Goal: Information Seeking & Learning: Learn about a topic

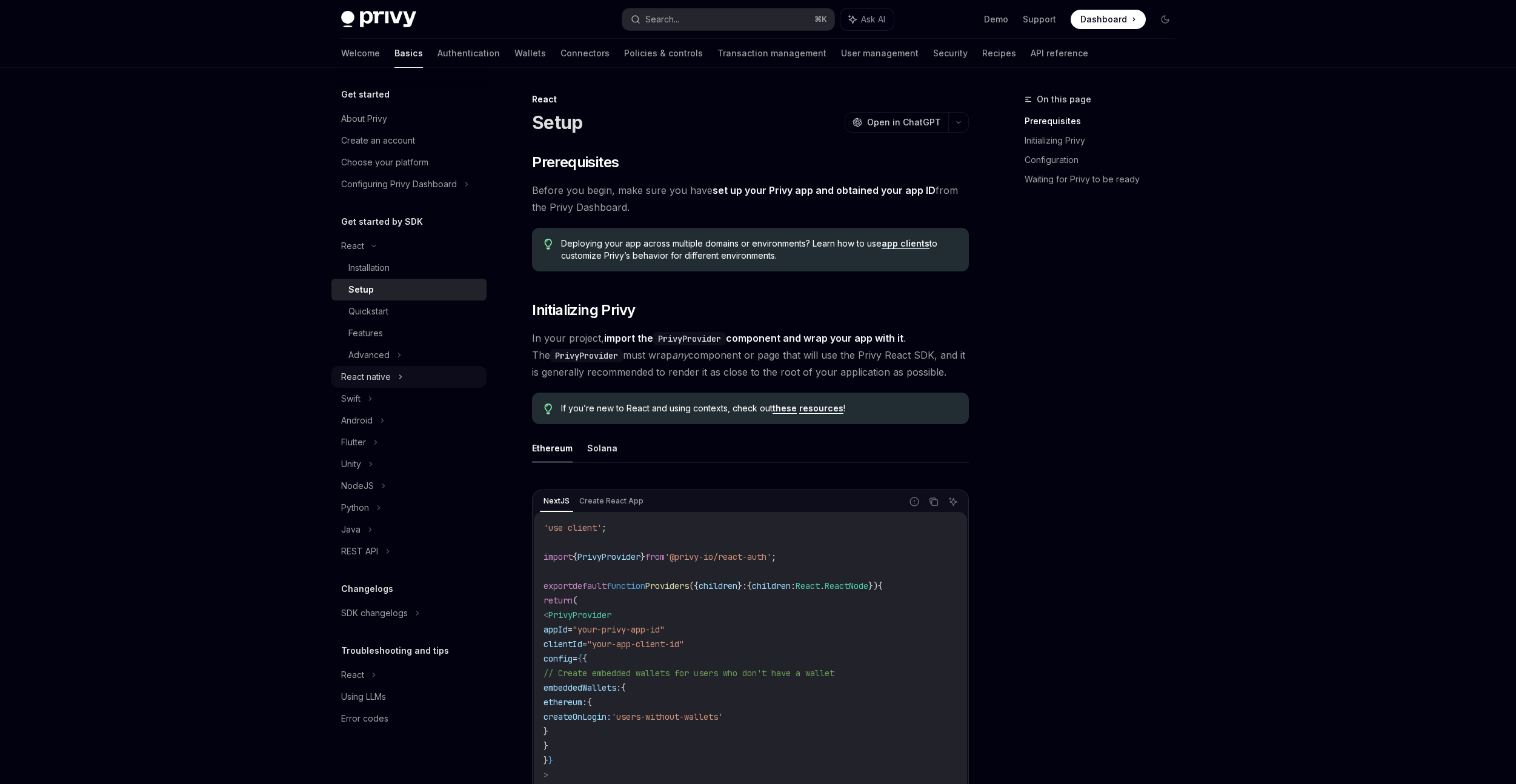
click at [379, 373] on div "React native" at bounding box center [366, 376] width 50 height 14
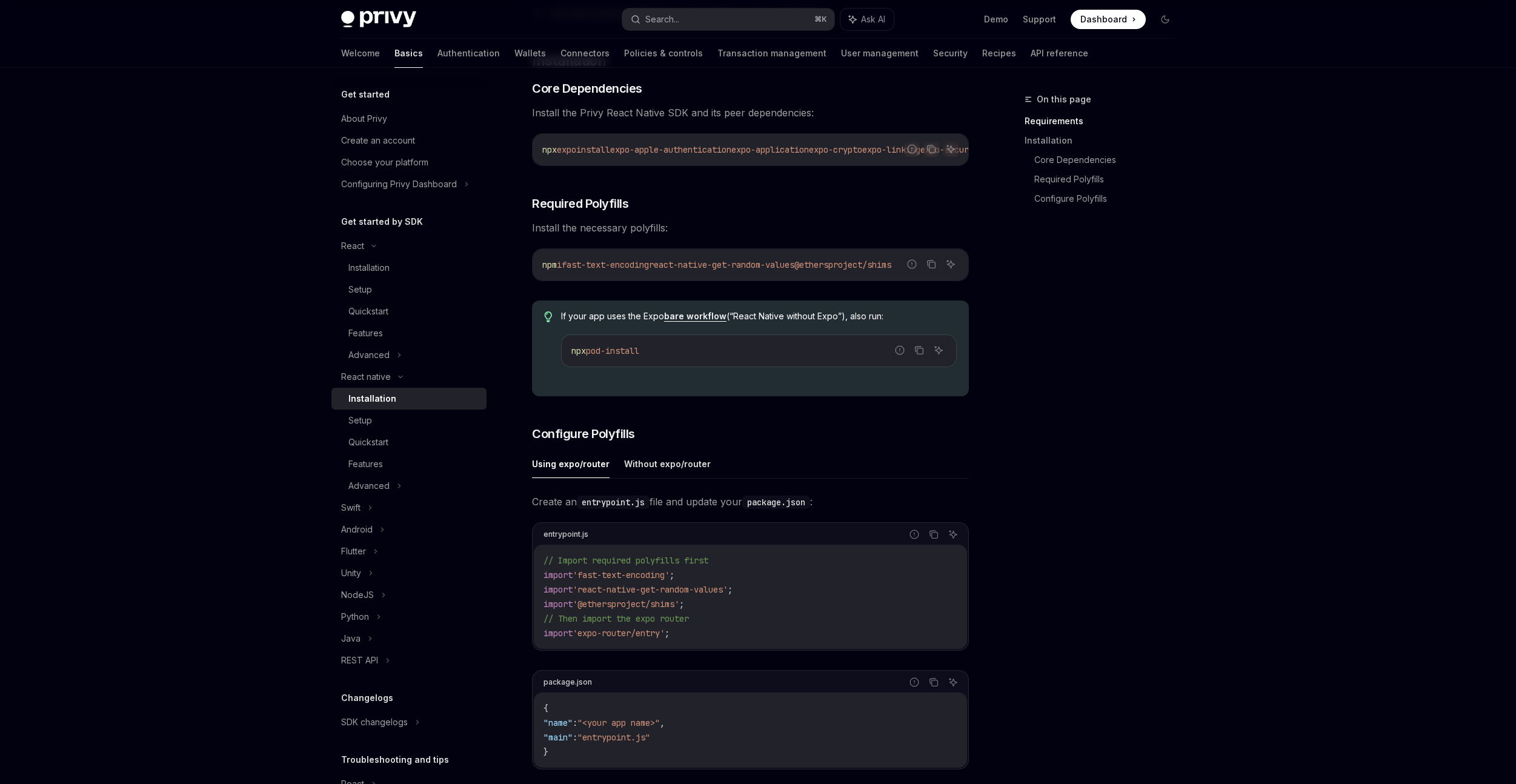
scroll to position [207, 0]
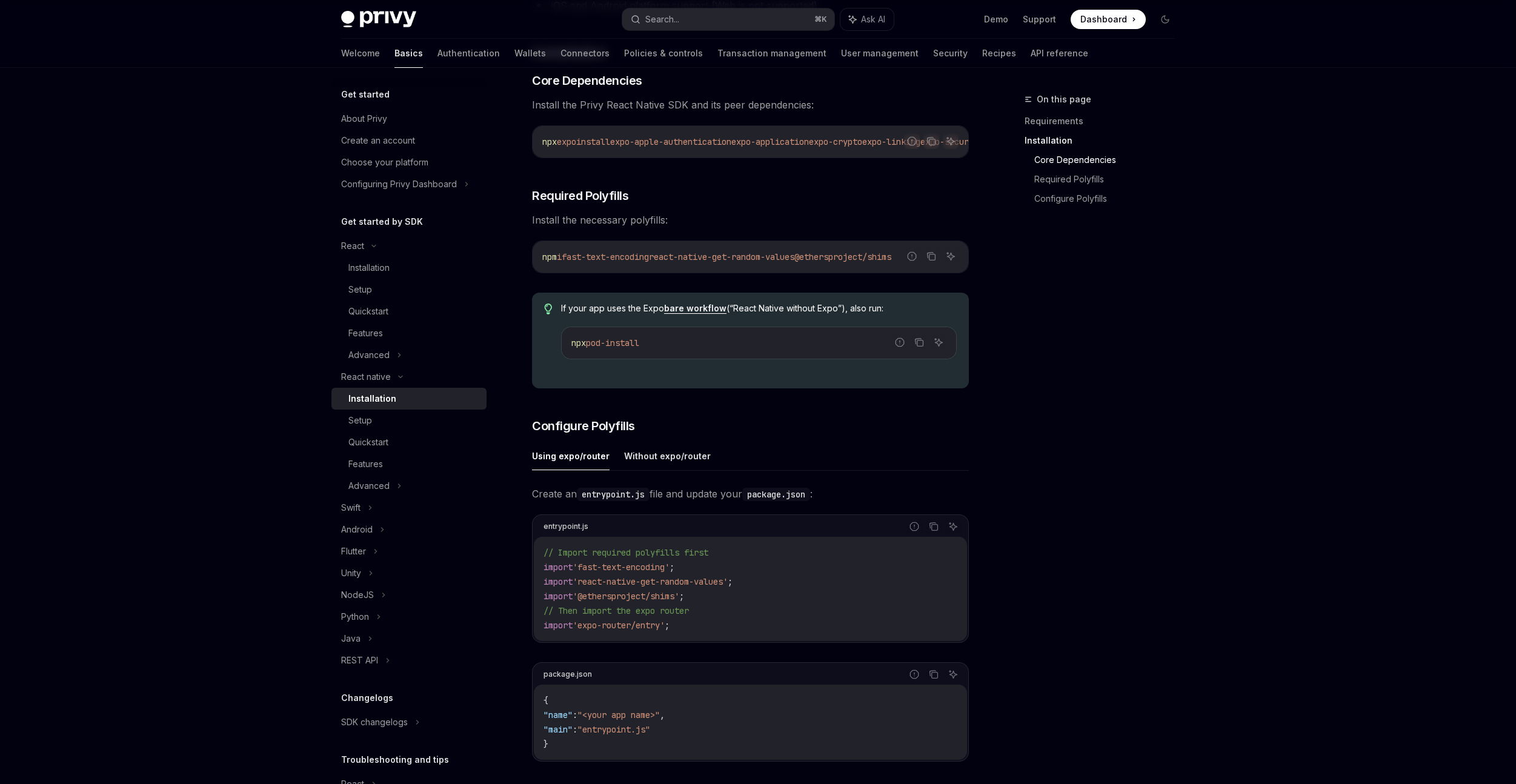
drag, startPoint x: 680, startPoint y: 162, endPoint x: 697, endPoint y: 161, distance: 17.0
click at [706, 158] on div "Report incorrect code Copy Ask AI npx expo install expo-apple-authentication ex…" at bounding box center [750, 142] width 437 height 33
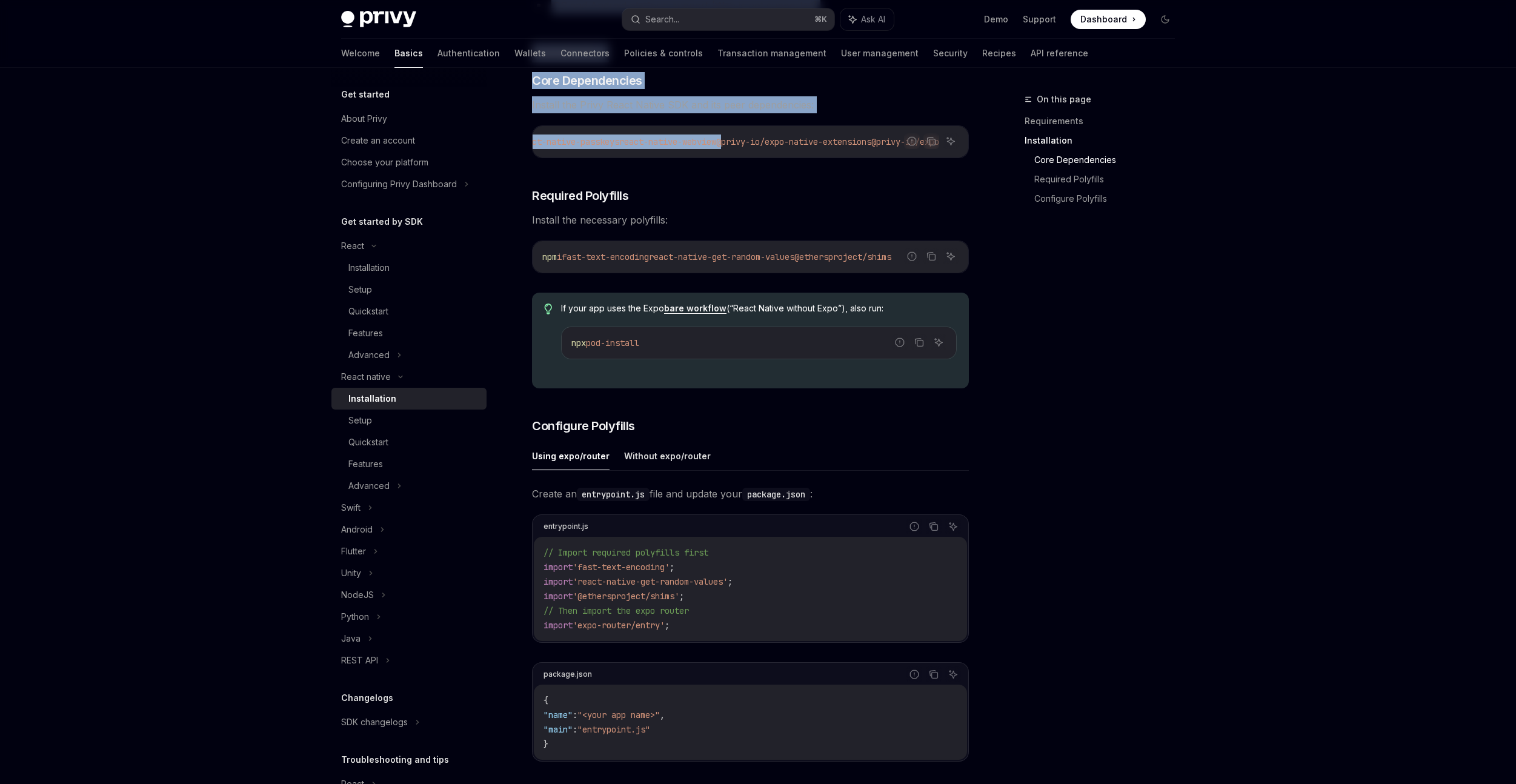
drag, startPoint x: 701, startPoint y: 142, endPoint x: 981, endPoint y: 149, distance: 280.1
click at [985, 146] on div "On this page Requirements Installation Core Dependencies Required Polyfills Con…" at bounding box center [758, 538] width 854 height 1355
drag, startPoint x: 918, startPoint y: 160, endPoint x: 891, endPoint y: 162, distance: 27.1
click at [917, 149] on div "Report incorrect code Copy Ask AI" at bounding box center [931, 141] width 55 height 16
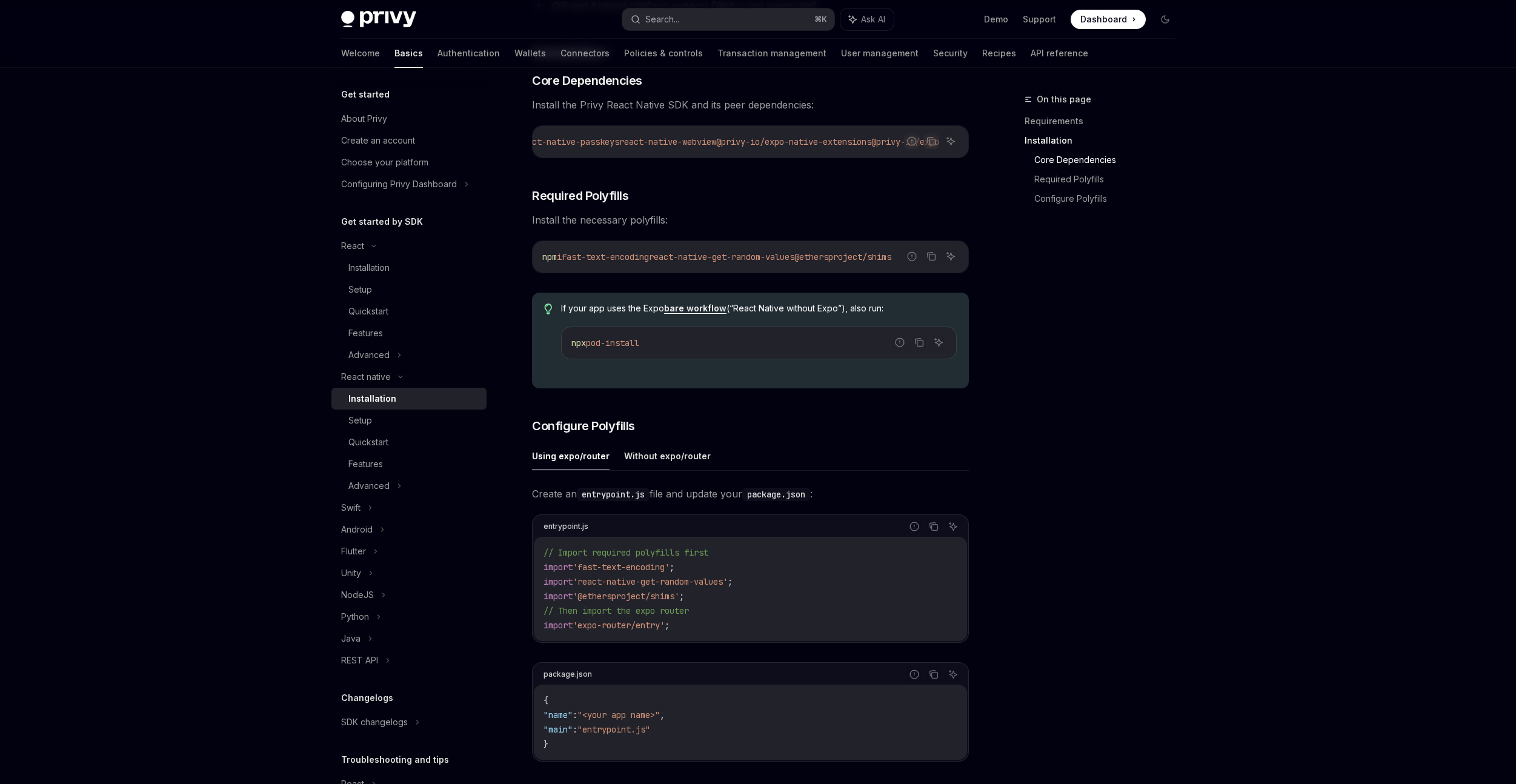
click at [882, 158] on div "Report incorrect code" at bounding box center [912, 160] width 85 height 12
click at [805, 139] on span "@privy-io/expo-native-extensions" at bounding box center [794, 142] width 155 height 11
copy div "npx expo install expo-apple-authentication expo-application expo-crypto expo-li…"
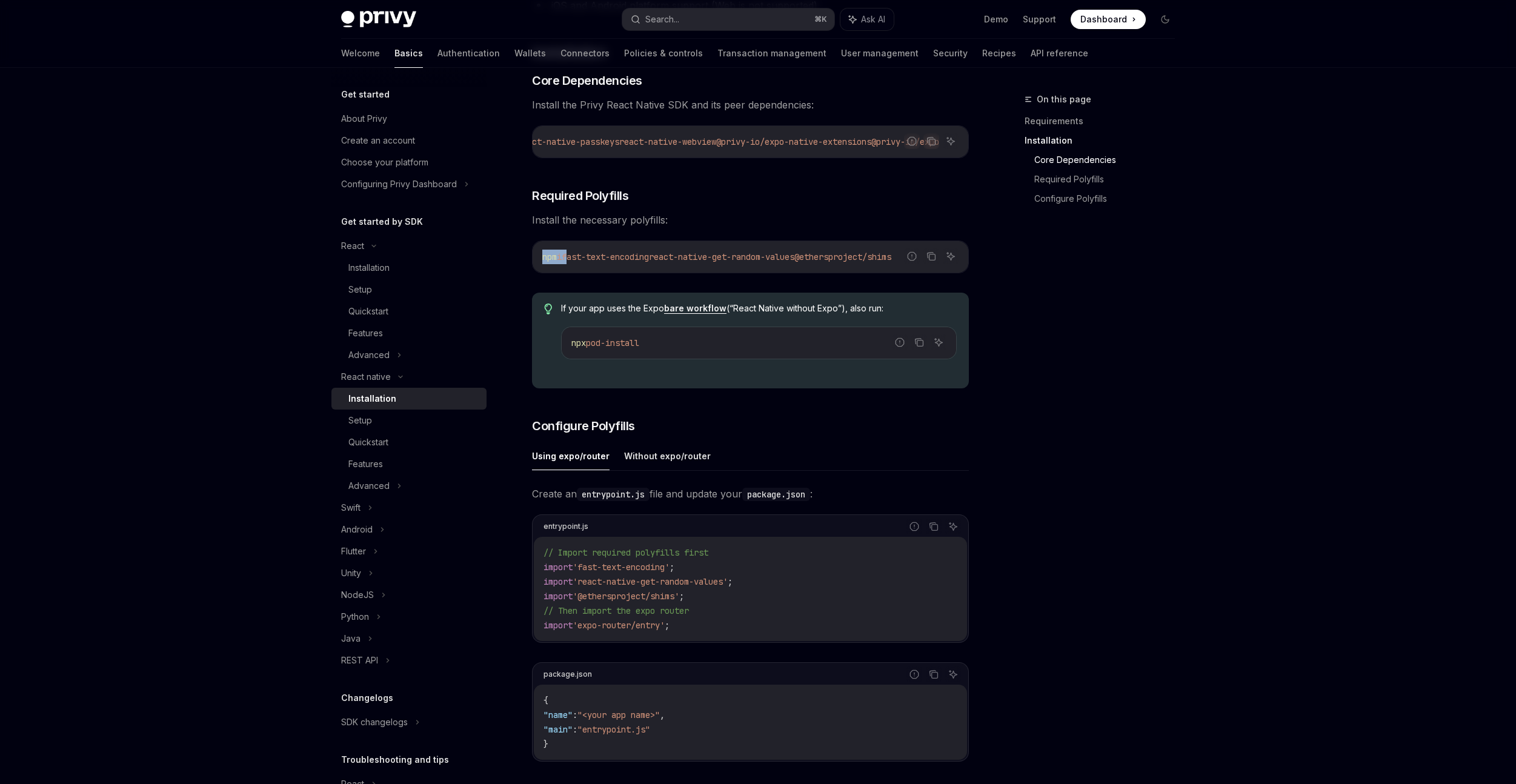
drag, startPoint x: 574, startPoint y: 262, endPoint x: 895, endPoint y: 265, distance: 321.0
click at [931, 261] on div "Report incorrect code Copy Ask AI npm i fast-text-encoding react-native-get-ran…" at bounding box center [750, 257] width 437 height 33
click at [575, 258] on span "fast-text-encoding" at bounding box center [605, 257] width 87 height 11
click at [577, 258] on span "fast-text-encoding" at bounding box center [605, 257] width 87 height 11
click at [588, 262] on span "fast-text-encoding" at bounding box center [605, 257] width 87 height 11
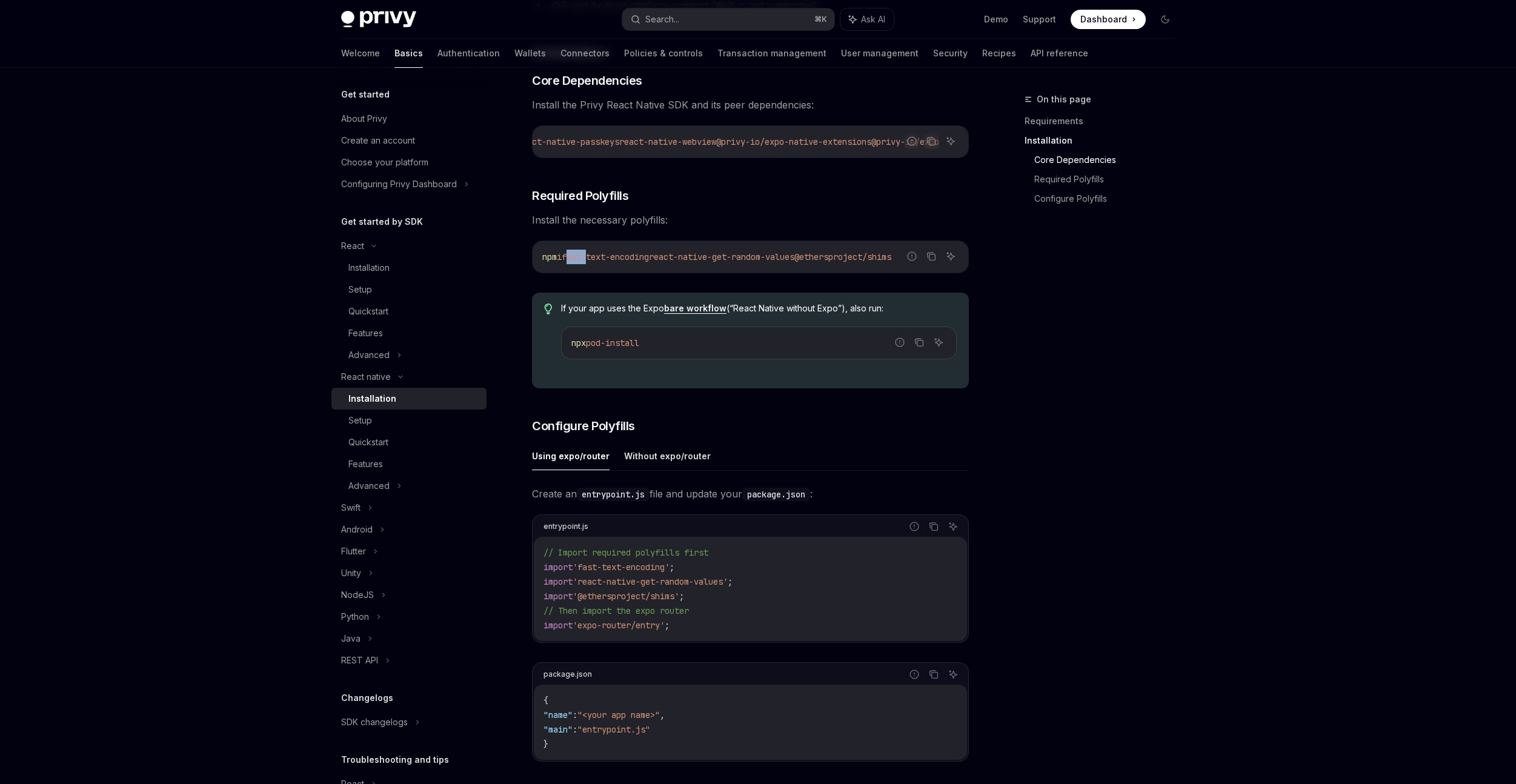
click at [589, 262] on span "fast-text-encoding" at bounding box center [605, 257] width 87 height 11
copy span "fast-text-encoding react-native-get-random-values @ethersproject/shims"
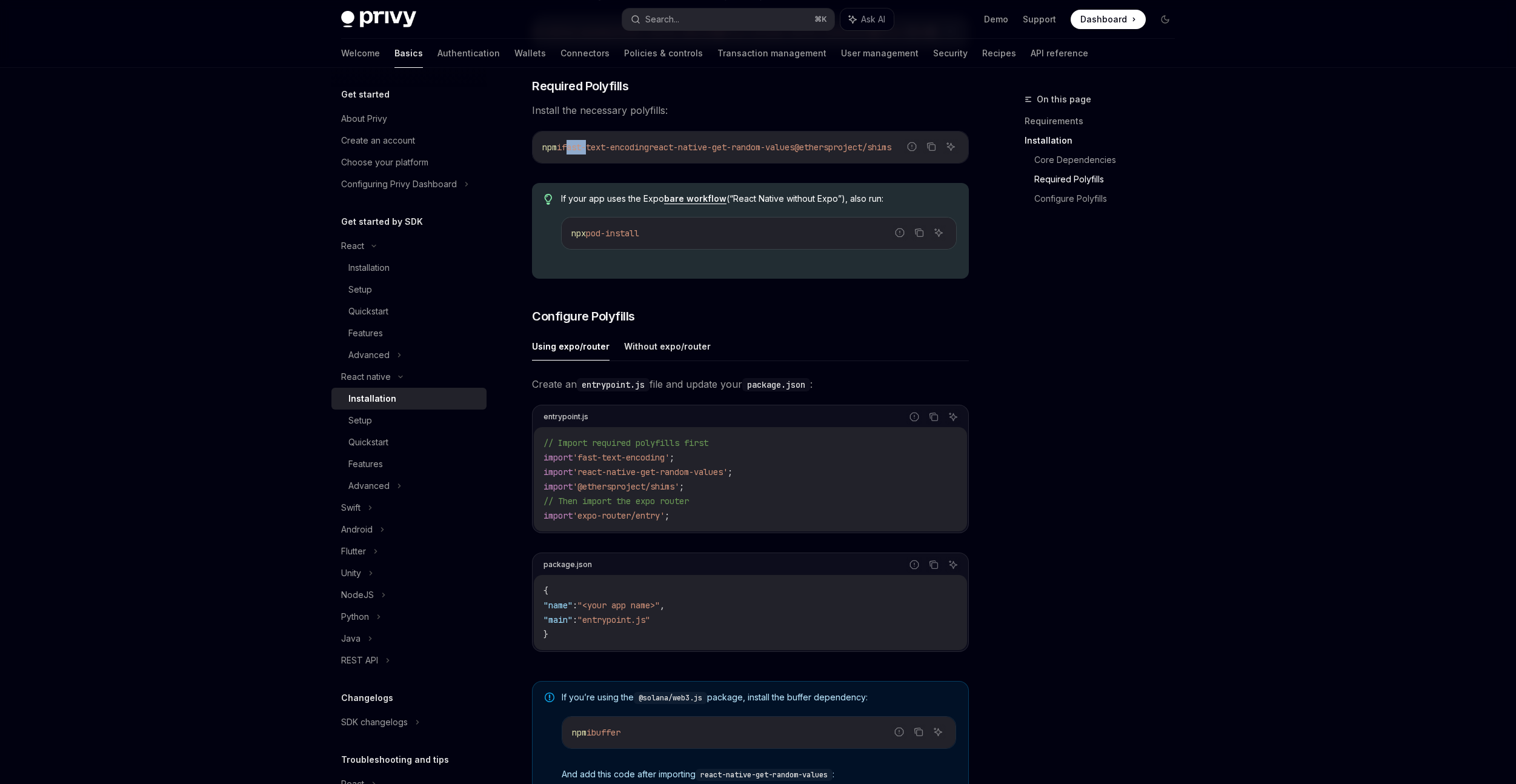
scroll to position [317, 0]
click at [802, 267] on div "If your app uses the Expo bare workflow (“React Native without Expo”), also run…" at bounding box center [759, 229] width 396 height 76
click at [630, 353] on button "Without expo/router" at bounding box center [668, 345] width 87 height 28
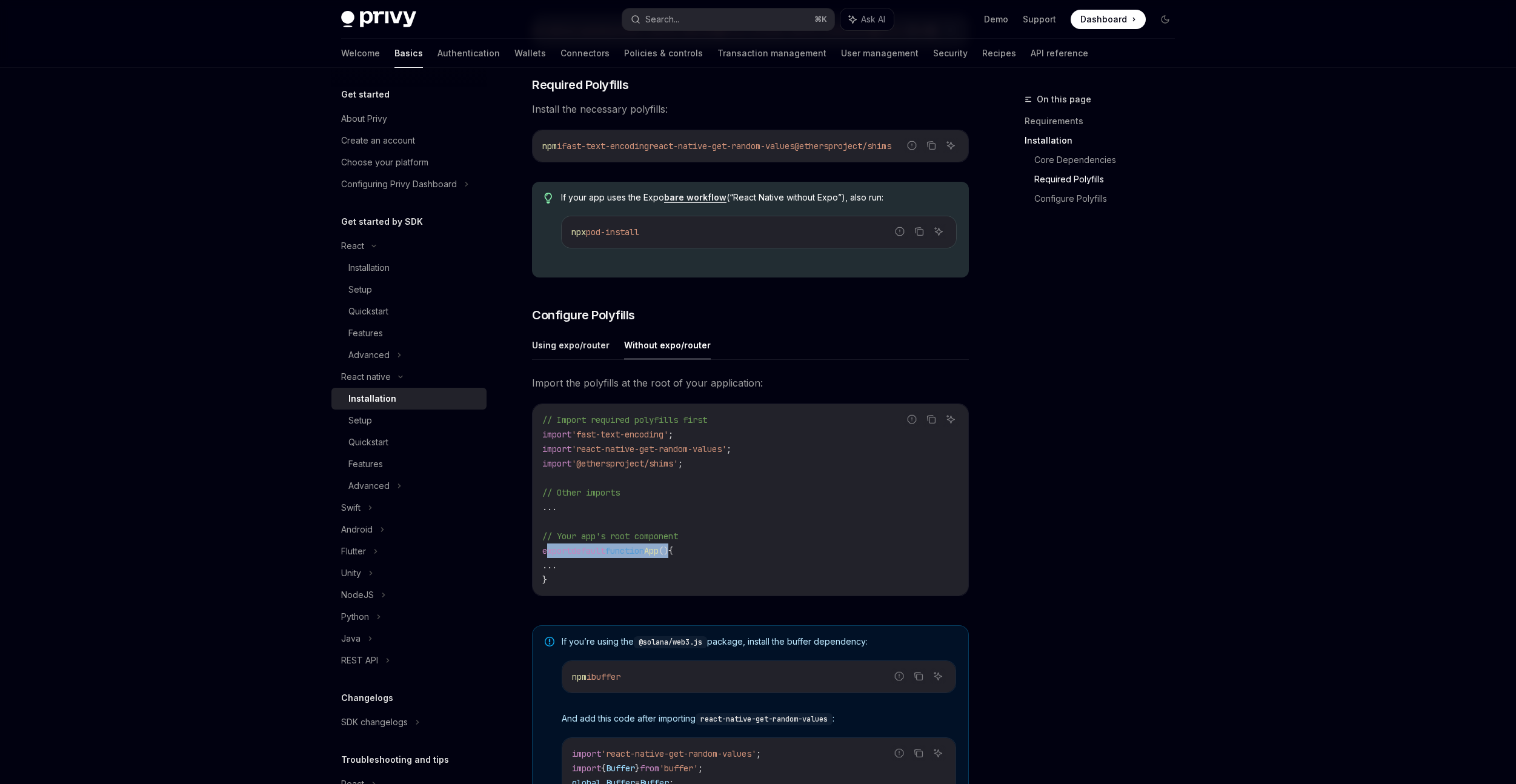
drag, startPoint x: 692, startPoint y: 554, endPoint x: 545, endPoint y: 551, distance: 147.0
click at [545, 551] on span "export default function App () {" at bounding box center [607, 550] width 131 height 11
drag, startPoint x: 542, startPoint y: 558, endPoint x: 689, endPoint y: 555, distance: 147.0
click at [674, 556] on span "export default function App () {" at bounding box center [607, 550] width 131 height 11
copy span "export default function App ()"
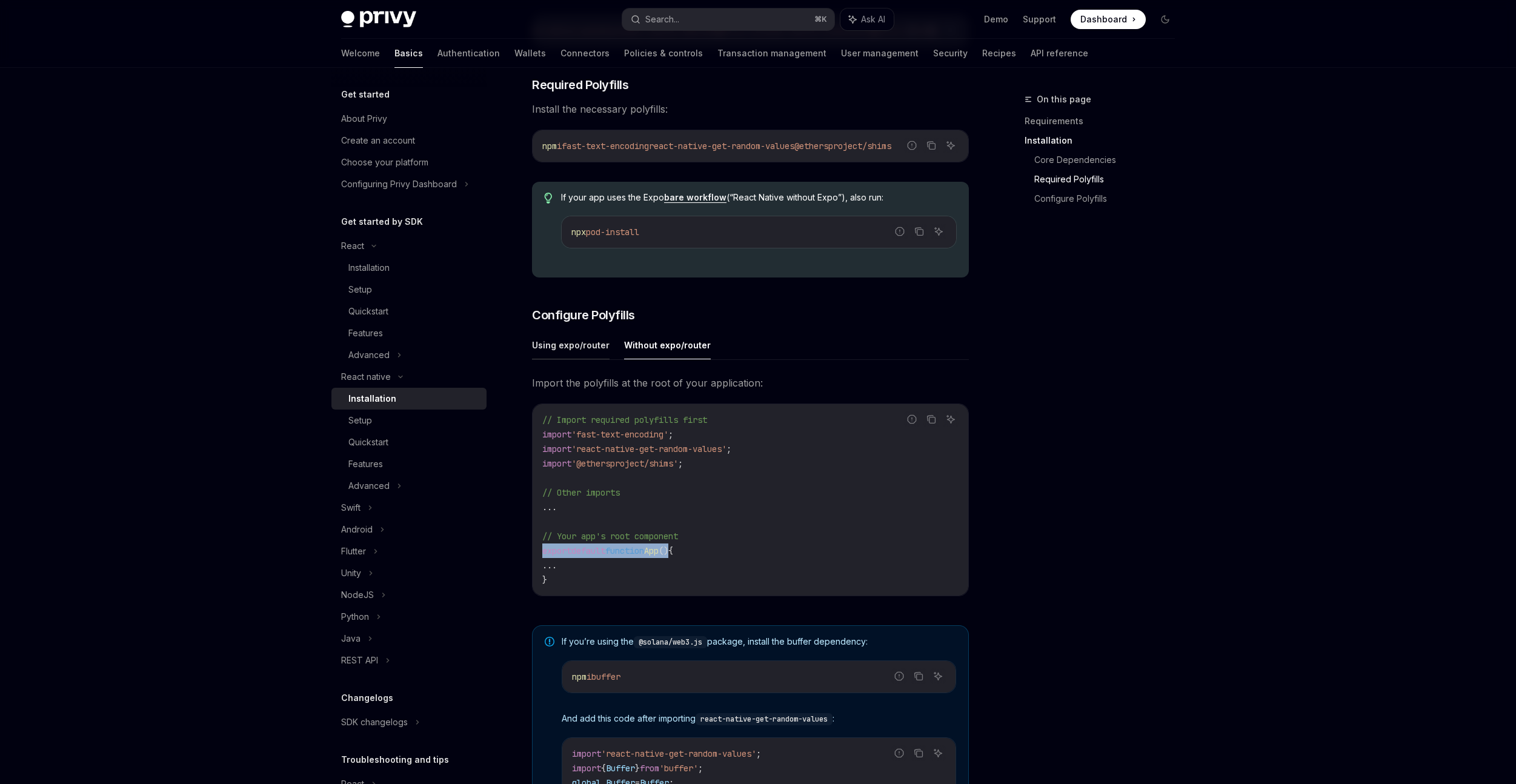
click at [576, 348] on button "Using expo/router" at bounding box center [571, 345] width 78 height 28
type textarea "*"
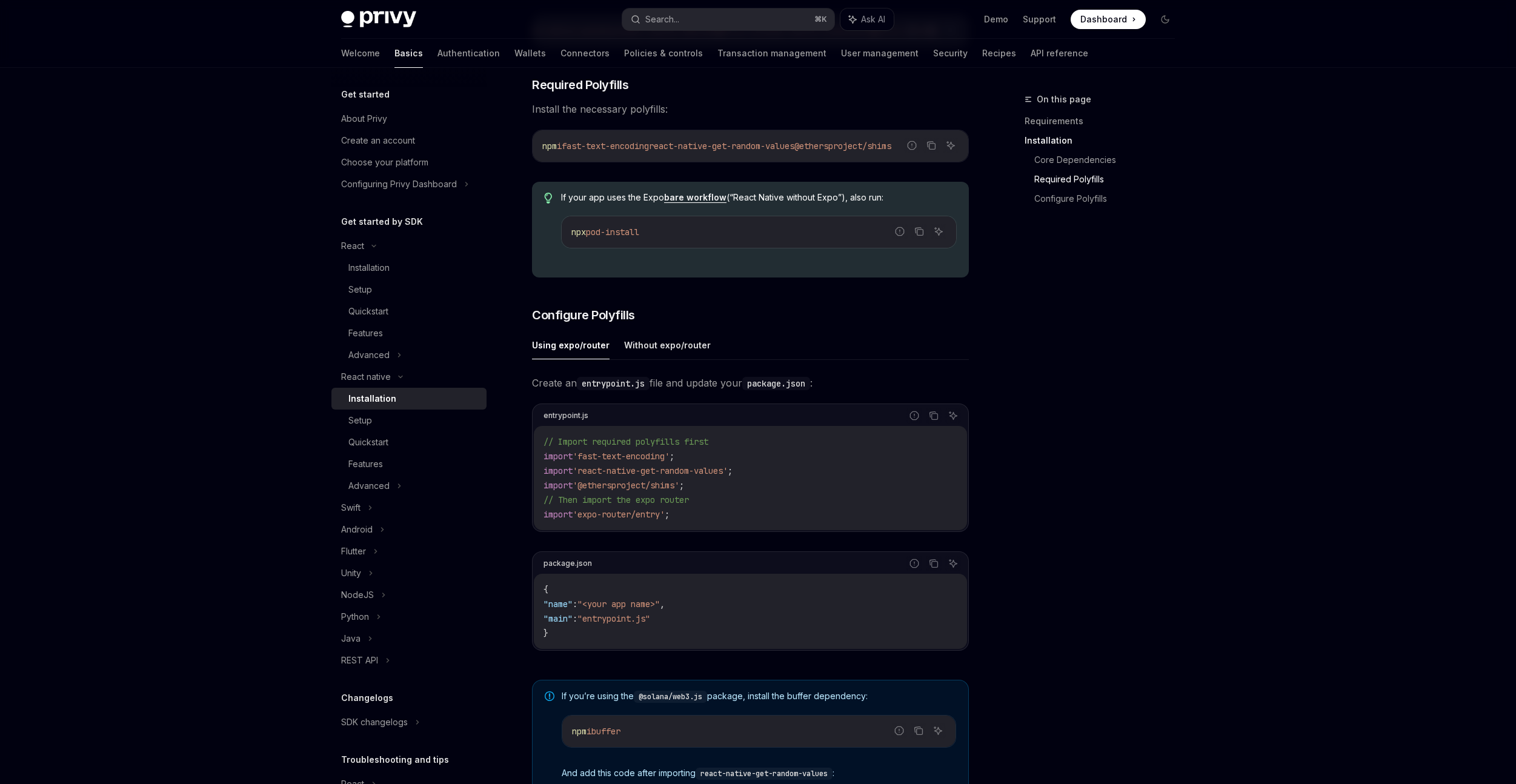
click at [621, 387] on code "entrypoint.js" at bounding box center [613, 384] width 72 height 13
copy code "entrypoint"
drag, startPoint x: 651, startPoint y: 388, endPoint x: 583, endPoint y: 384, distance: 68.1
click at [583, 384] on code "entrypoint.js" at bounding box center [613, 384] width 72 height 13
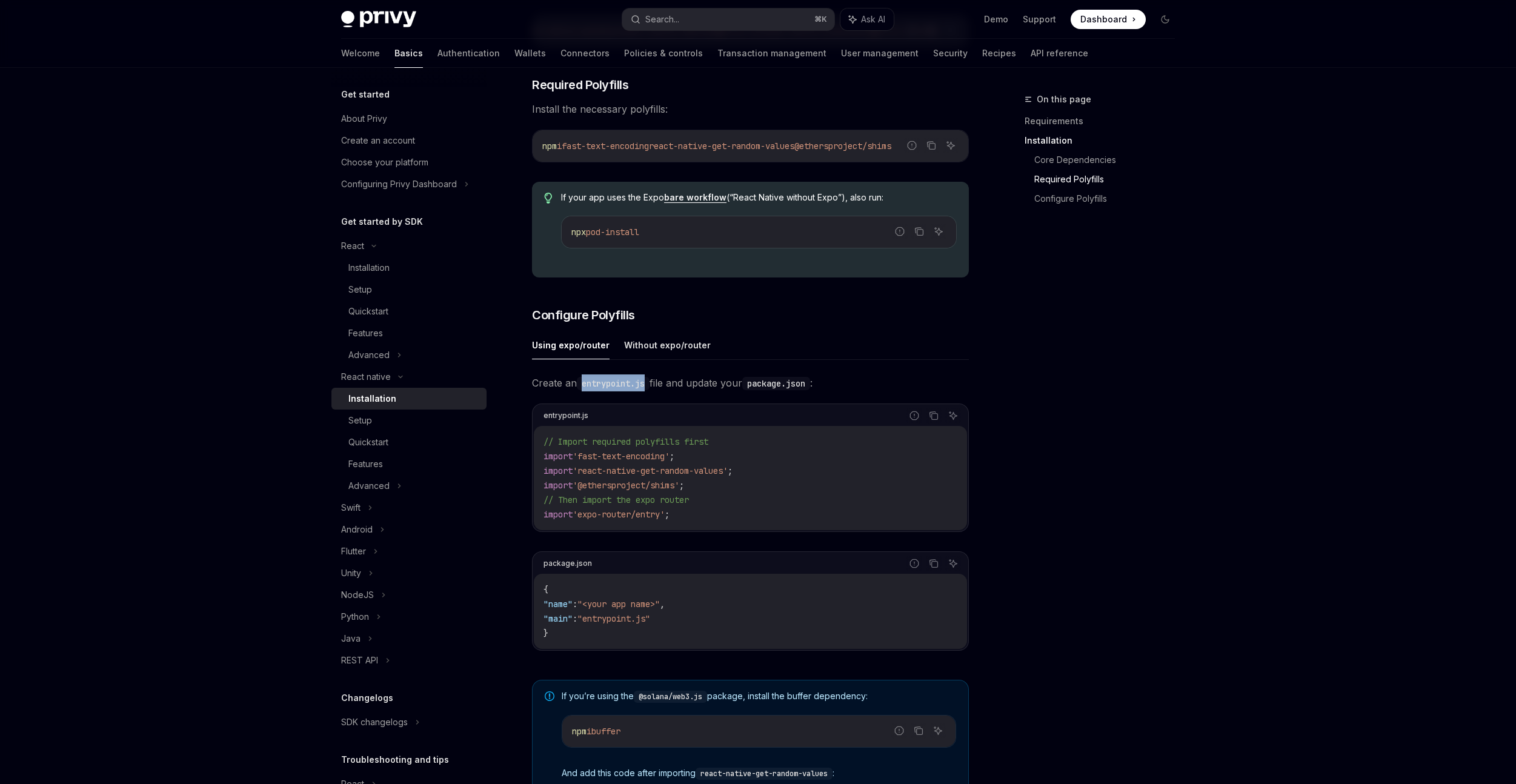
copy code "entrypoint.js"
click at [939, 419] on button "Copy the contents from the code block" at bounding box center [933, 415] width 16 height 16
click at [674, 625] on code "{ "name" : "<your app name>" , "main" : "entrypoint.js" }" at bounding box center [751, 612] width 414 height 58
click at [674, 624] on code "{ "name" : "<your app name>" , "main" : "entrypoint.js" }" at bounding box center [751, 612] width 414 height 58
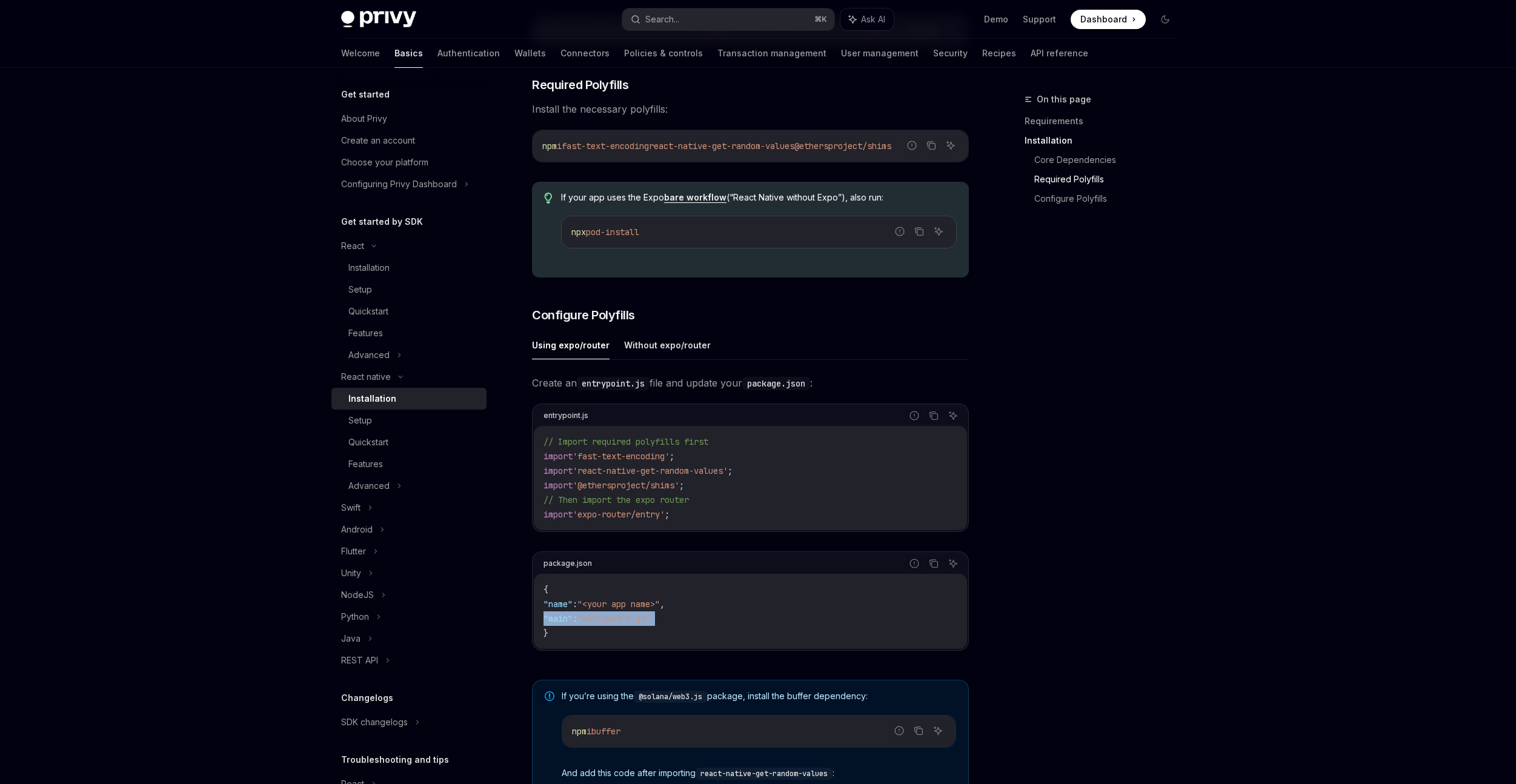
copy code ""main" : "entrypoint.js""
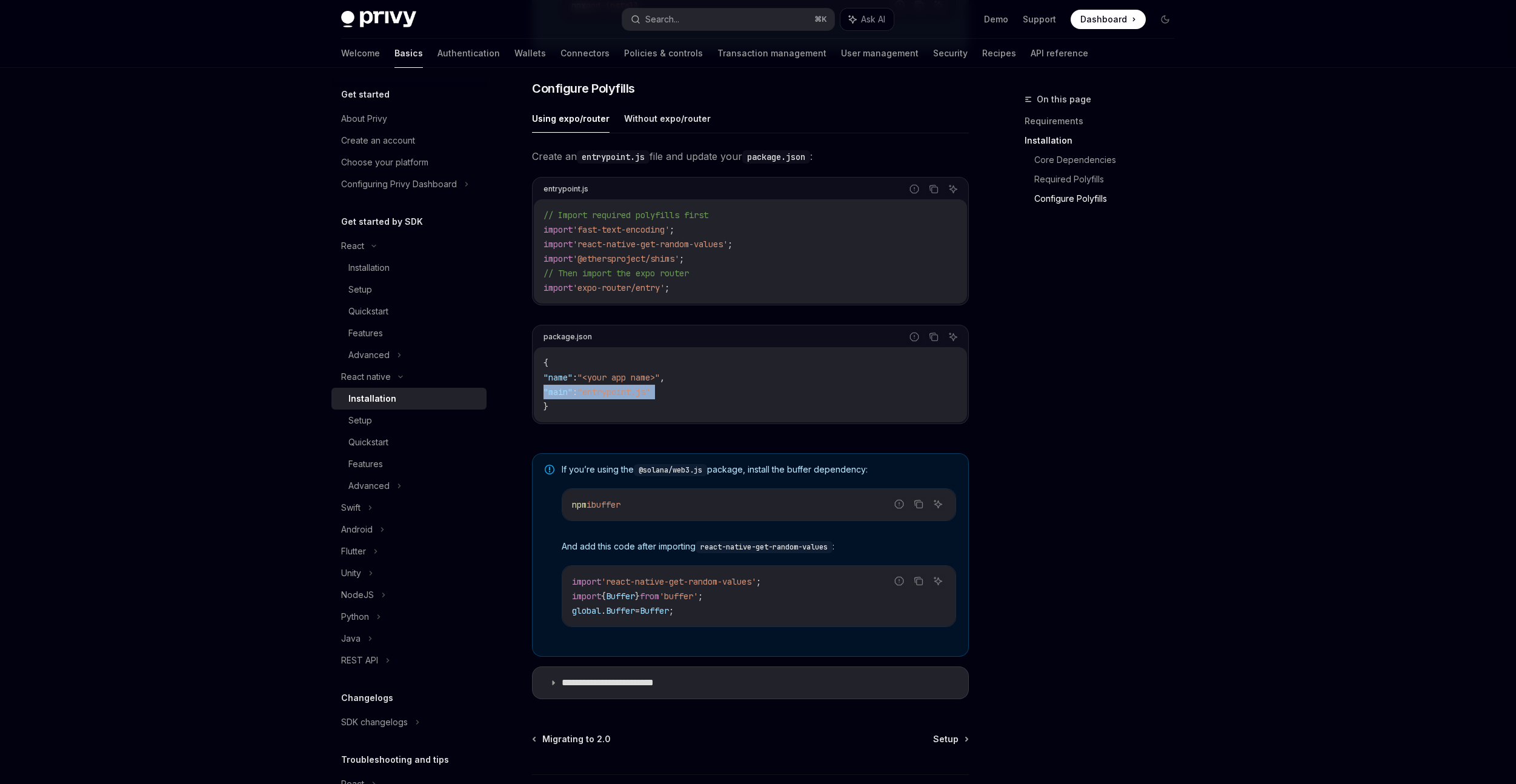
scroll to position [553, 0]
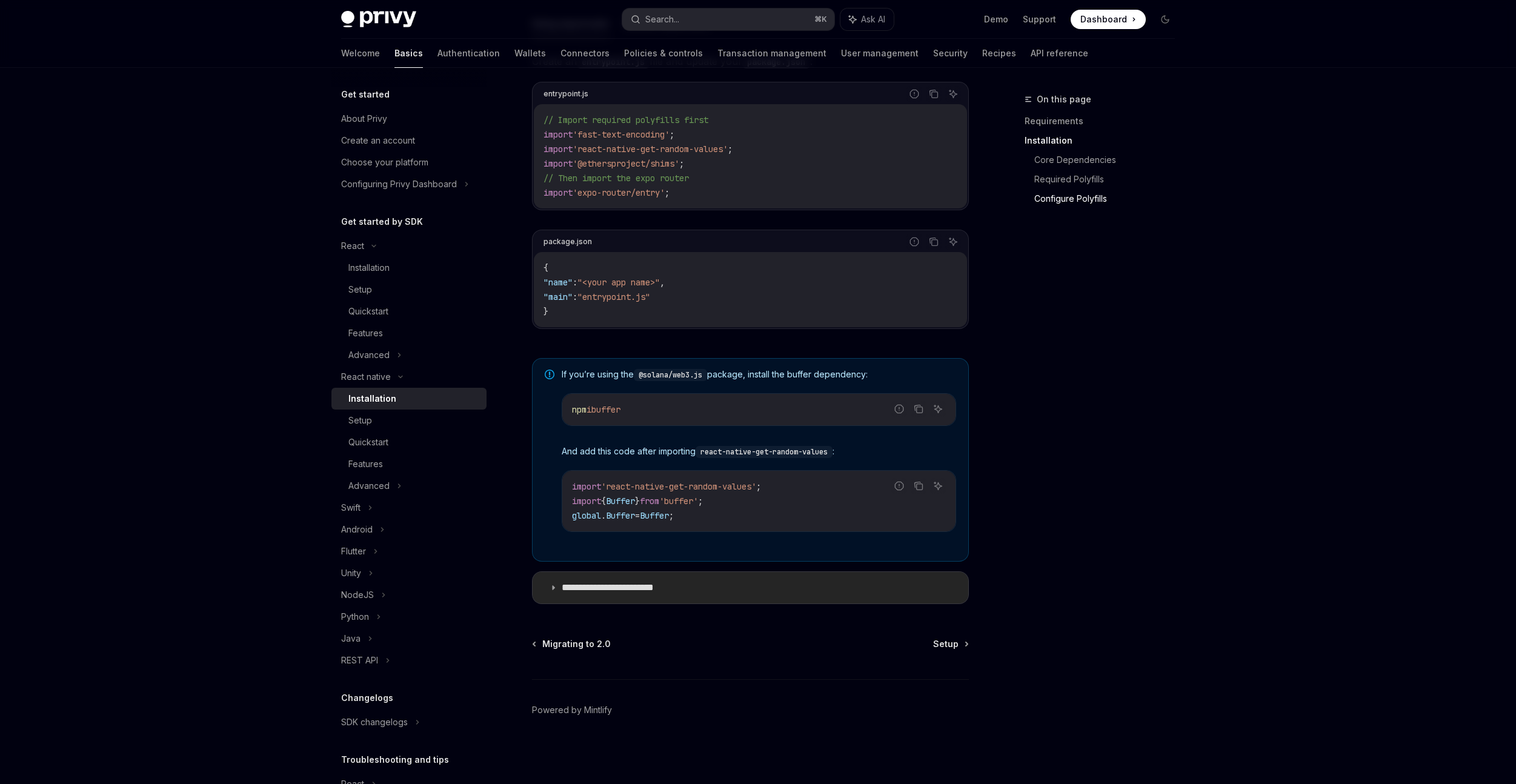
click at [680, 582] on summary "**********" at bounding box center [750, 588] width 435 height 31
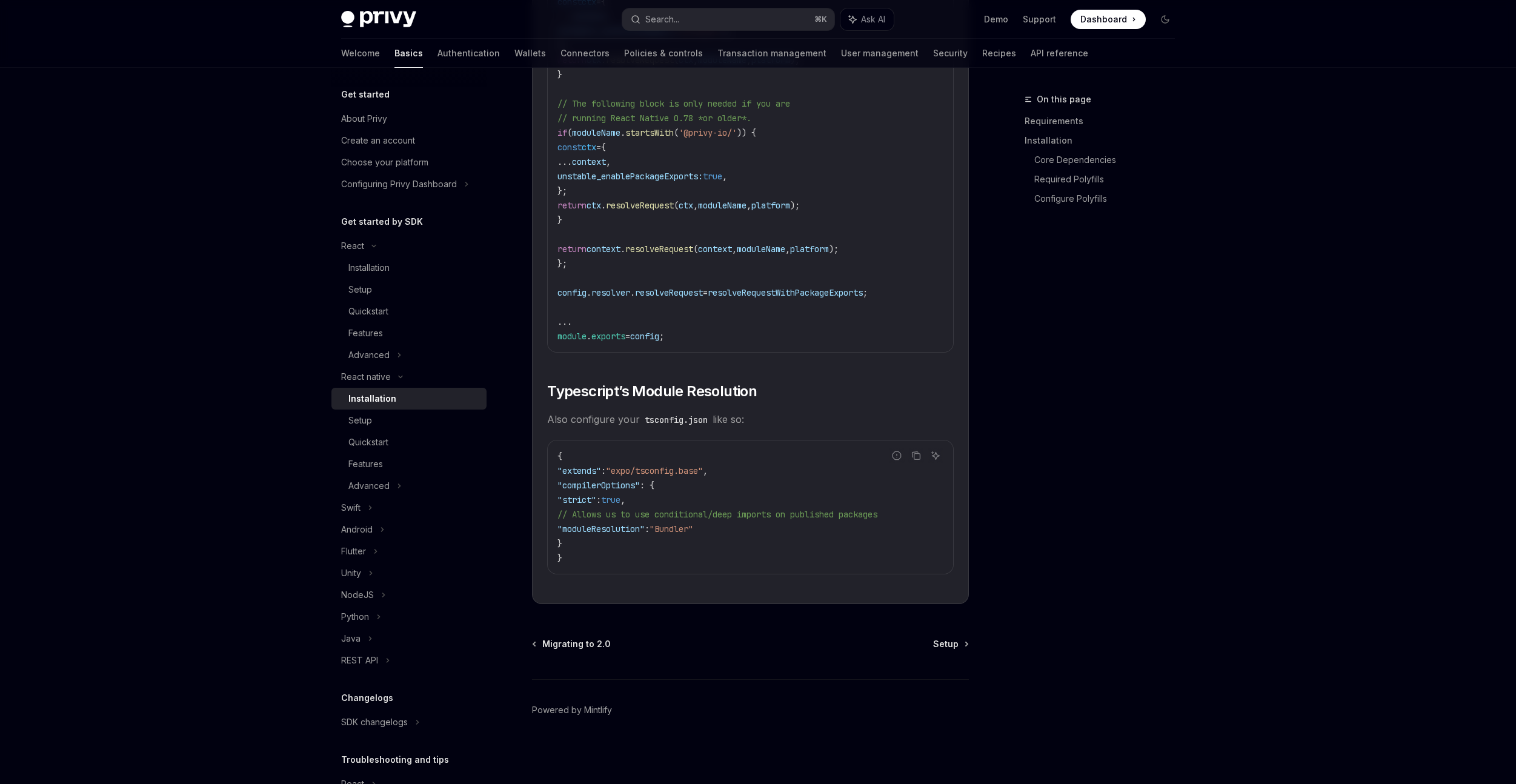
scroll to position [1942, 0]
drag, startPoint x: 728, startPoint y: 532, endPoint x: 578, endPoint y: 516, distance: 150.9
click at [578, 516] on code "{ "extends" : "expo/tsconfig.base" , "compilerOptions" : { "strict" : true , //…" at bounding box center [751, 507] width 386 height 116
copy code "// Allows us to use conditional/deep imports on published packages "moduleResol…"
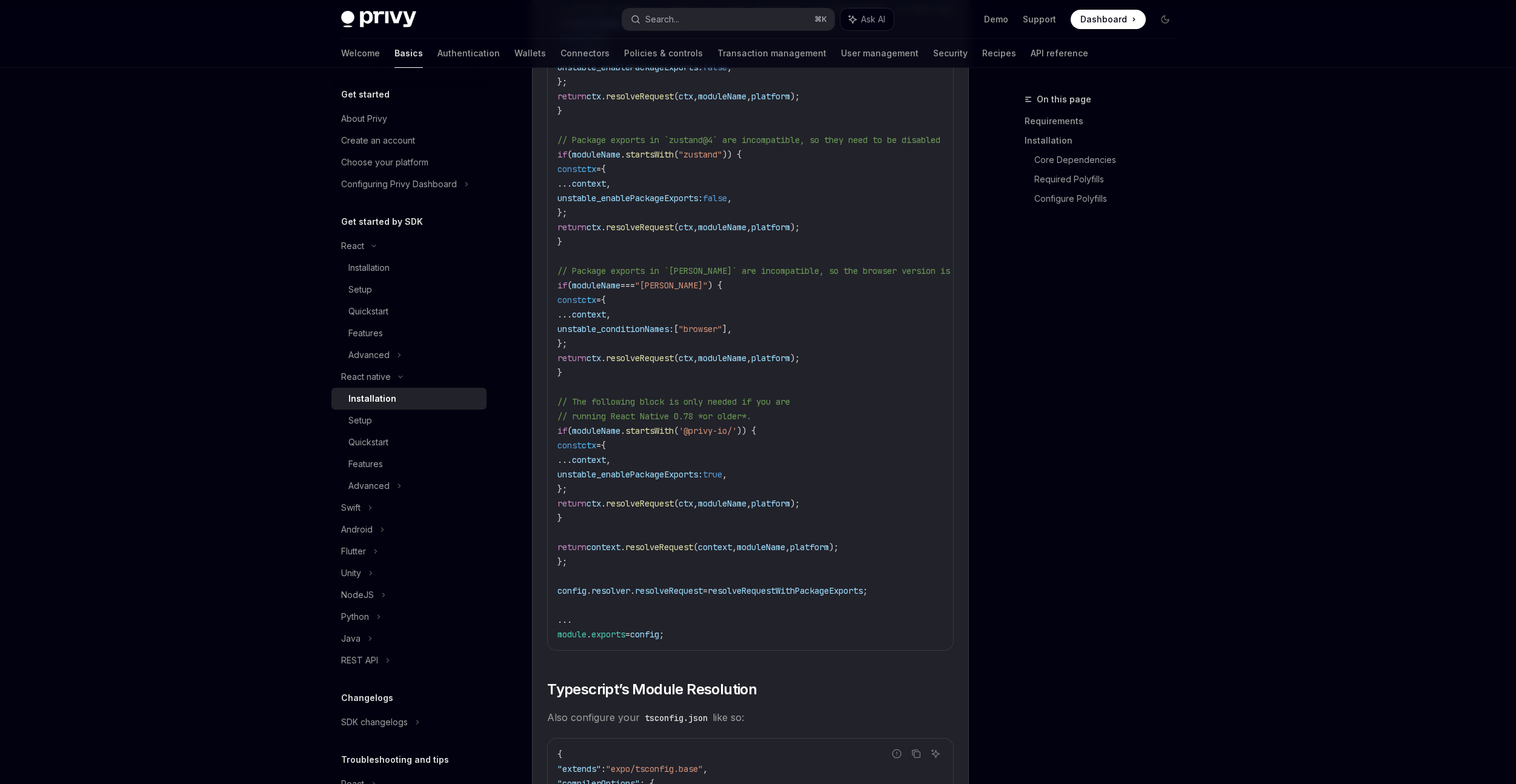
scroll to position [1633, 0]
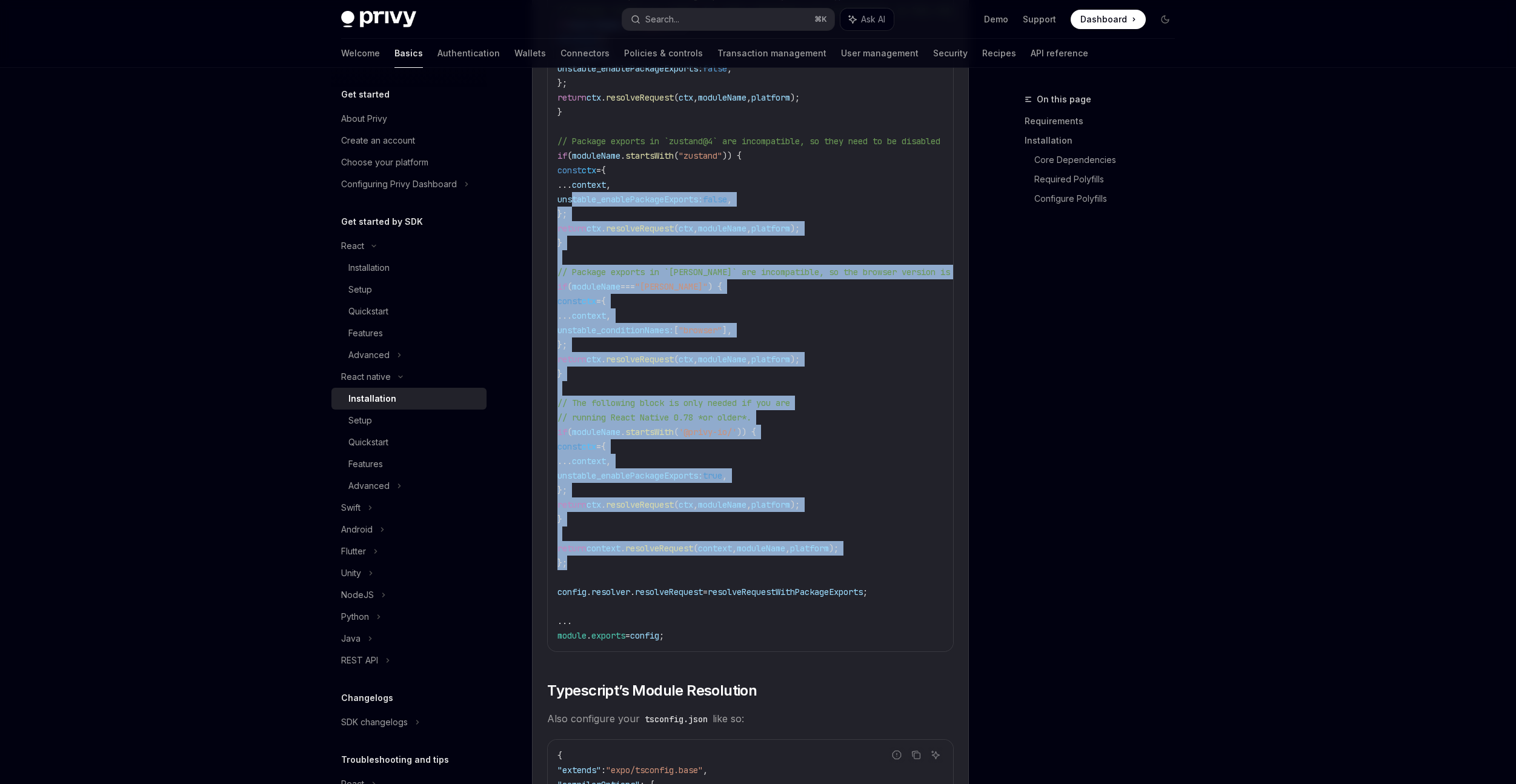
drag, startPoint x: 581, startPoint y: 566, endPoint x: 571, endPoint y: 201, distance: 365.1
click at [571, 201] on code "//...other config logic // Enable package exports for select libraries ... cons…" at bounding box center [807, 287] width 500 height 712
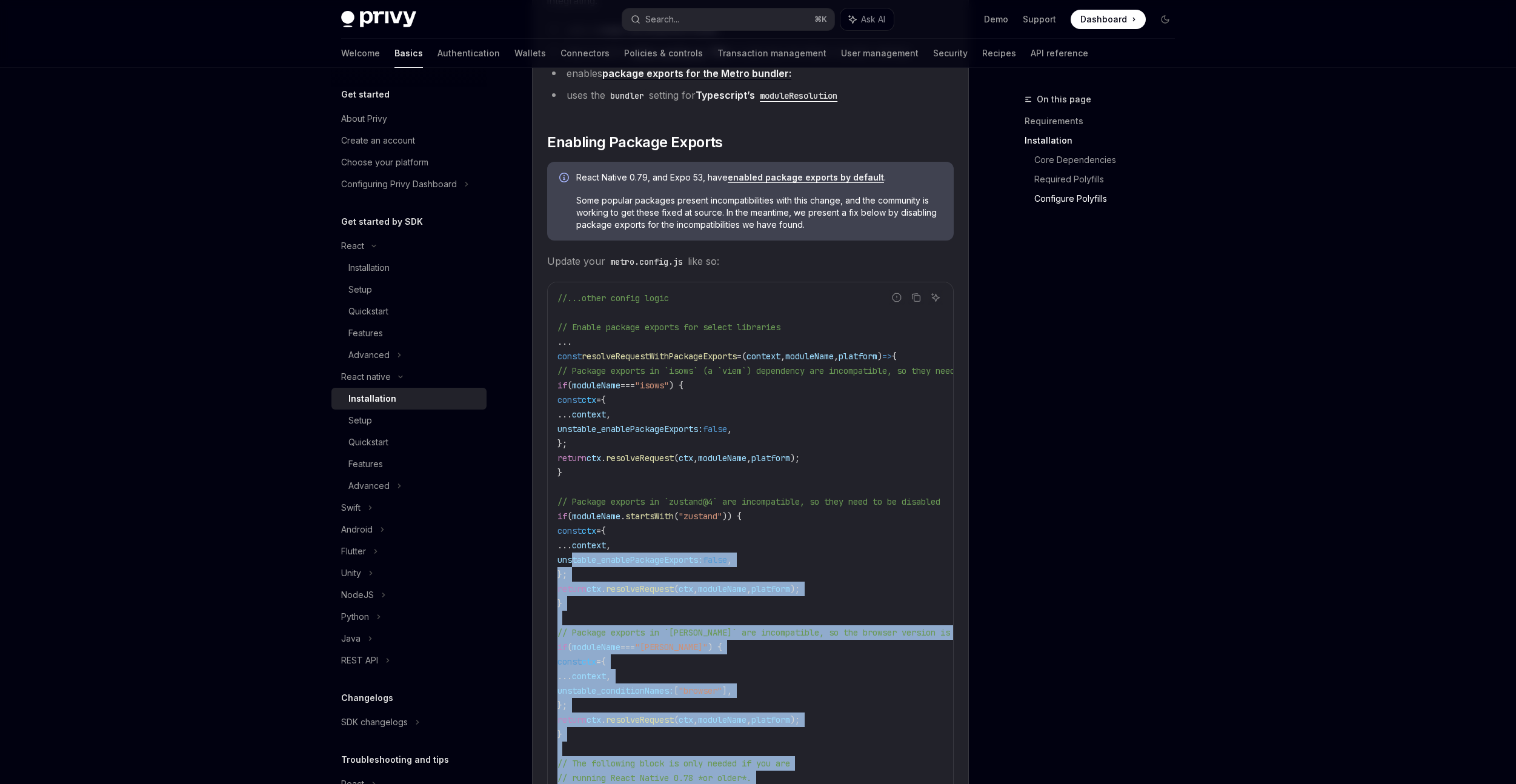
scroll to position [1133, 0]
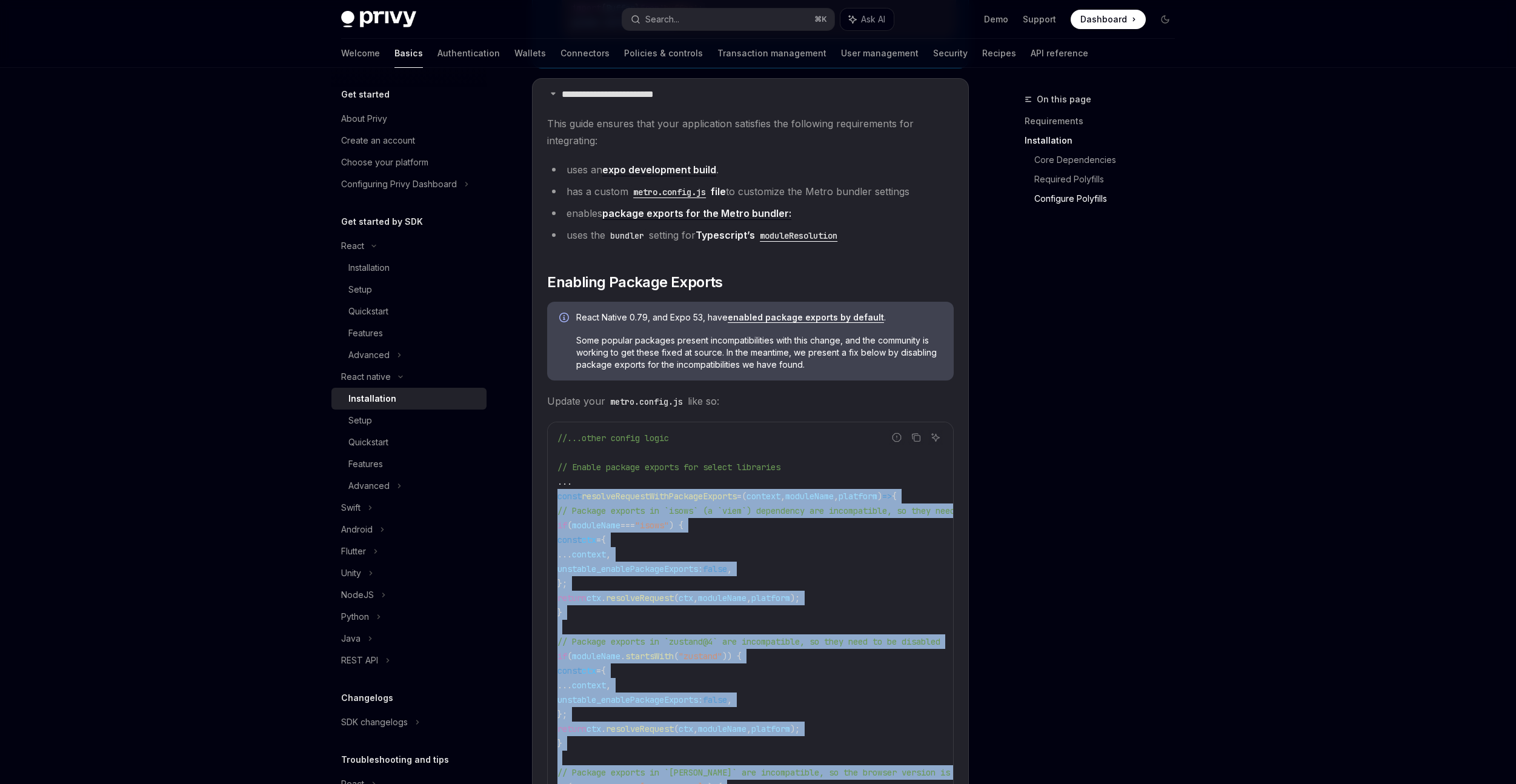
click at [558, 502] on span "const" at bounding box center [570, 496] width 24 height 11
copy code "const resolveRequestWithPackageExports = ( context , moduleName , platform ) =>…"
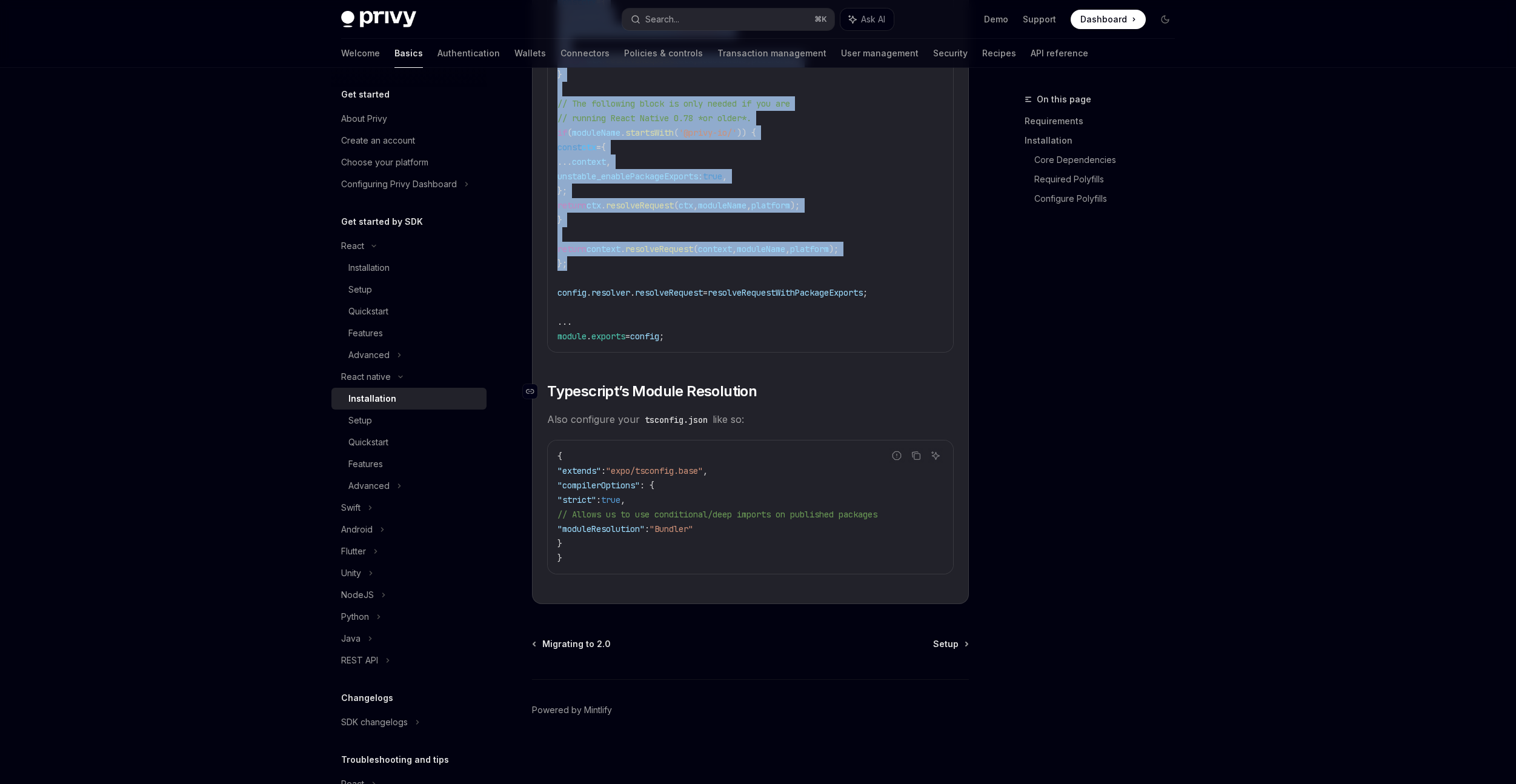
scroll to position [1942, 0]
click at [403, 422] on div "Setup" at bounding box center [414, 420] width 131 height 14
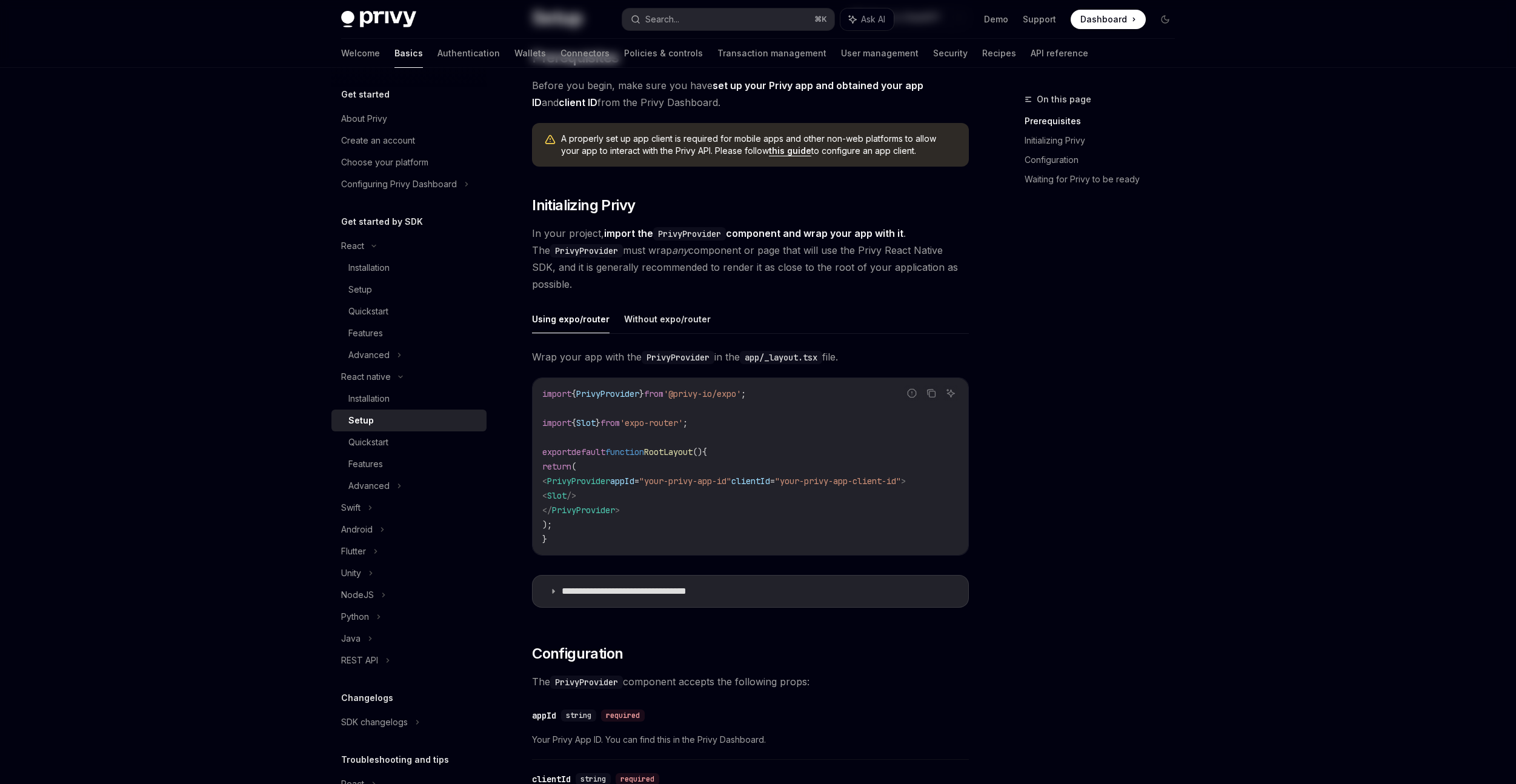
scroll to position [107, 0]
click at [677, 596] on p "**********" at bounding box center [643, 589] width 164 height 12
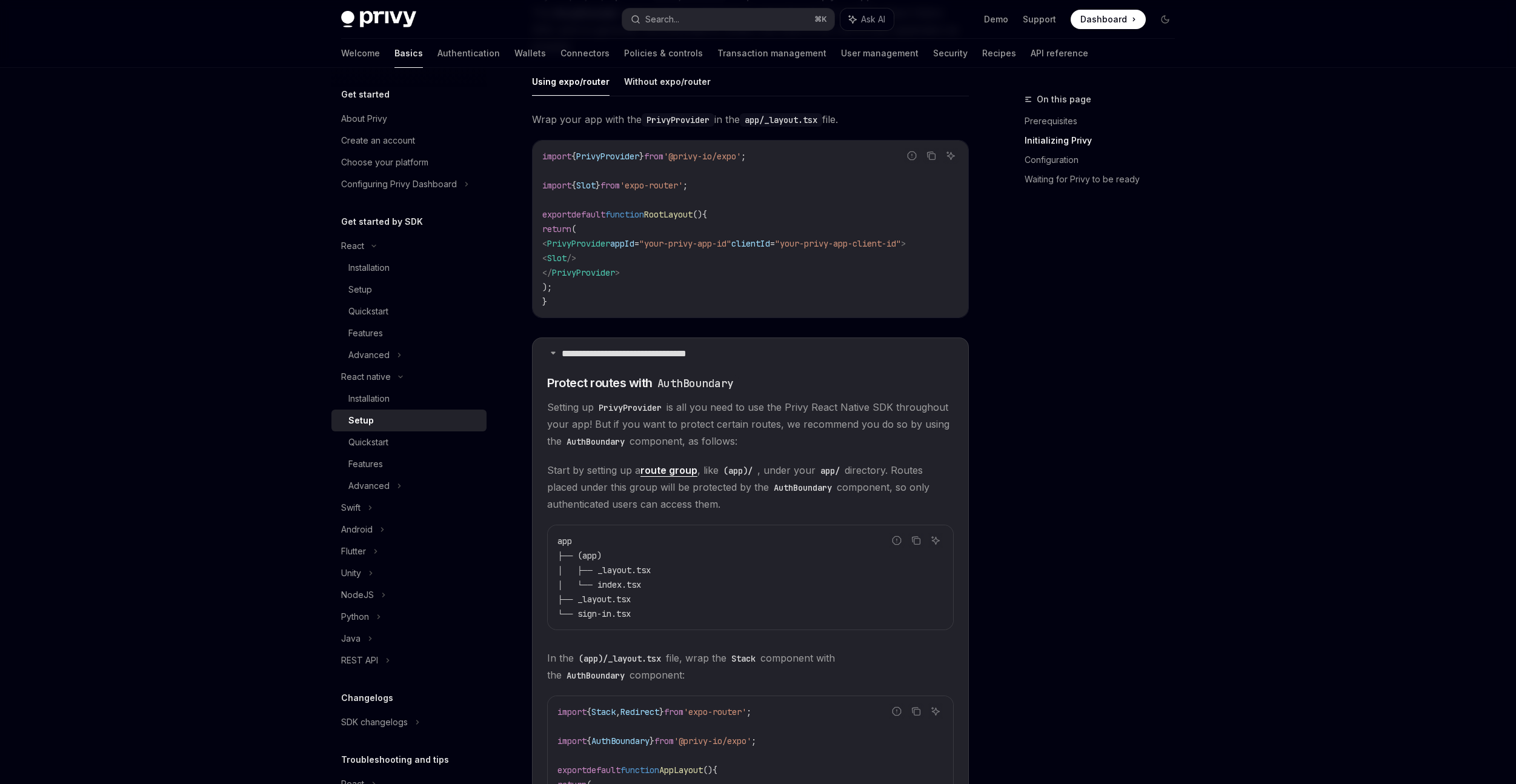
scroll to position [320, 0]
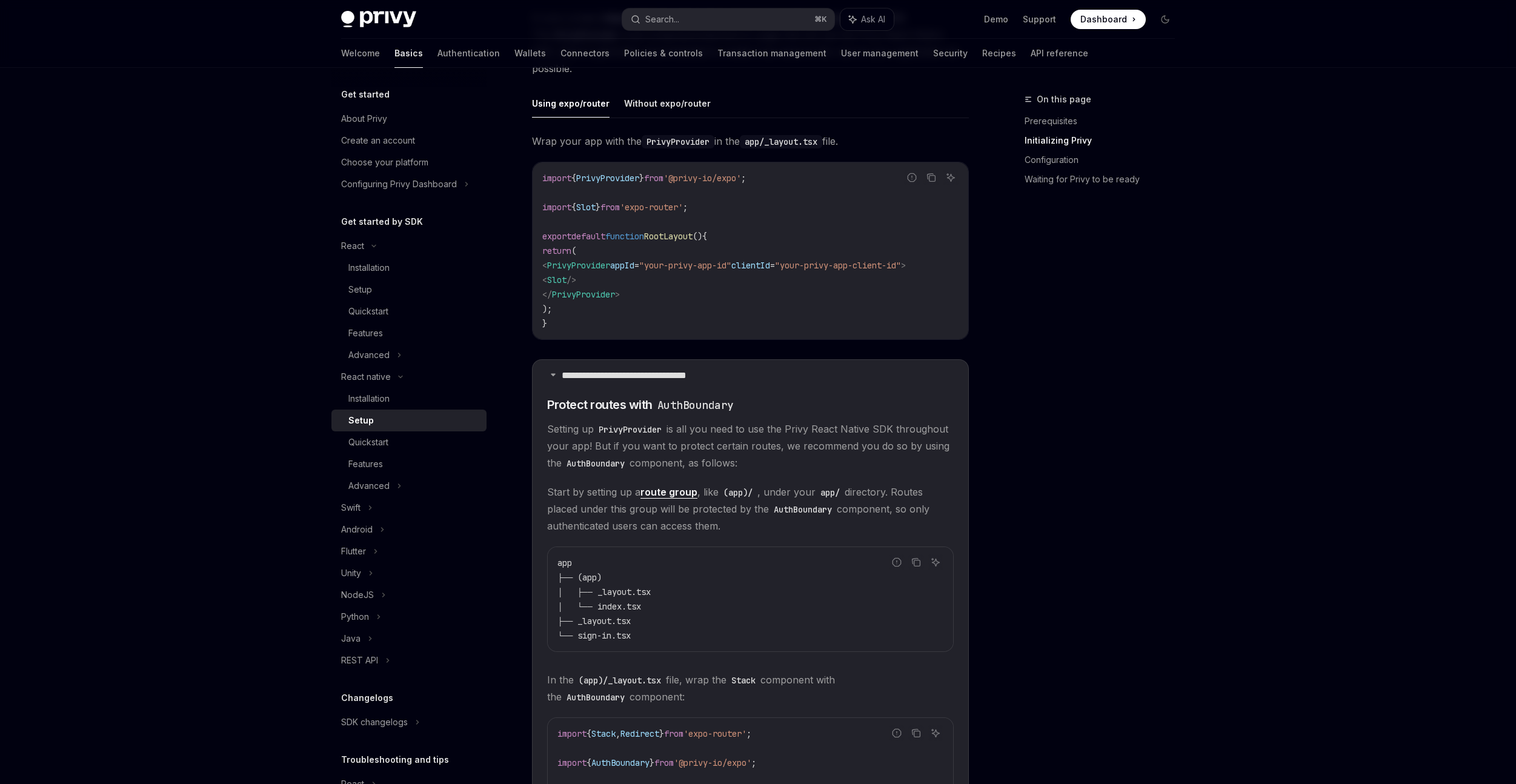
drag, startPoint x: 616, startPoint y: 282, endPoint x: 574, endPoint y: 278, distance: 42.2
click at [574, 278] on code "import { PrivyProvider } from '@privy-io/expo' ; import { Slot } from 'expo-rou…" at bounding box center [750, 251] width 416 height 160
copy span "< Slot />"
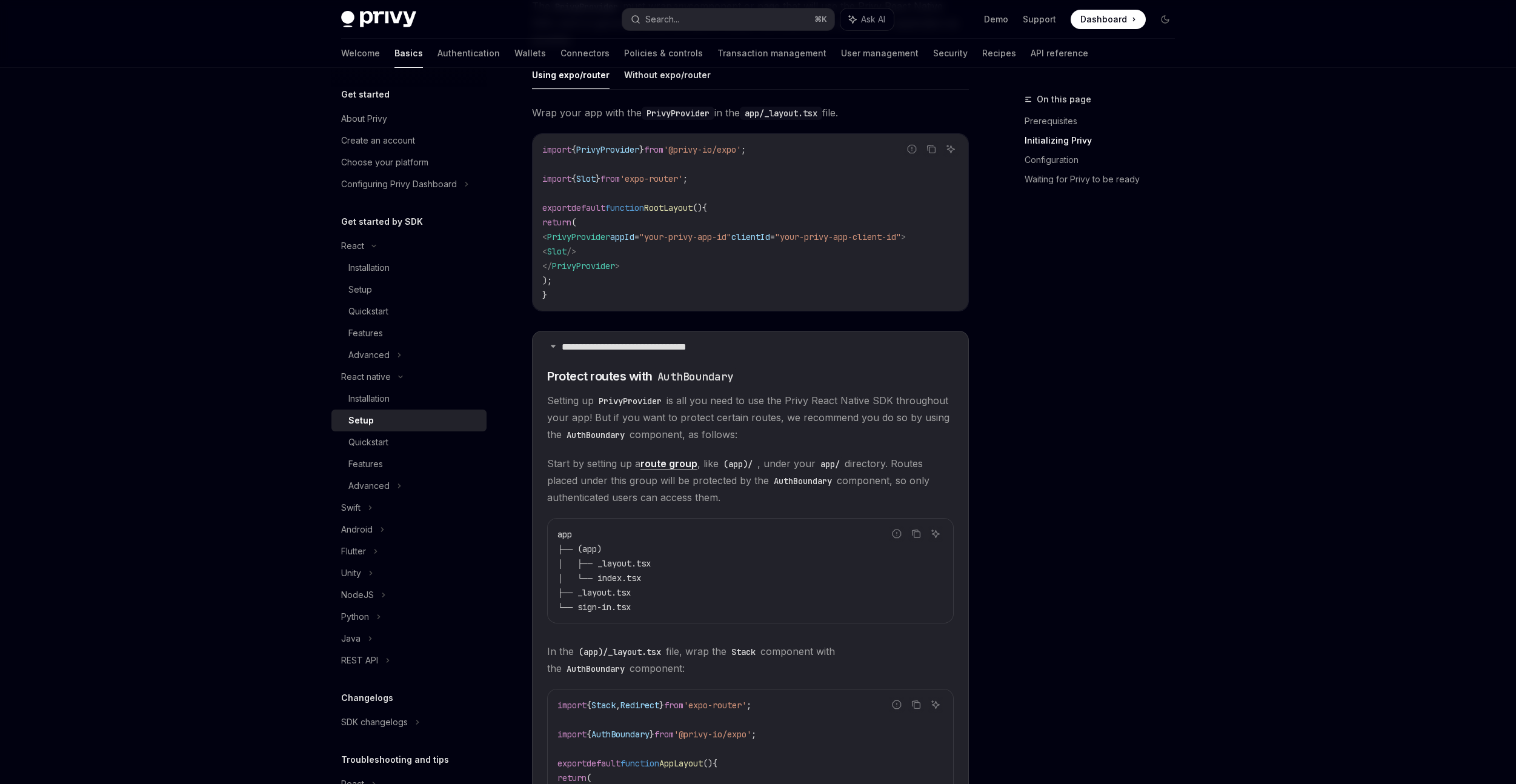
scroll to position [345, 0]
click at [647, 262] on code "import { PrivyProvider } from '@privy-io/expo' ; import { Slot } from 'expo-rou…" at bounding box center [750, 226] width 416 height 160
click at [664, 154] on span "from" at bounding box center [654, 154] width 19 height 11
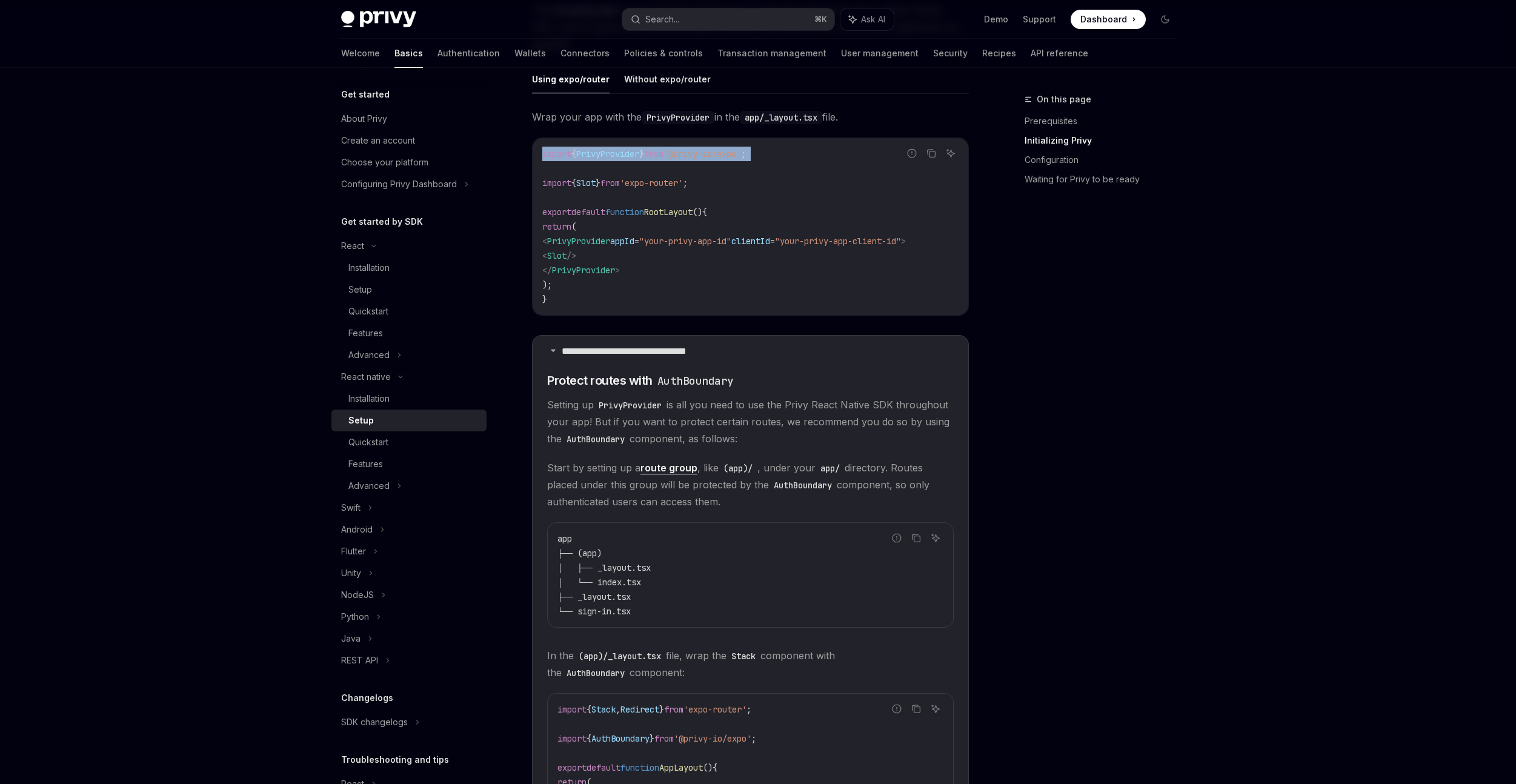
click at [664, 154] on span "from" at bounding box center [654, 154] width 19 height 11
copy code "import { PrivyProvider } from '@privy-io/expo' ;"
drag, startPoint x: 624, startPoint y: 620, endPoint x: 588, endPoint y: 620, distance: 36.0
click at [588, 619] on code "app ├── (app) │ ├── _layout.tsx │ └── index.tsx ├── _layout.tsx └── sign-in.tsx" at bounding box center [751, 575] width 386 height 87
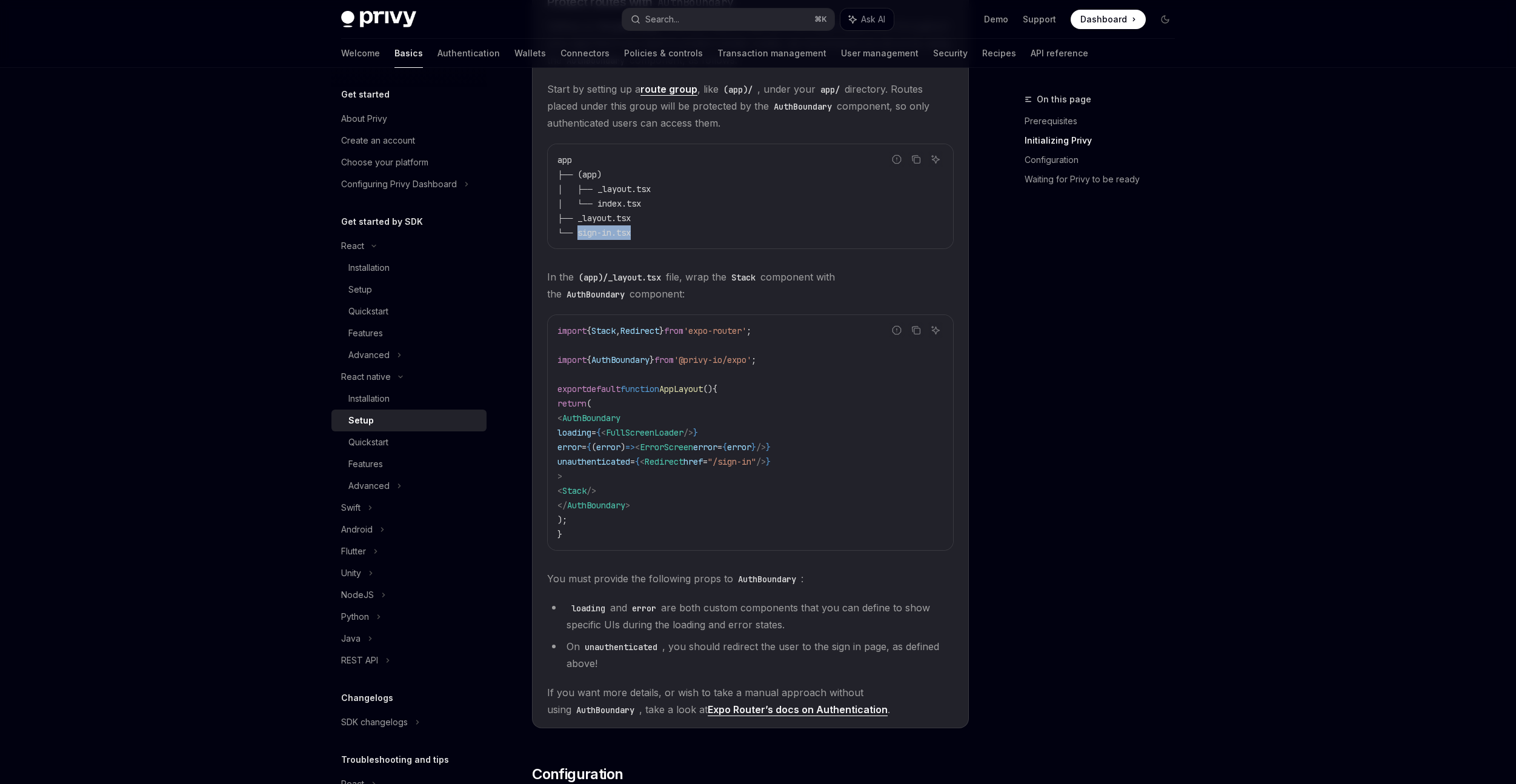
scroll to position [501, 0]
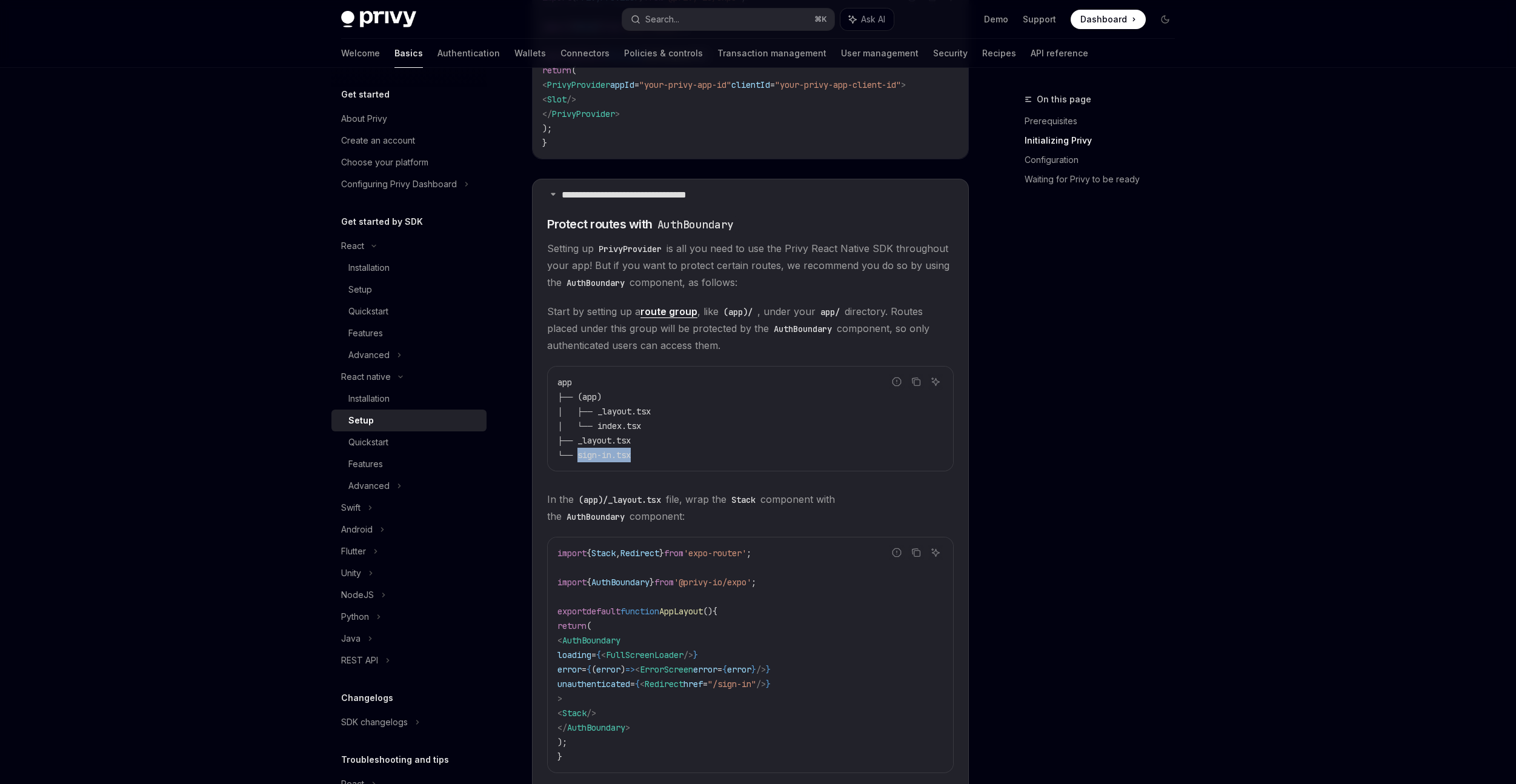
click at [769, 462] on code "app ├── (app) │ ├── _layout.tsx │ └── index.tsx ├── _layout.tsx └── sign-in.tsx" at bounding box center [751, 418] width 386 height 87
click at [751, 587] on span "'@privy-io/expo'" at bounding box center [712, 582] width 78 height 11
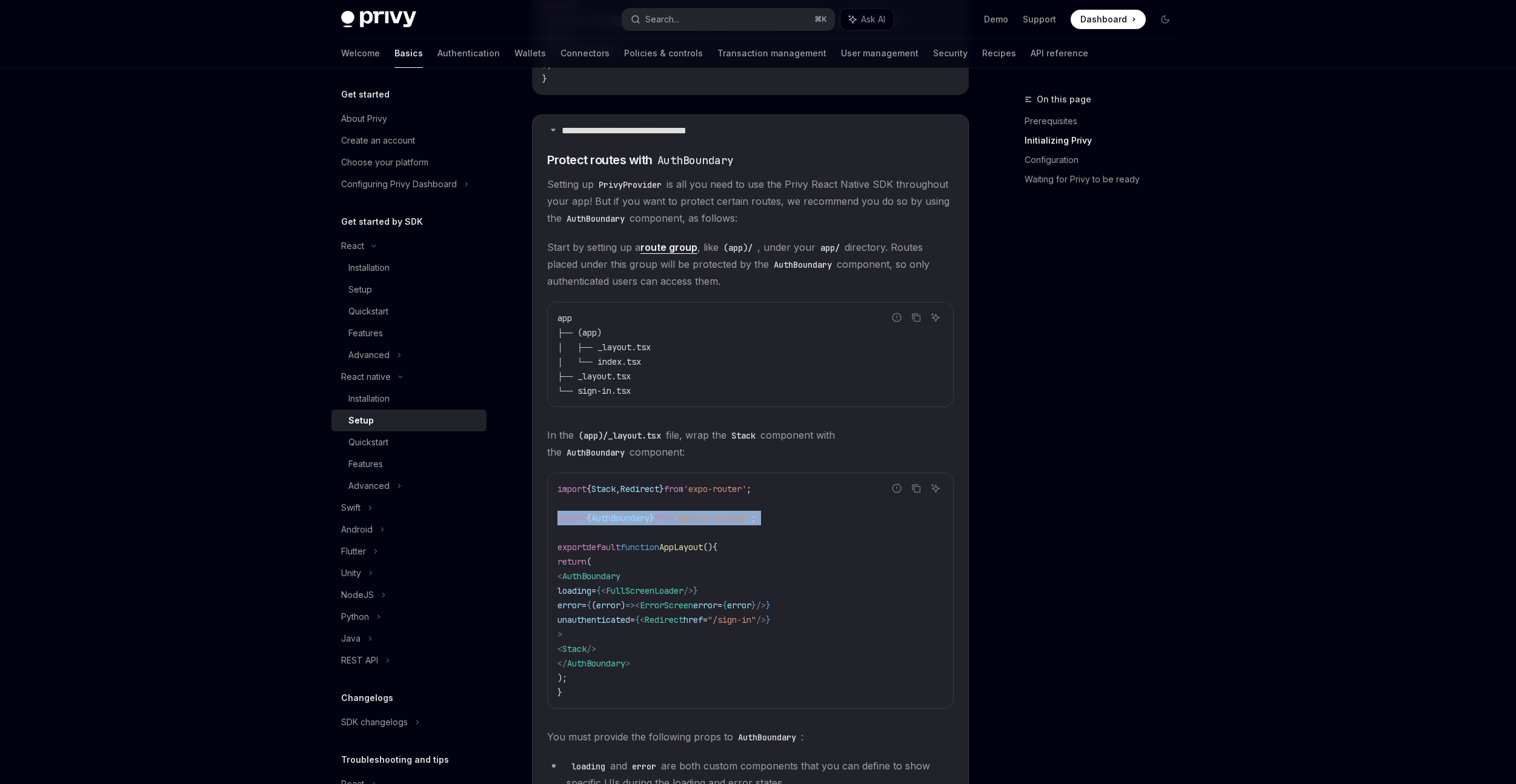
scroll to position [569, 0]
drag, startPoint x: 578, startPoint y: 577, endPoint x: 608, endPoint y: 632, distance: 62.6
click at [608, 632] on code "import { Stack , Redirect } from 'expo-router' ; import { AuthBoundary } from '…" at bounding box center [751, 587] width 386 height 218
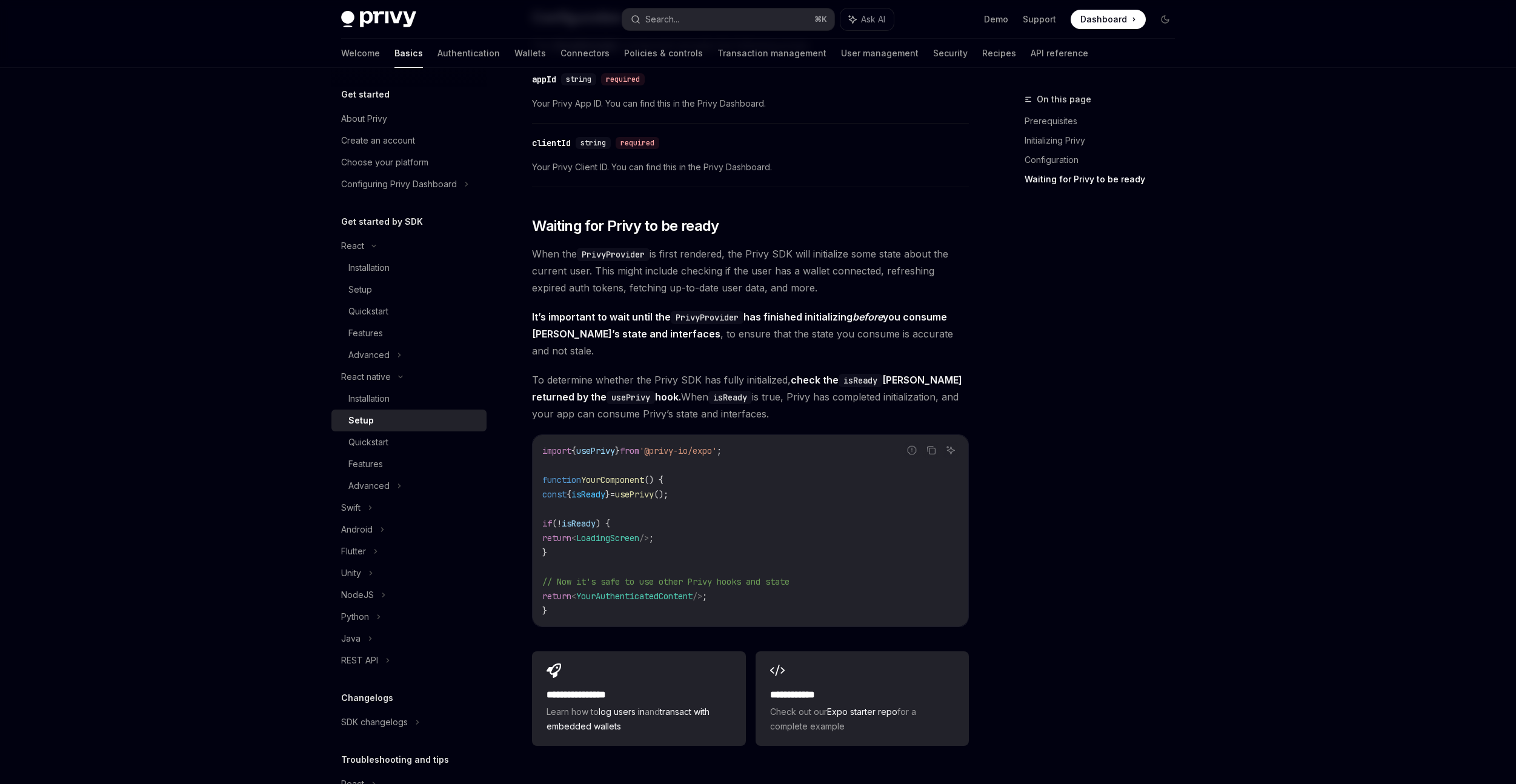
scroll to position [1483, 0]
drag, startPoint x: 568, startPoint y: 538, endPoint x: 544, endPoint y: 477, distance: 65.6
click at [543, 479] on code "import { usePrivy } from '@privy-io/expo' ; function YourComponent () { const {…" at bounding box center [750, 529] width 416 height 175
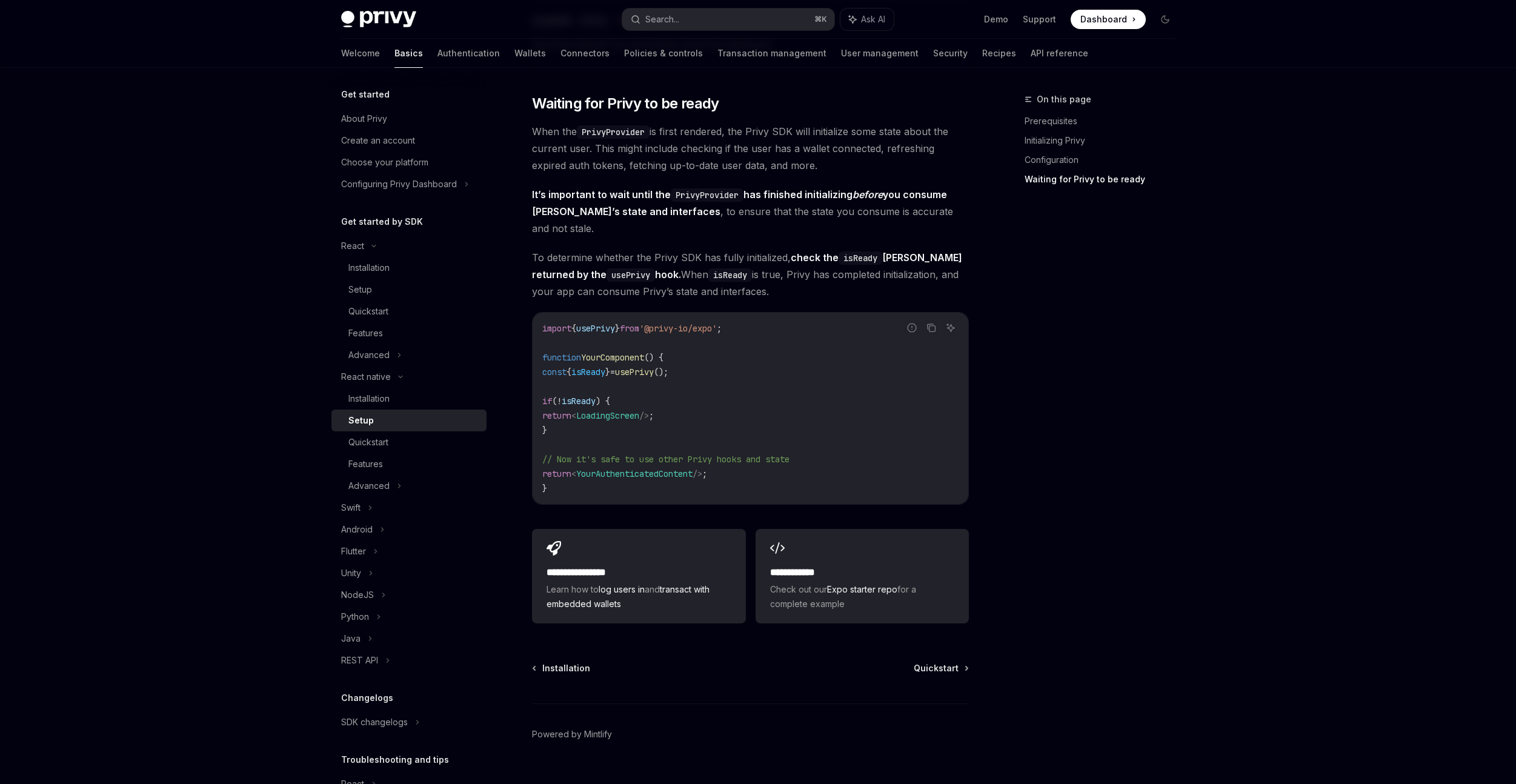
scroll to position [1615, 0]
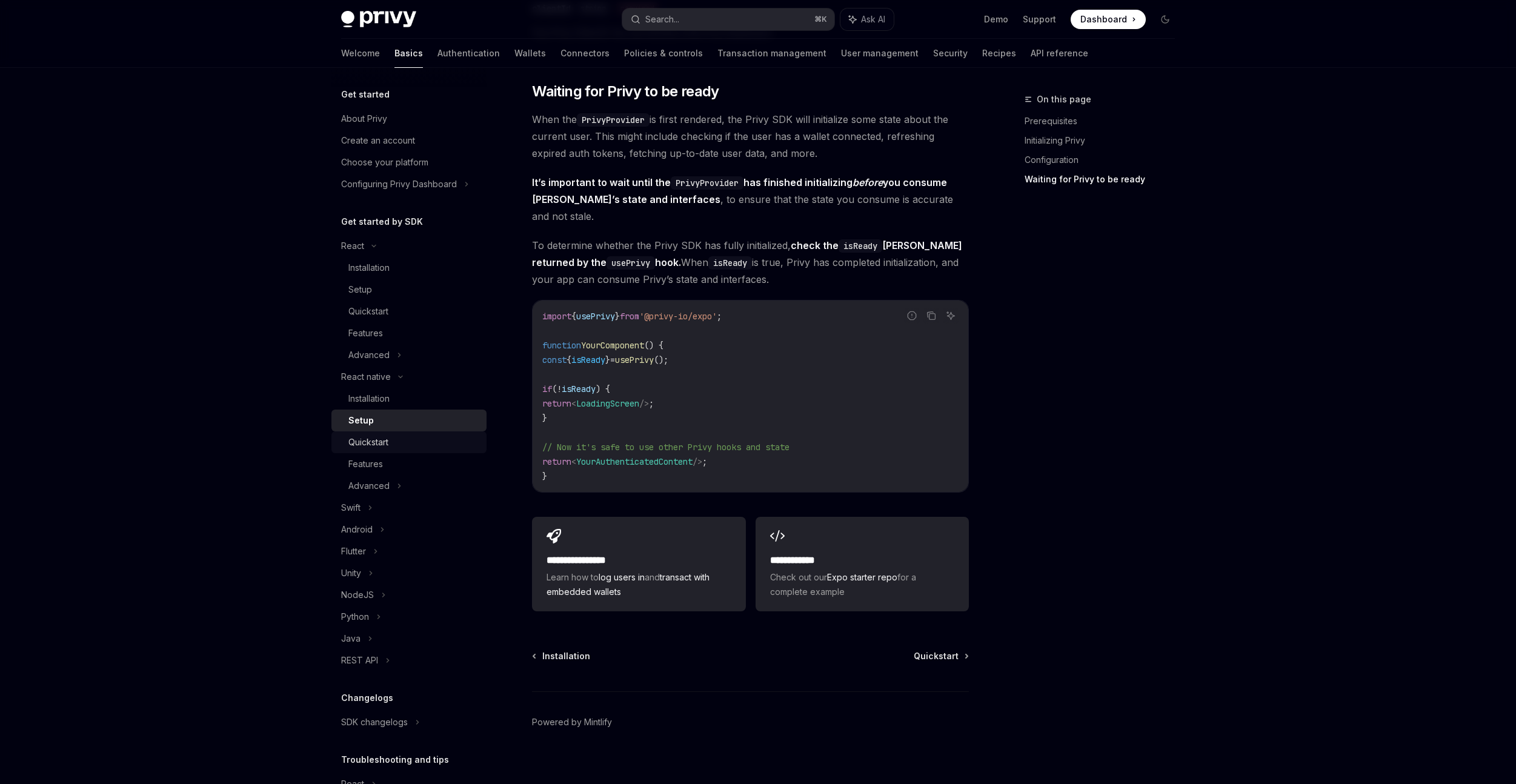
click at [399, 442] on div "Quickstart" at bounding box center [414, 442] width 131 height 14
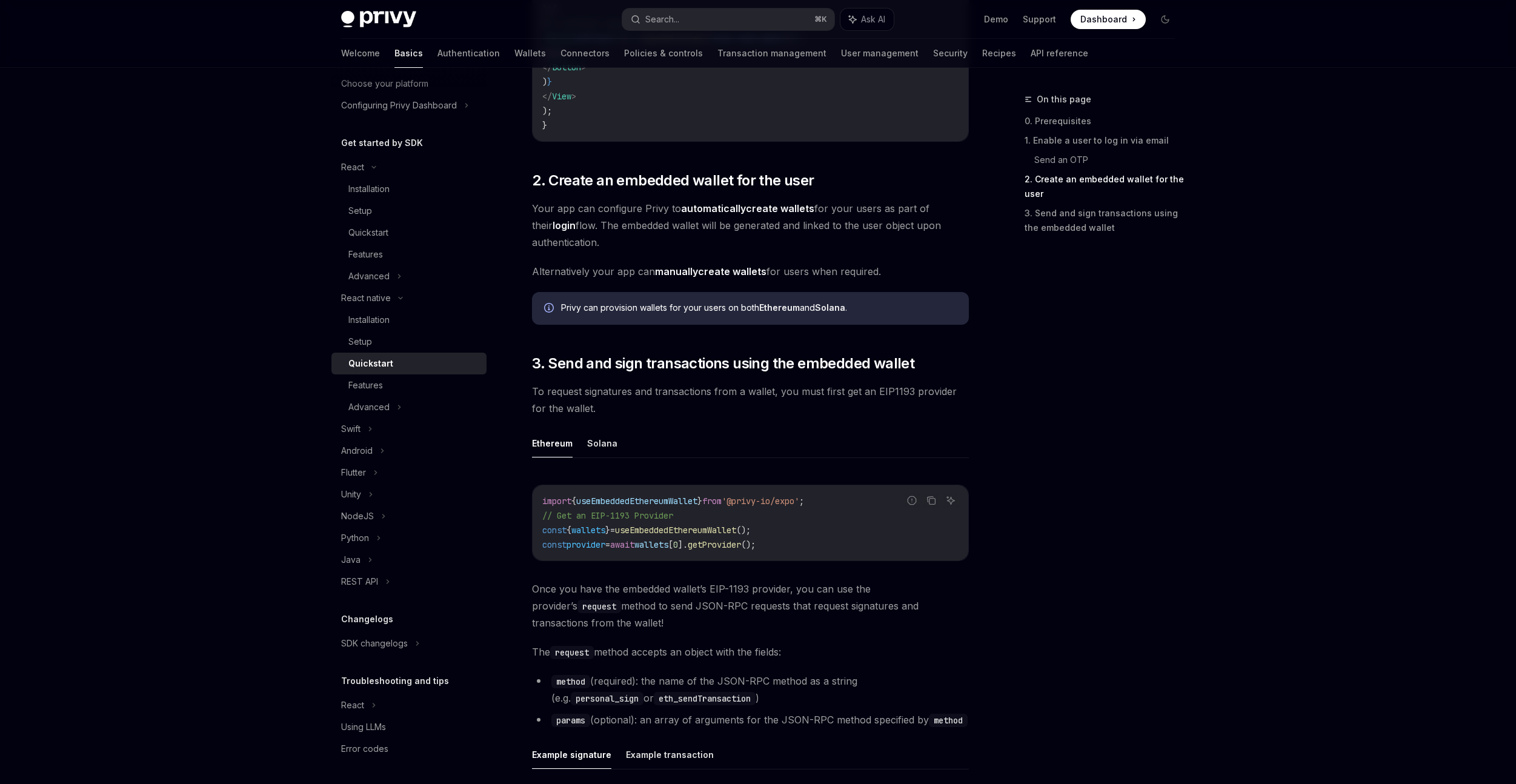
scroll to position [1425, 0]
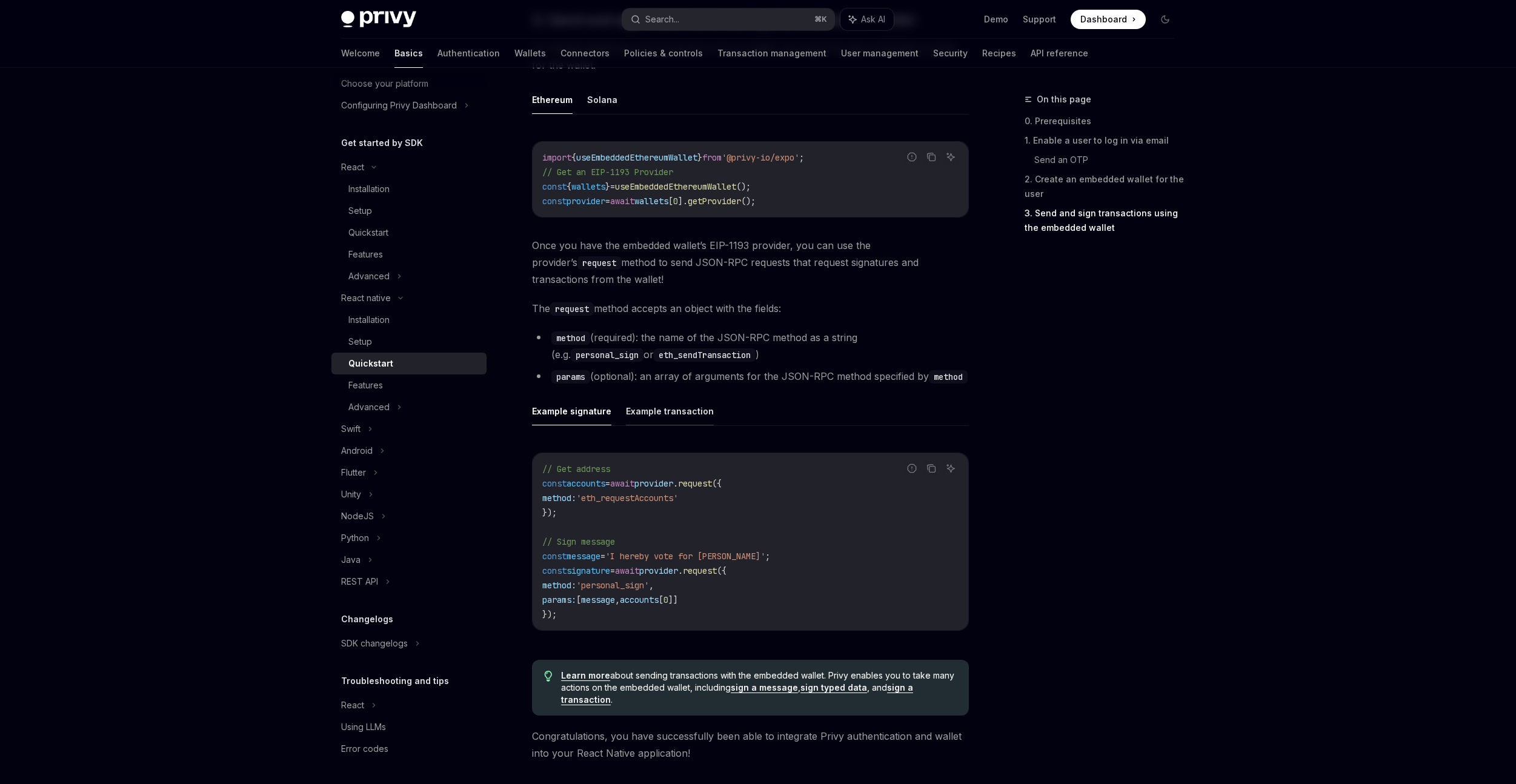
click at [672, 412] on button "Example transaction" at bounding box center [670, 411] width 88 height 28
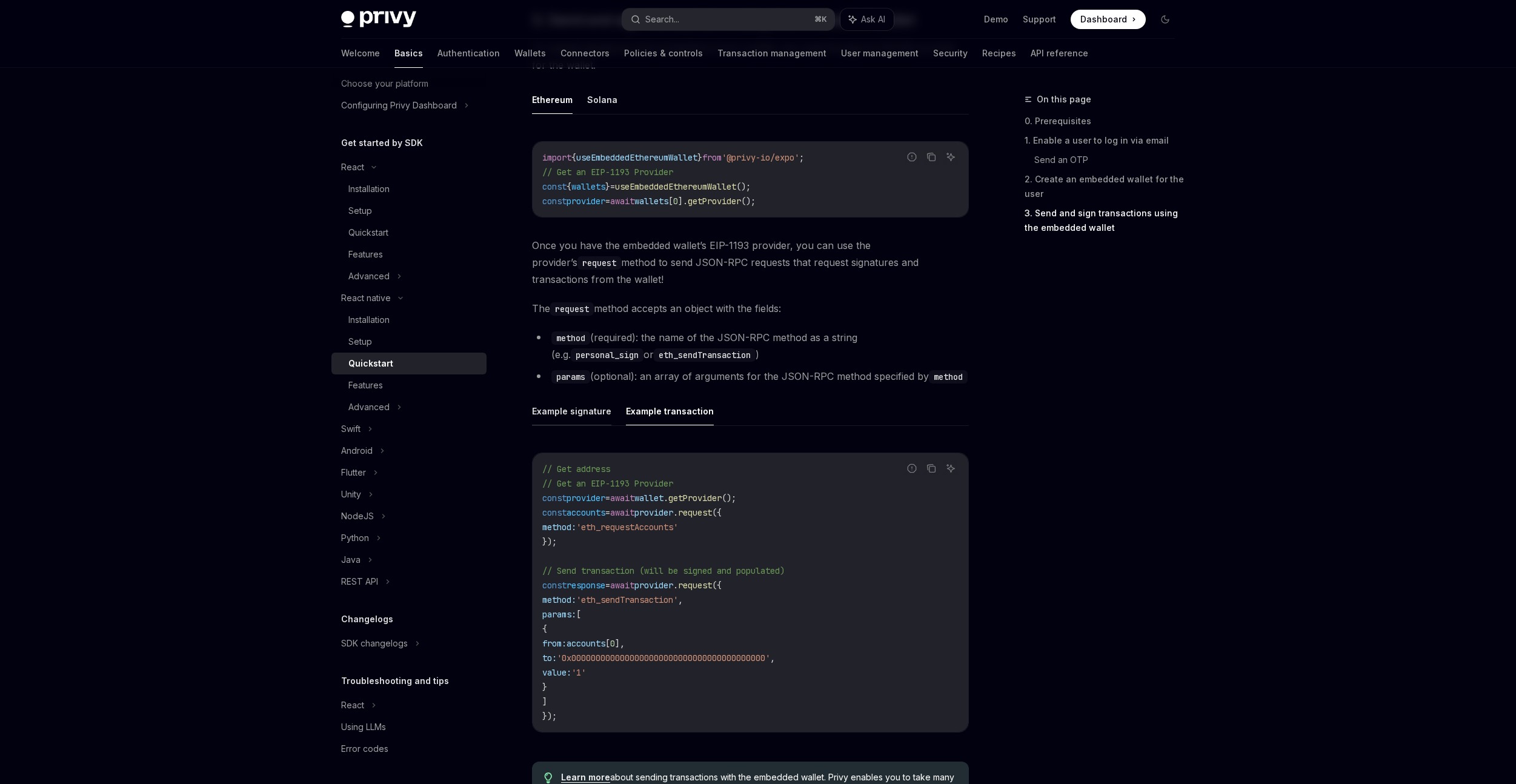
click at [544, 407] on button "Example signature" at bounding box center [571, 411] width 79 height 28
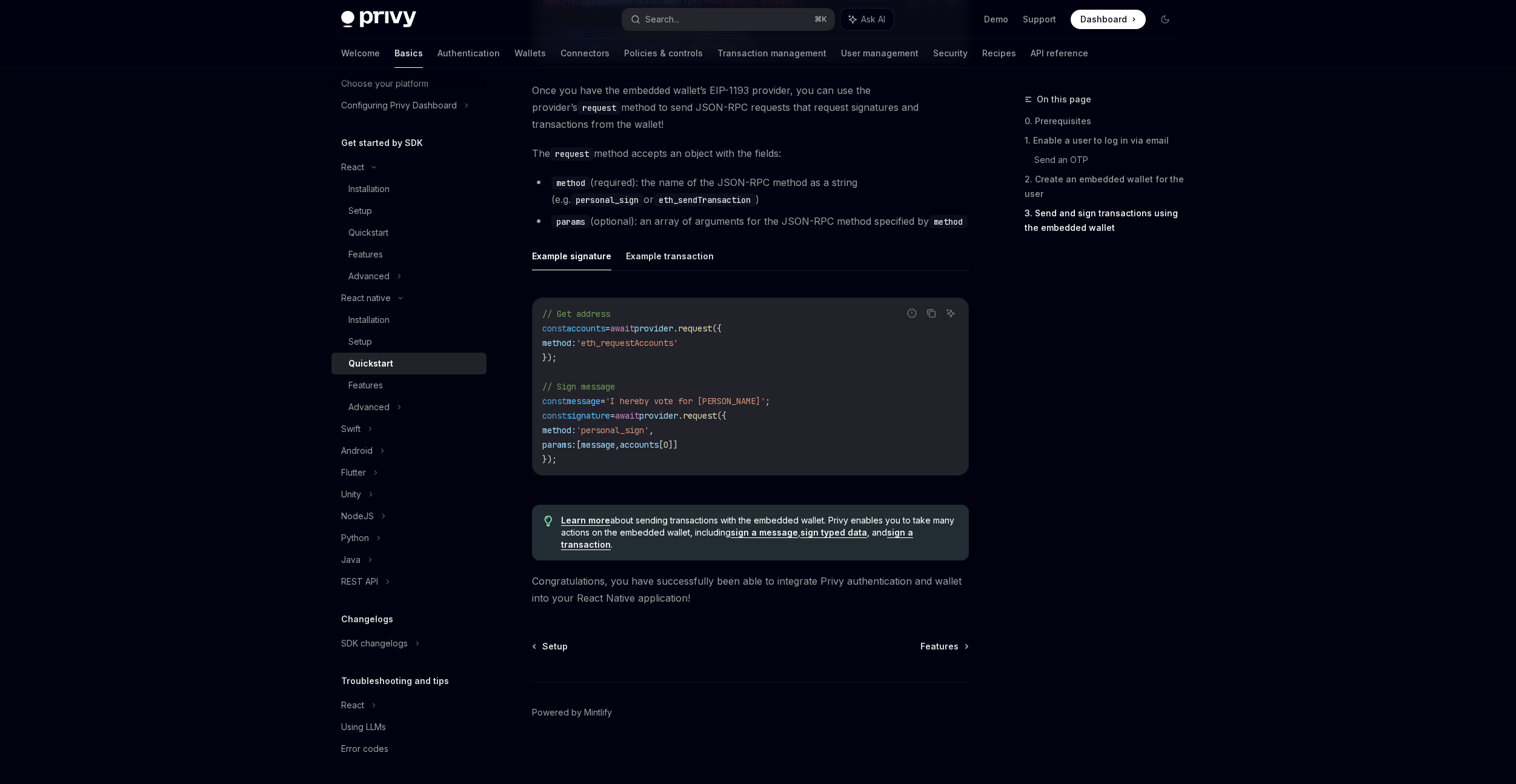
scroll to position [1583, 0]
click at [364, 387] on div "Features" at bounding box center [366, 385] width 34 height 14
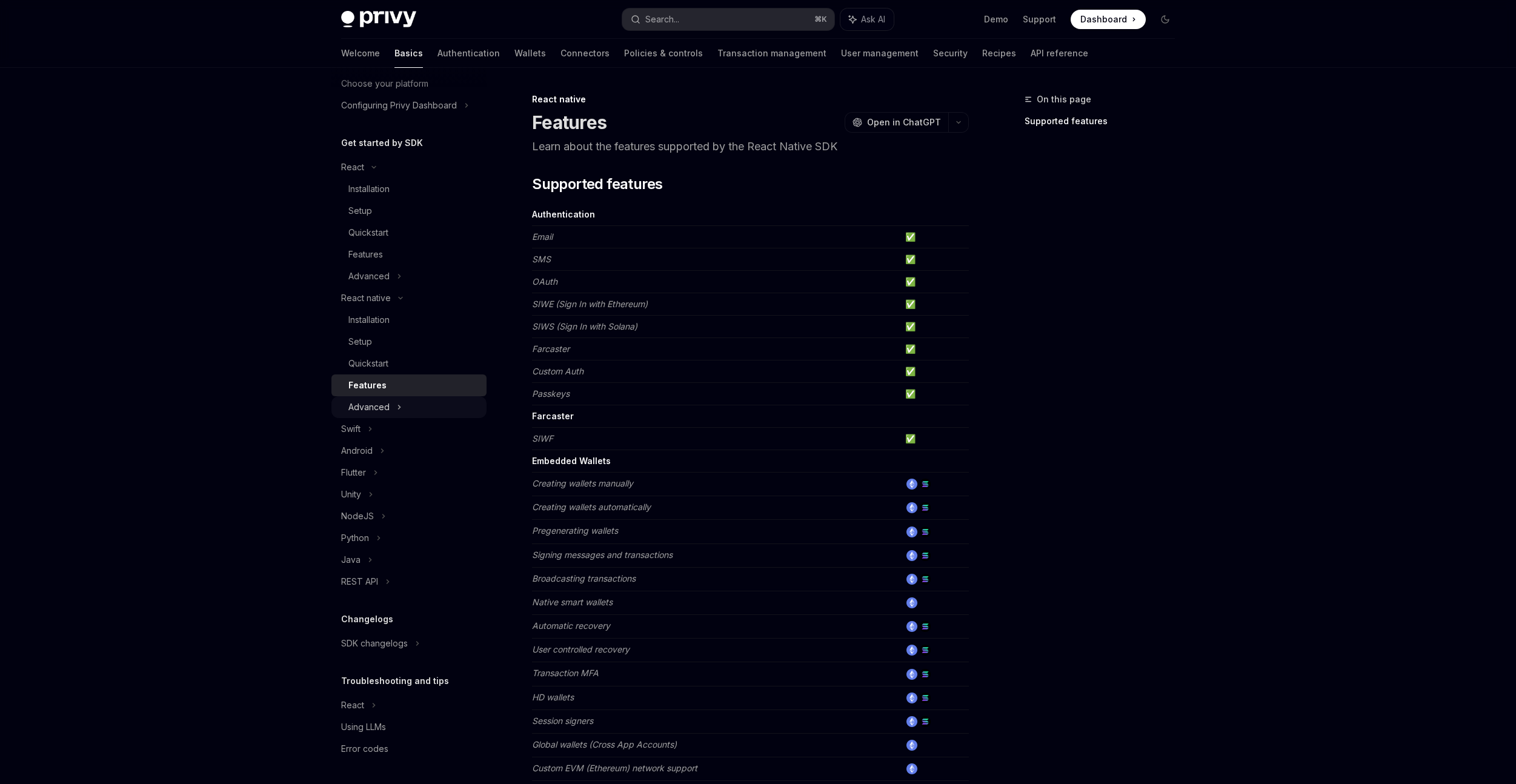
click at [410, 411] on div "Advanced" at bounding box center [409, 407] width 155 height 22
type textarea "*"
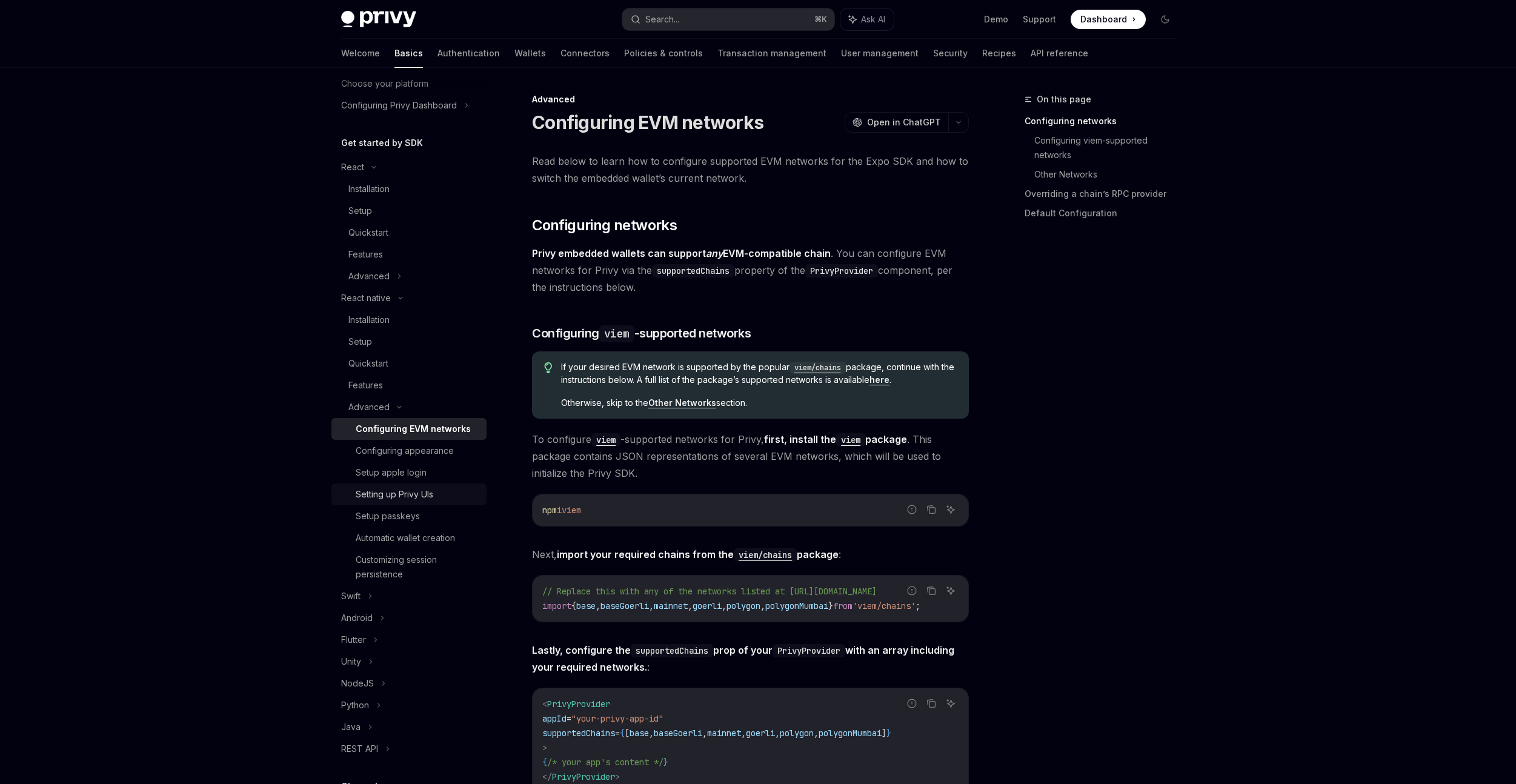
click at [434, 502] on link "Setting up Privy UIs" at bounding box center [409, 494] width 155 height 22
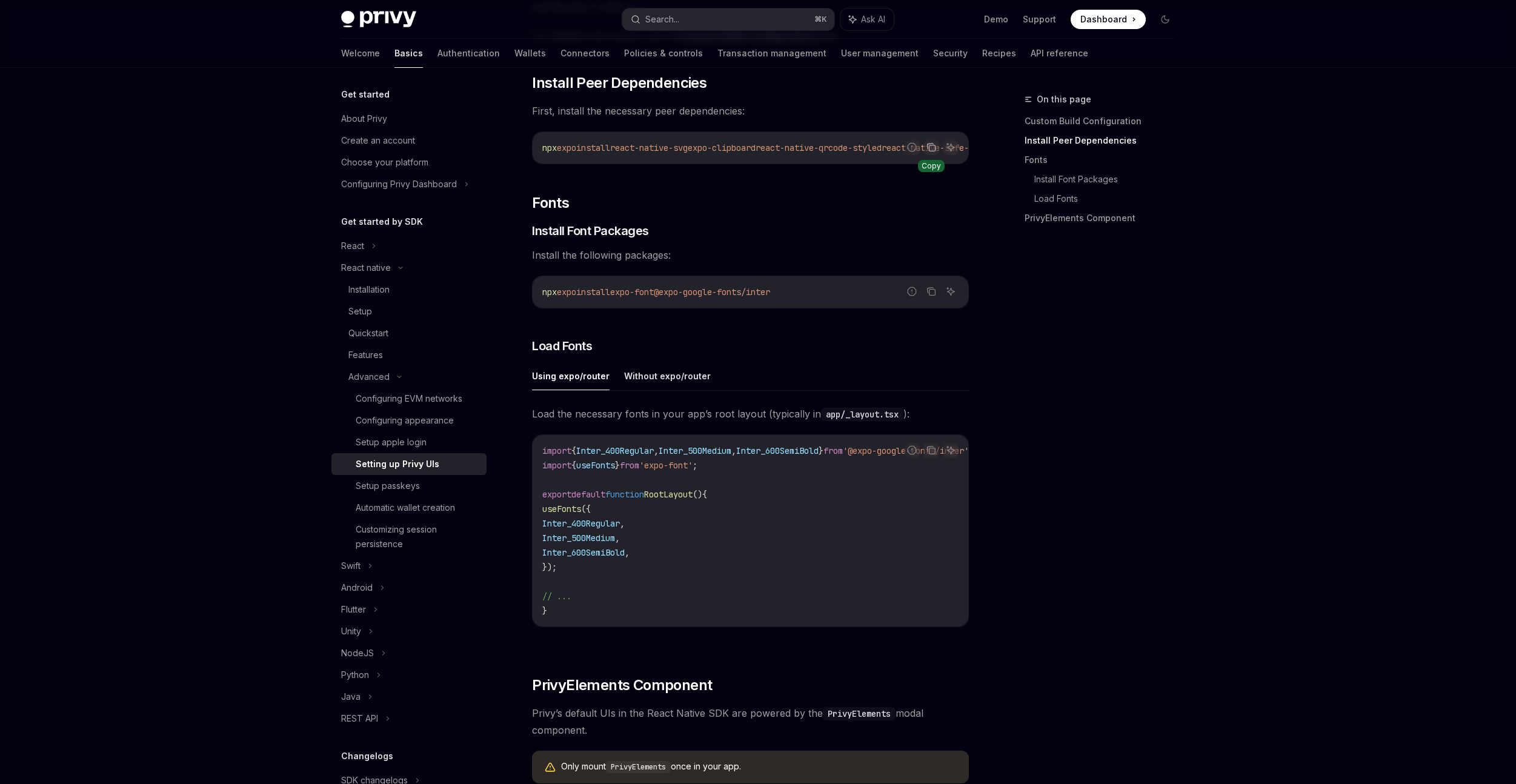
click at [931, 147] on icon "Copy the contents from the code block" at bounding box center [931, 147] width 10 height 10
drag, startPoint x: 816, startPoint y: 296, endPoint x: 628, endPoint y: 297, distance: 188.0
click at [629, 299] on code "npx expo install expo-font @expo-google-fonts/inter" at bounding box center [750, 291] width 416 height 14
copy span "expo-font @expo-google-fonts/inter"
drag, startPoint x: 571, startPoint y: 571, endPoint x: 555, endPoint y: 516, distance: 57.3
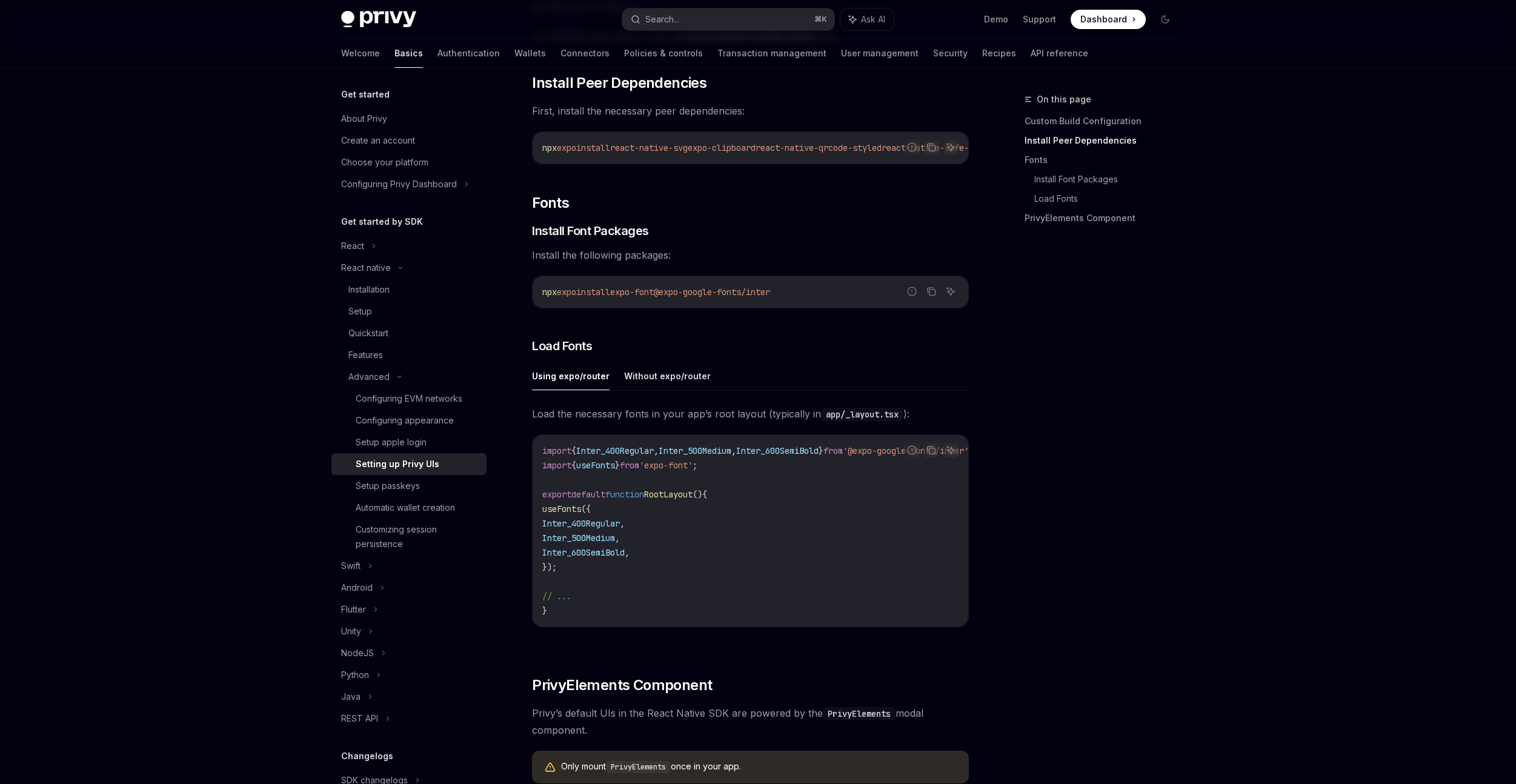
click at [555, 516] on code "import { Inter_400Regular , Inter_500Medium , Inter_600SemiBold } from '@expo-g…" at bounding box center [772, 531] width 461 height 175
copy code "useFonts ({ Inter_400Regular , Inter_500Medium , Inter_600SemiBold , });"
drag, startPoint x: 727, startPoint y: 467, endPoint x: 536, endPoint y: 452, distance: 191.6
click at [536, 452] on div "import { Inter_400Regular , Inter_500Medium , Inter_600SemiBold } from '@expo-g…" at bounding box center [750, 531] width 435 height 191
copy code "import { Inter_400Regular , Inter_500Medium , Inter_600SemiBold } from '@expo-g…"
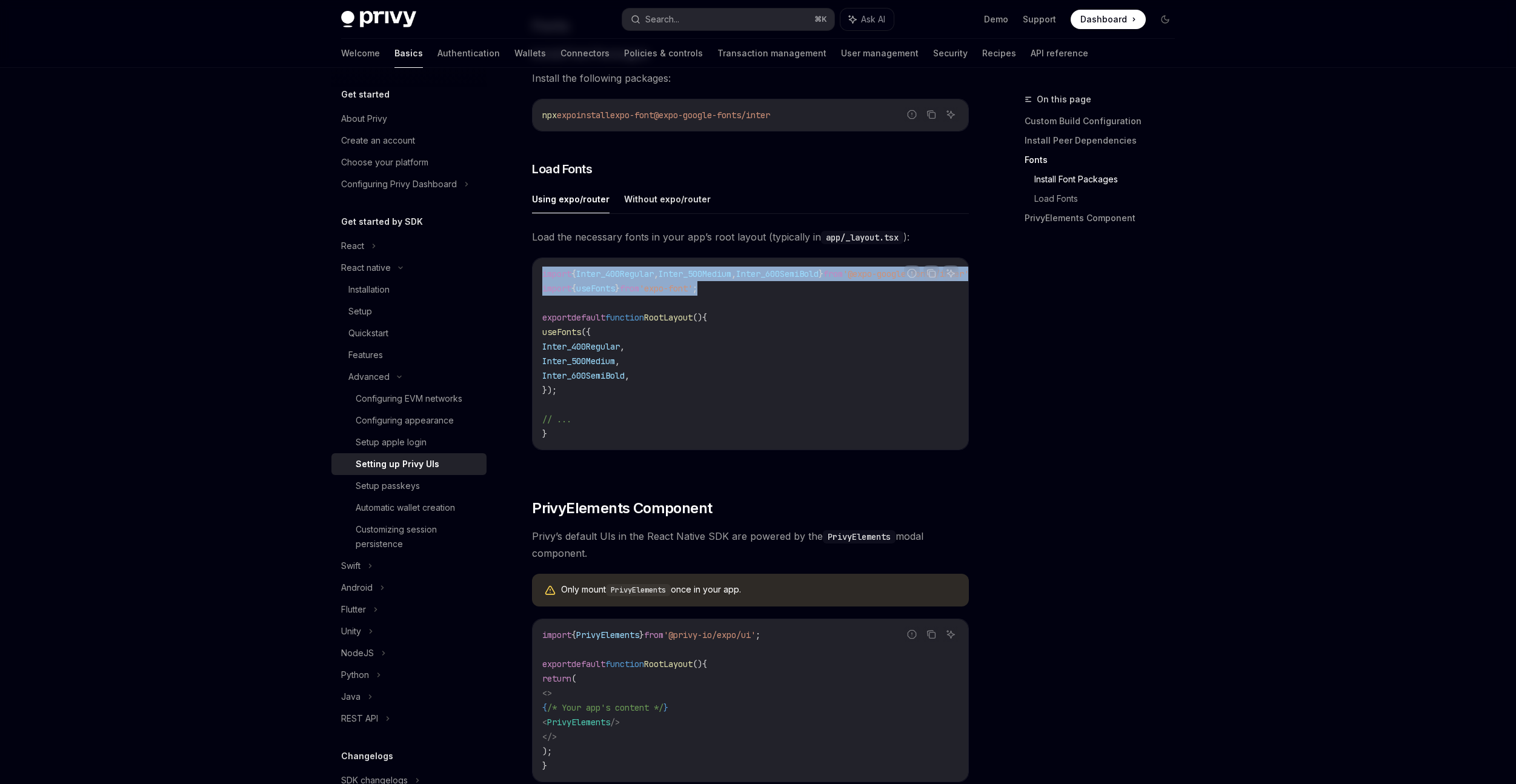
scroll to position [620, 0]
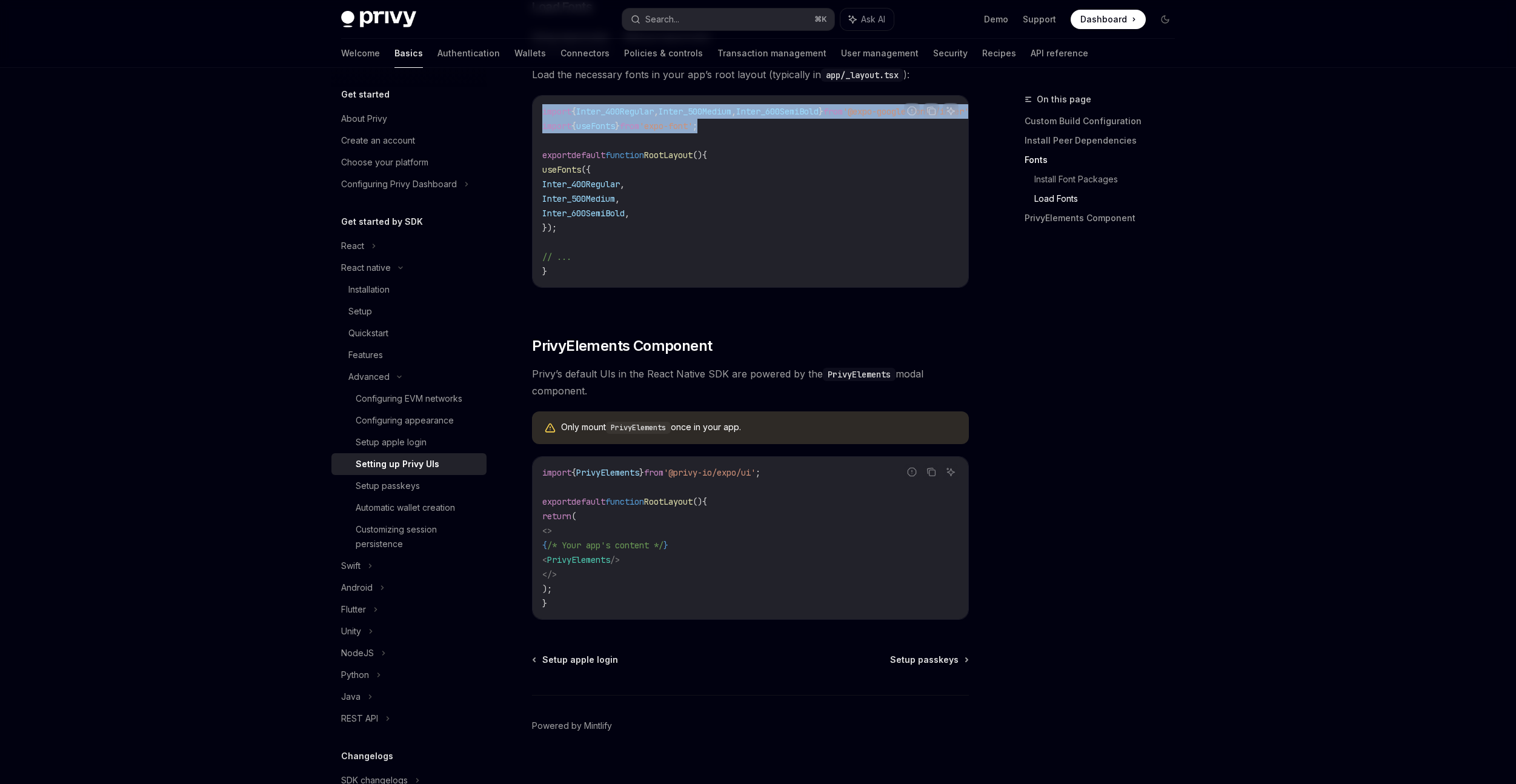
drag, startPoint x: 662, startPoint y: 570, endPoint x: 574, endPoint y: 566, distance: 88.1
click at [574, 566] on code "import { PrivyElements } from '@privy-io/expo/ui' ; export default function Roo…" at bounding box center [750, 538] width 416 height 146
copy span "< PrivyElements />"
click at [721, 478] on span "'@privy-io/expo/ui'" at bounding box center [709, 473] width 92 height 11
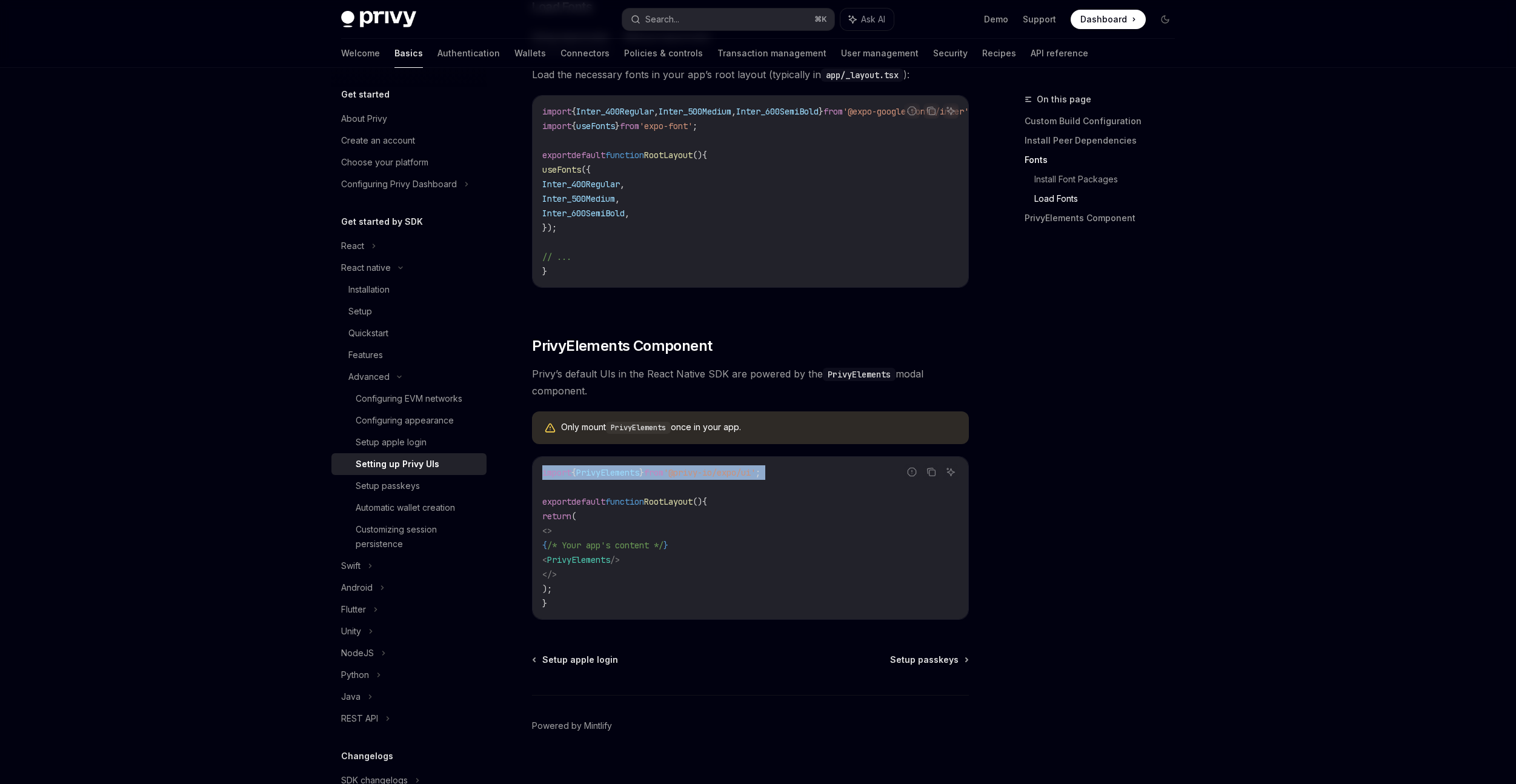
click at [721, 478] on span "'@privy-io/expo/ui'" at bounding box center [709, 473] width 92 height 11
copy code "import { PrivyElements } from '@privy-io/expo/ui' ;"
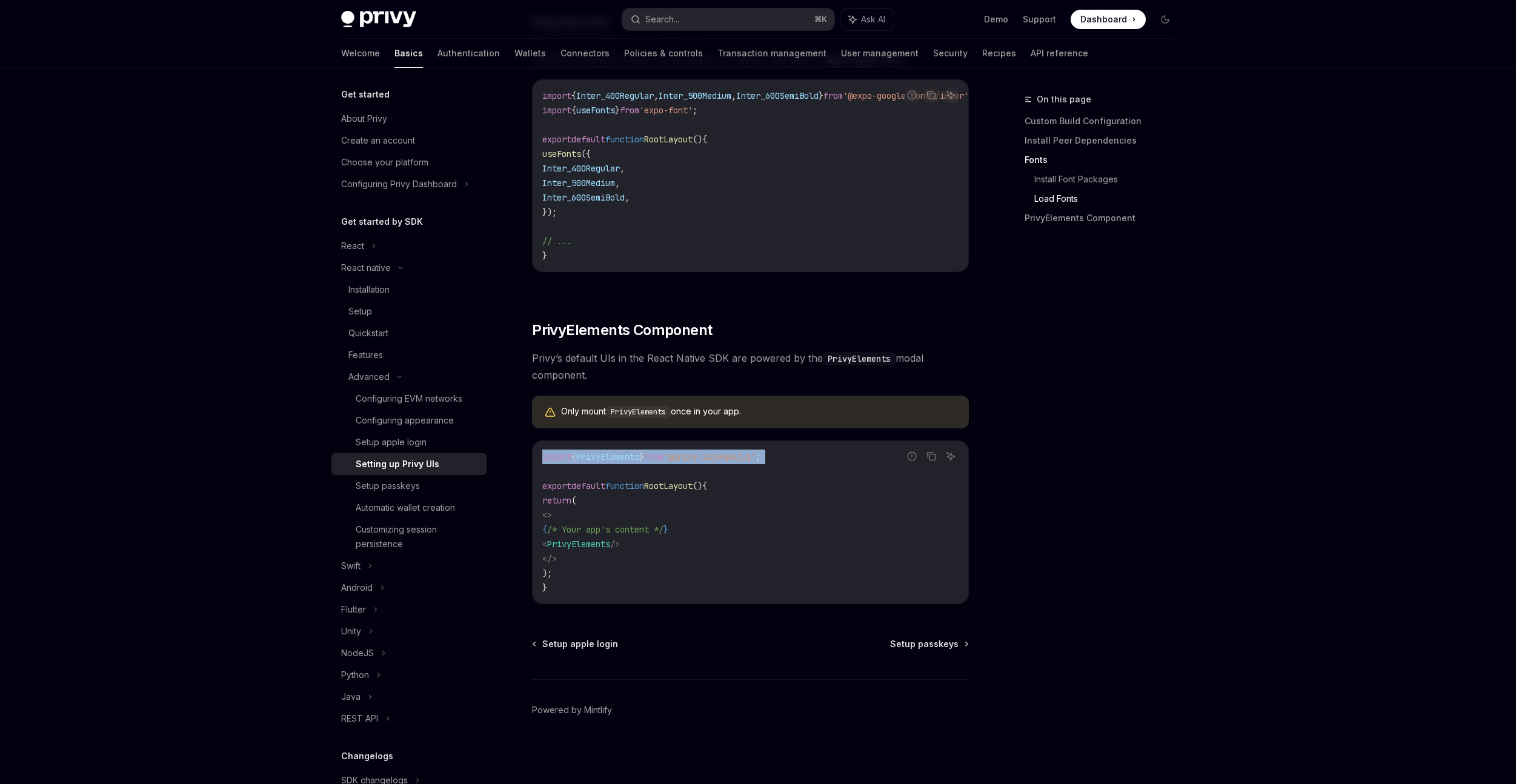
scroll to position [645, 0]
click at [437, 402] on div "Configuring EVM networks" at bounding box center [408, 398] width 107 height 14
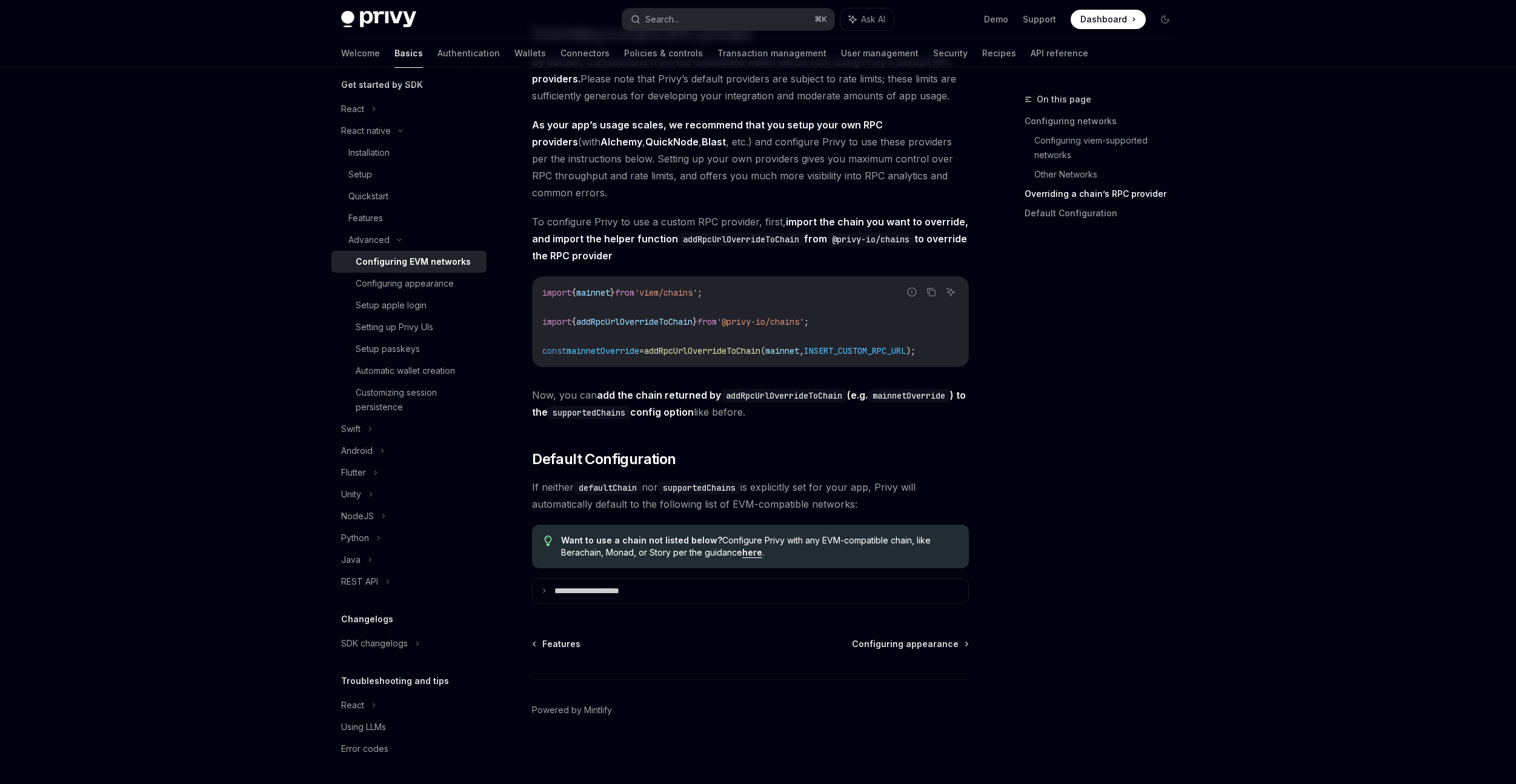
scroll to position [1399, 0]
click at [435, 281] on div "Configuring appearance" at bounding box center [404, 283] width 98 height 14
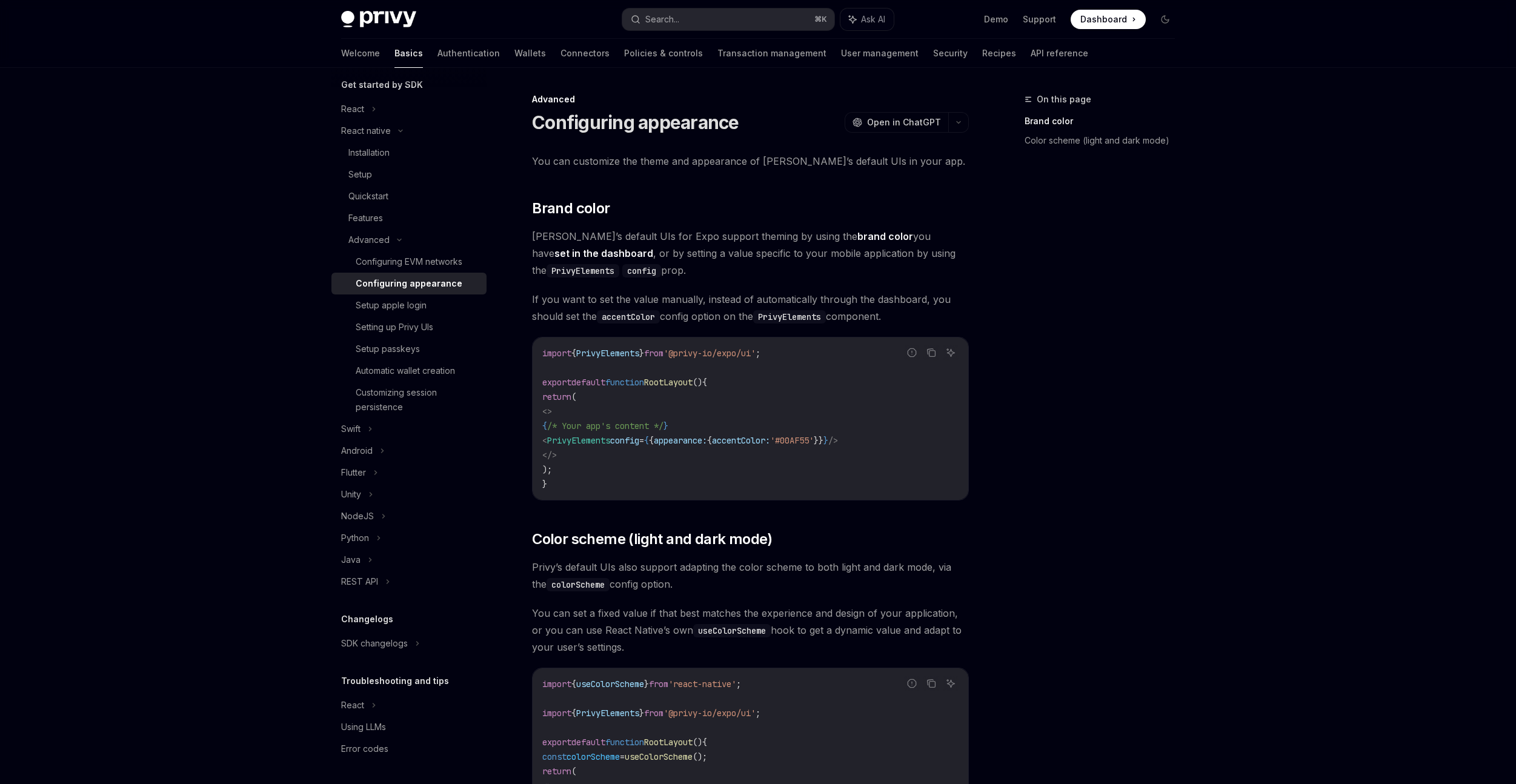
scroll to position [234, 0]
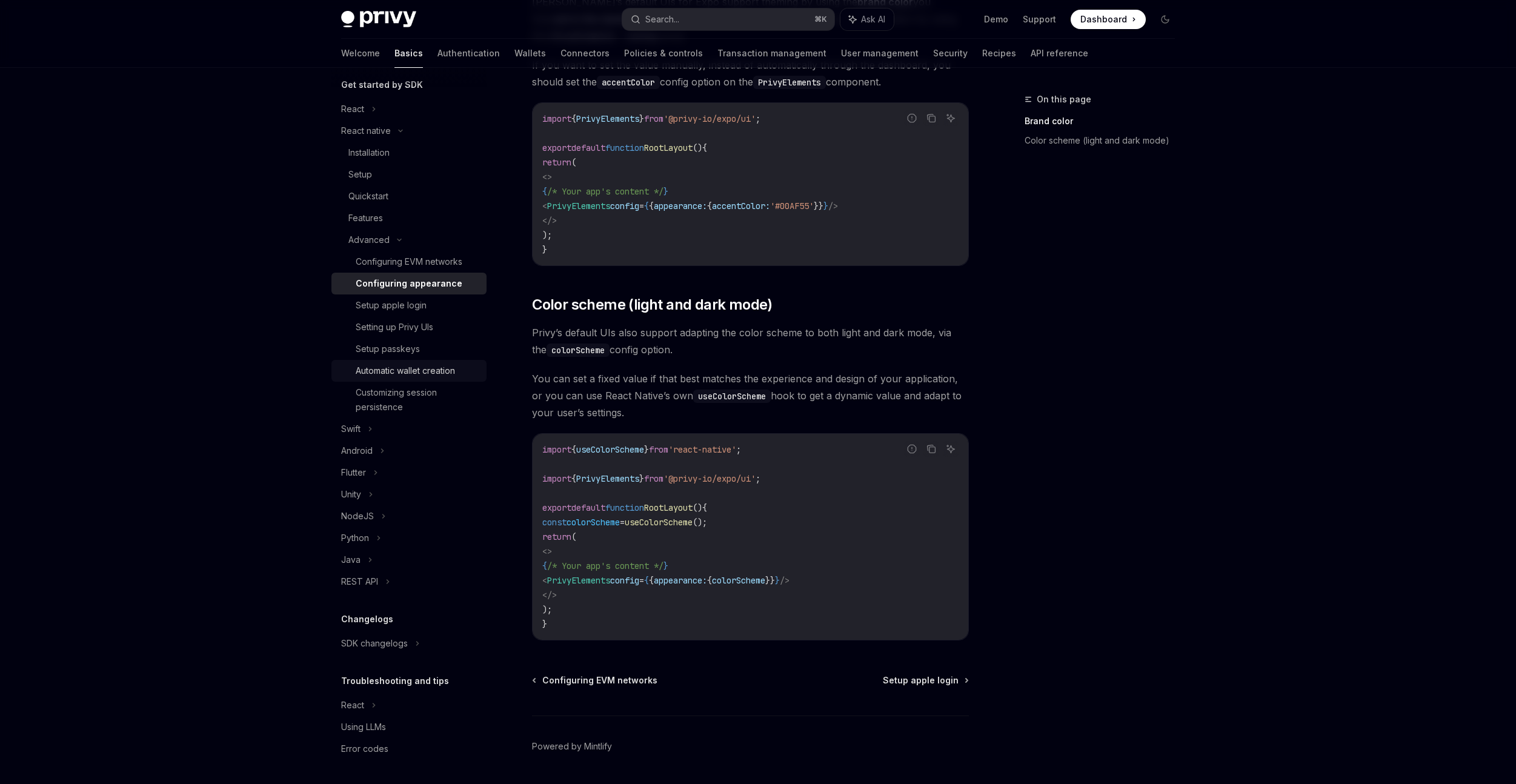
click at [423, 376] on div "Automatic wallet creation" at bounding box center [405, 370] width 99 height 14
type textarea "*"
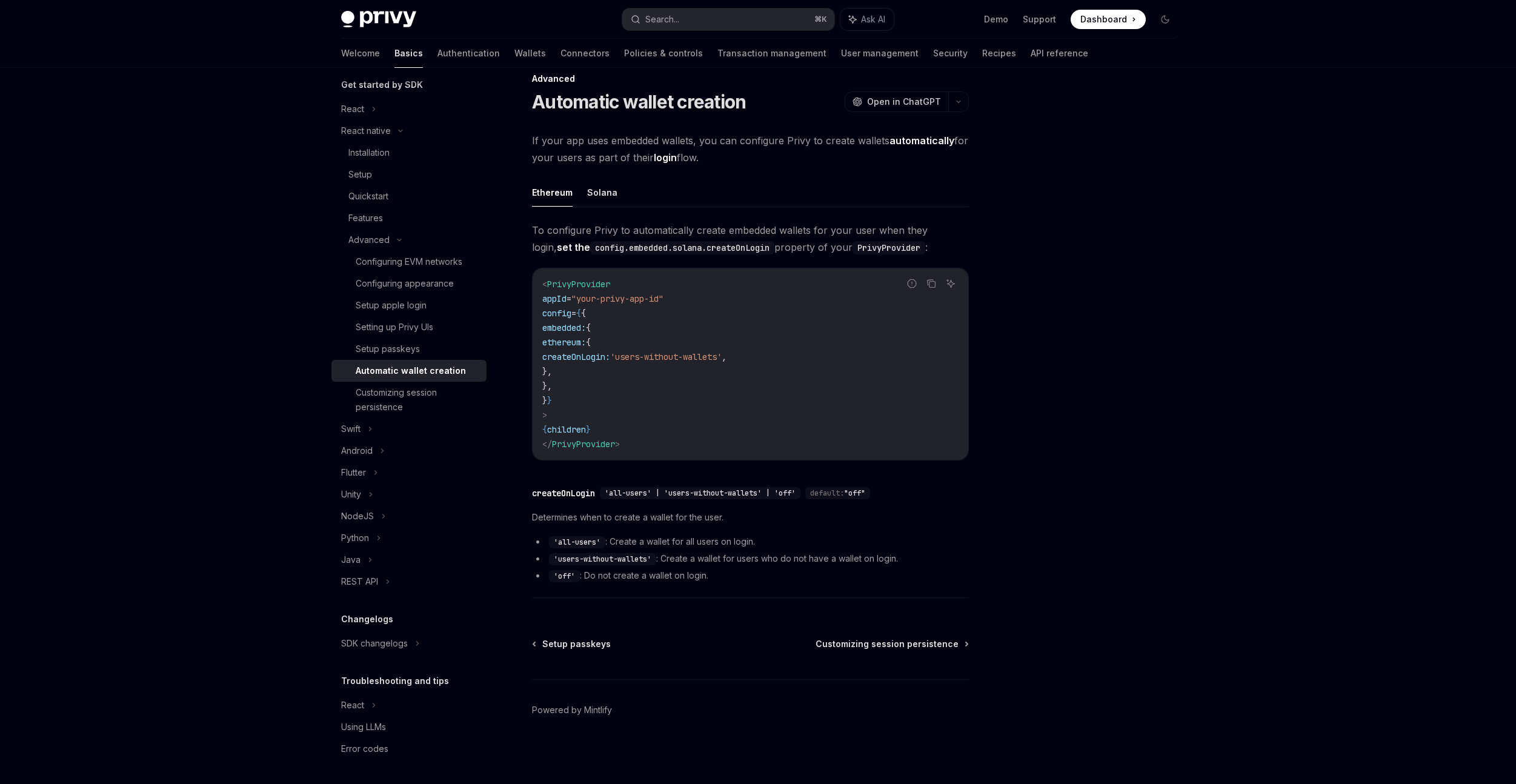
scroll to position [21, 0]
click at [417, 291] on link "Configuring appearance" at bounding box center [409, 283] width 155 height 22
click at [422, 270] on link "Configuring EVM networks" at bounding box center [409, 261] width 155 height 22
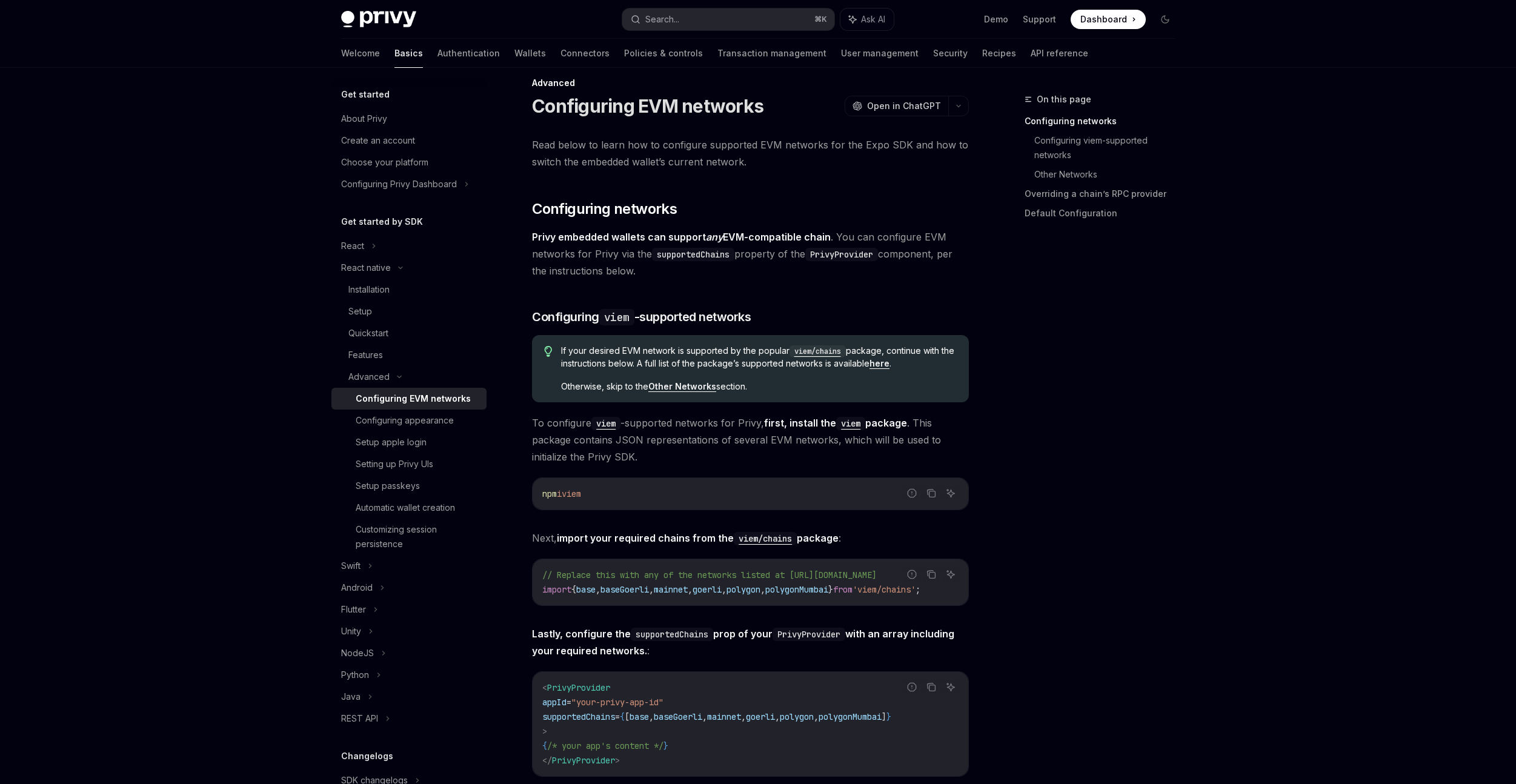
scroll to position [86, 0]
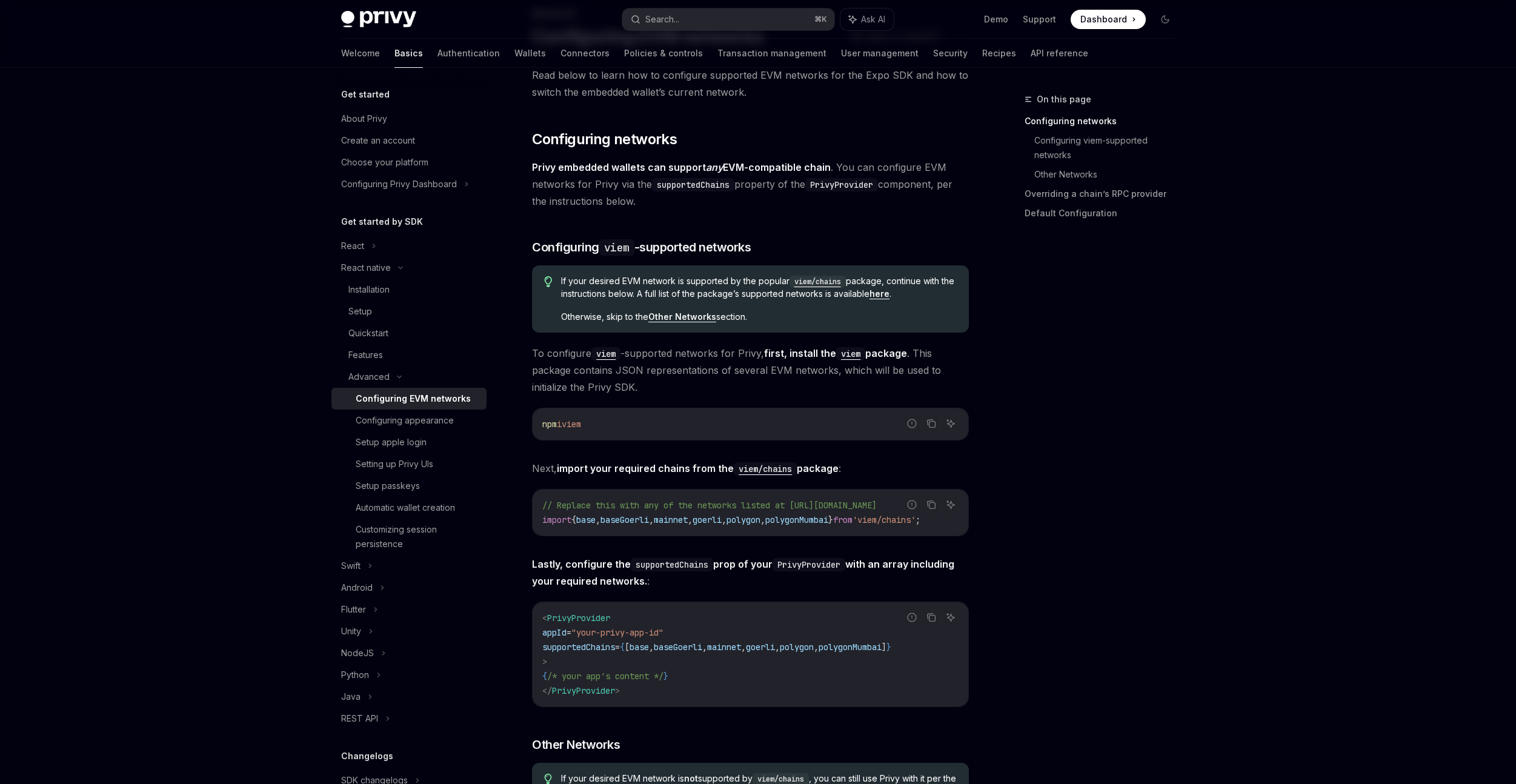
click at [581, 653] on span "supportedChains" at bounding box center [578, 647] width 72 height 11
copy span "supportedChains"
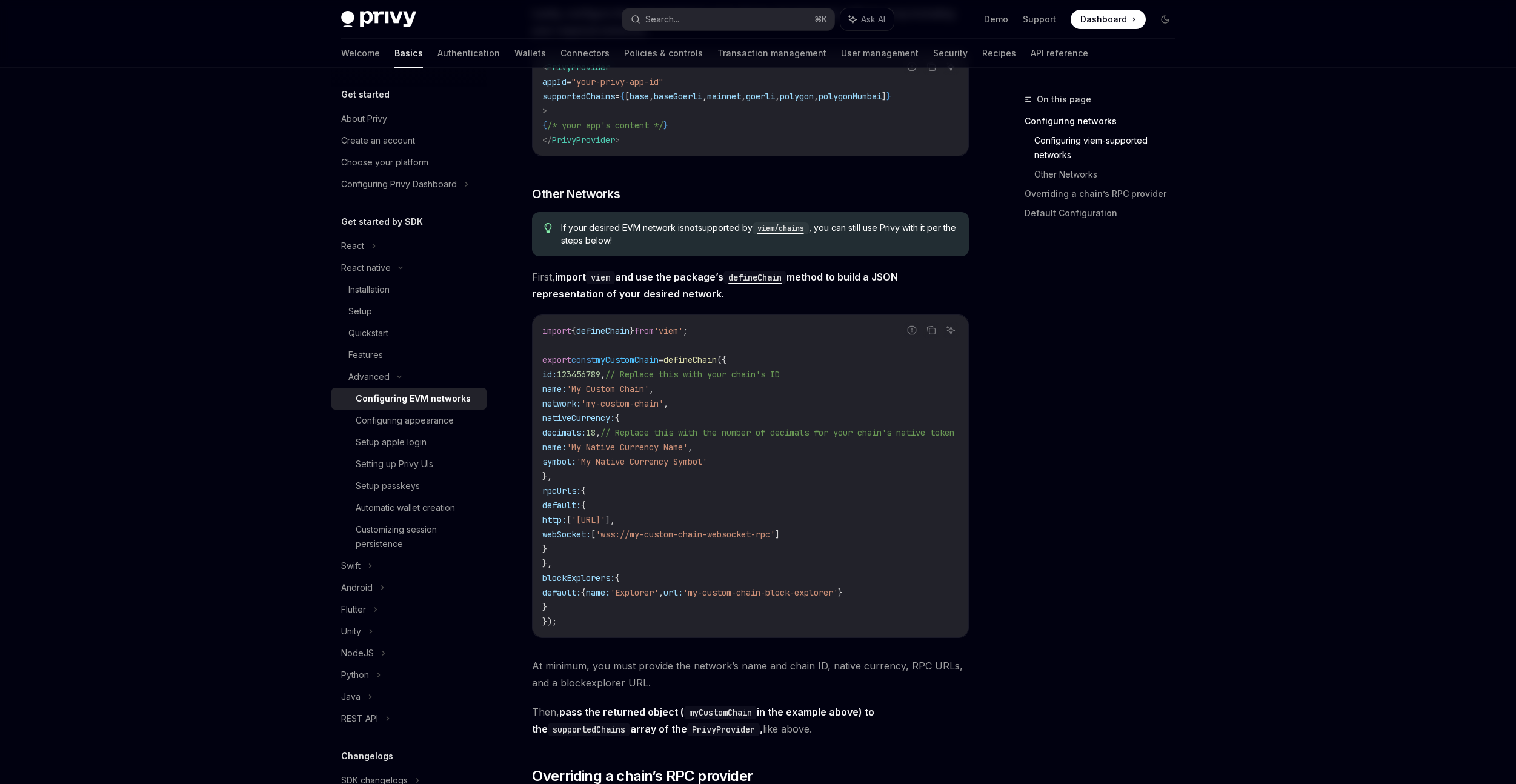
scroll to position [895, 0]
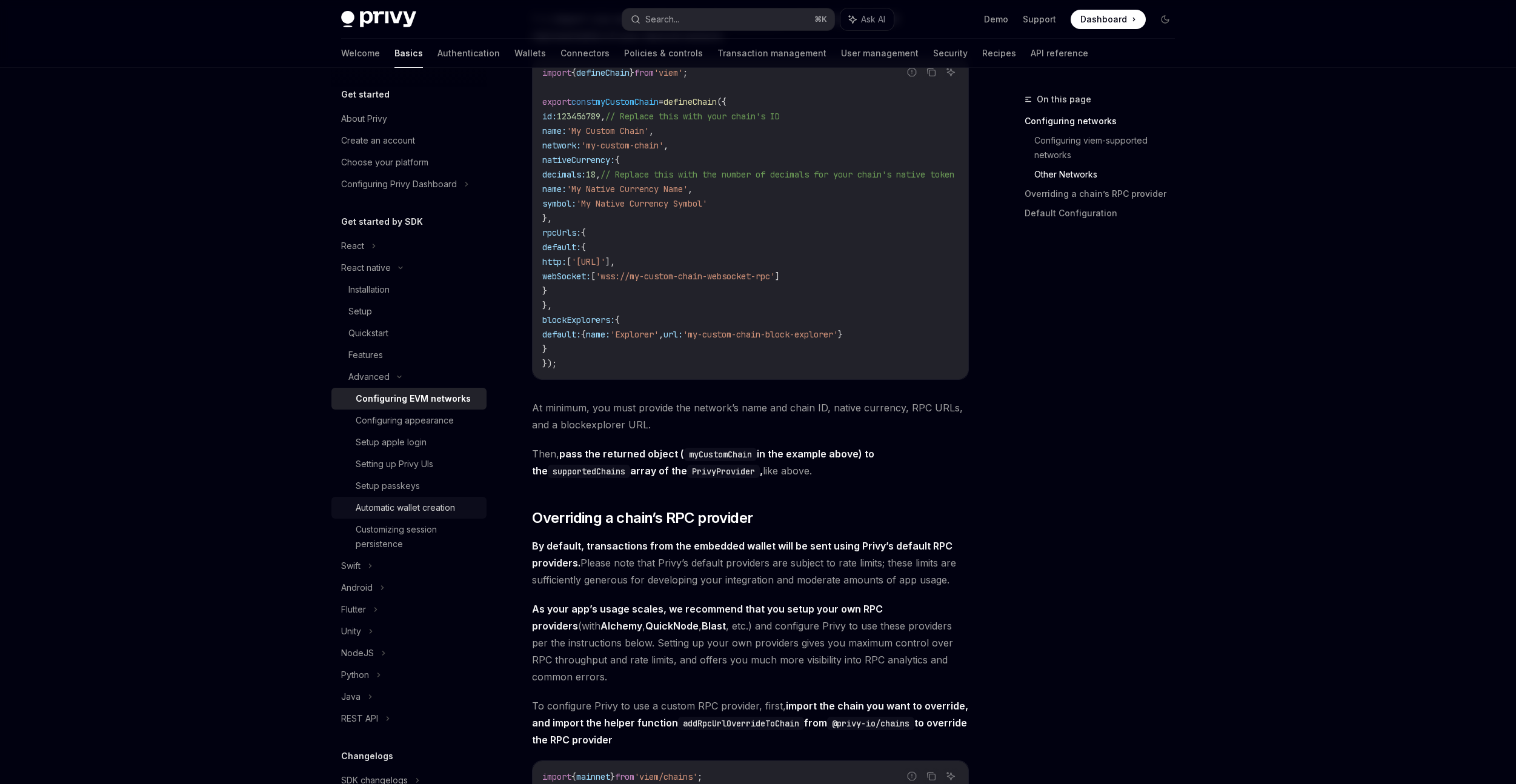
click at [414, 509] on div "Automatic wallet creation" at bounding box center [405, 507] width 99 height 14
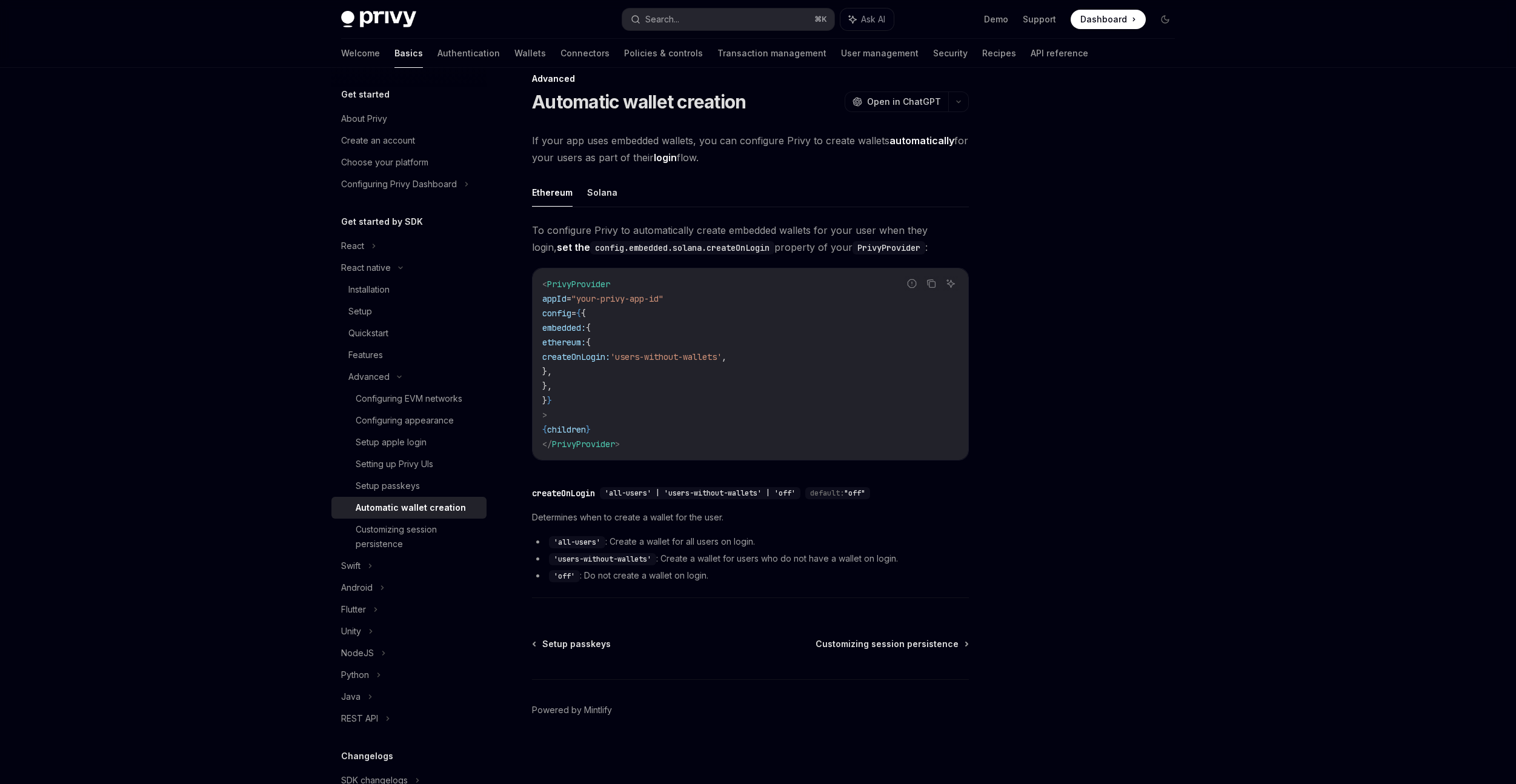
scroll to position [21, 0]
drag, startPoint x: 579, startPoint y: 403, endPoint x: 563, endPoint y: 314, distance: 90.4
click at [563, 314] on code "< PrivyProvider appId = "your-privy-app-id" config = { { embedded: { ethereum: …" at bounding box center [750, 364] width 416 height 175
copy code "config = { { embedded: { ethereum: { createOnLogin: 'users-without-wallets' , }…"
click at [410, 537] on div "Customizing session persistence" at bounding box center [417, 536] width 124 height 29
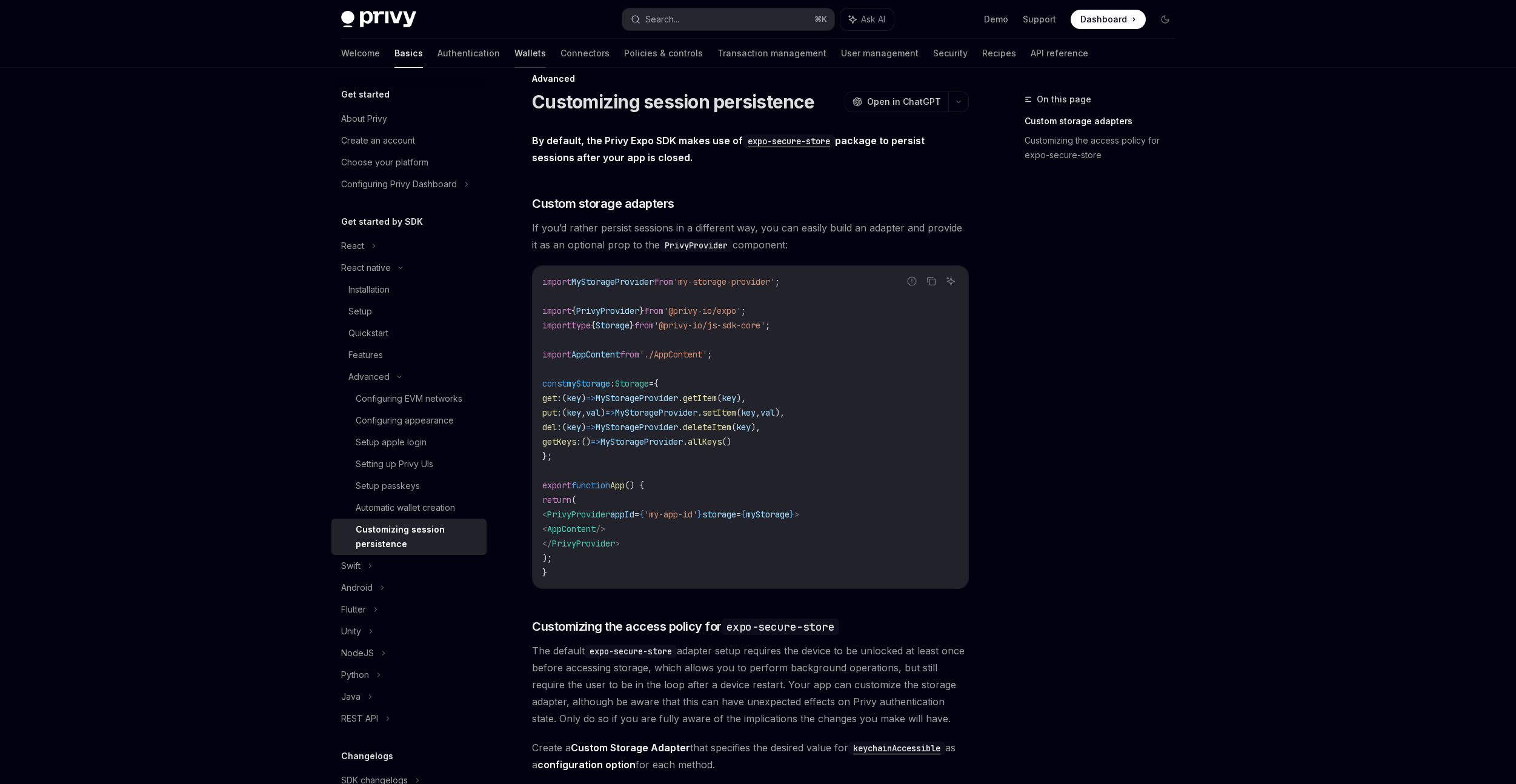
click at [515, 55] on link "Wallets" at bounding box center [530, 53] width 31 height 29
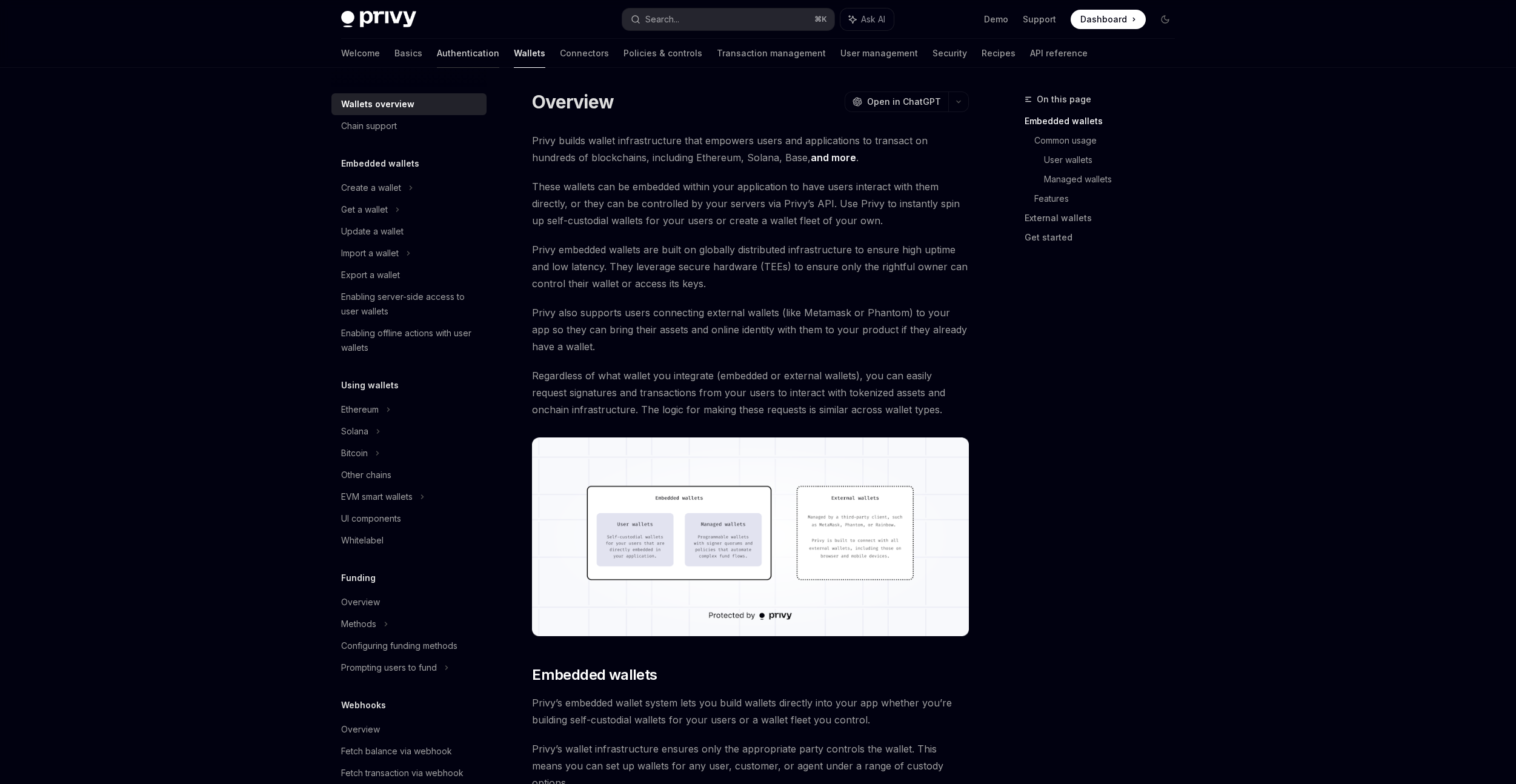
click at [438, 46] on link "Authentication" at bounding box center [468, 53] width 63 height 29
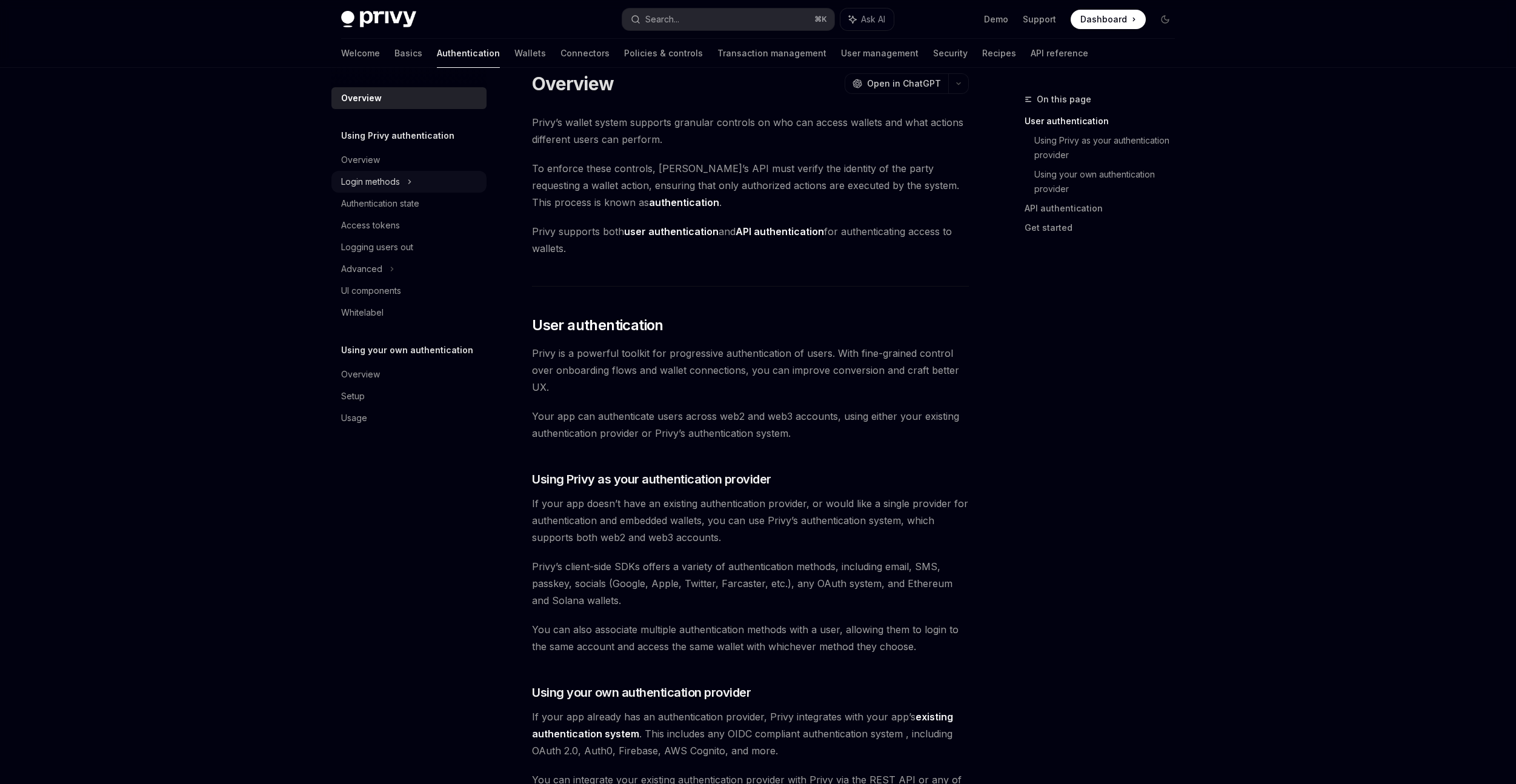
click at [406, 183] on div "Login methods" at bounding box center [409, 181] width 155 height 22
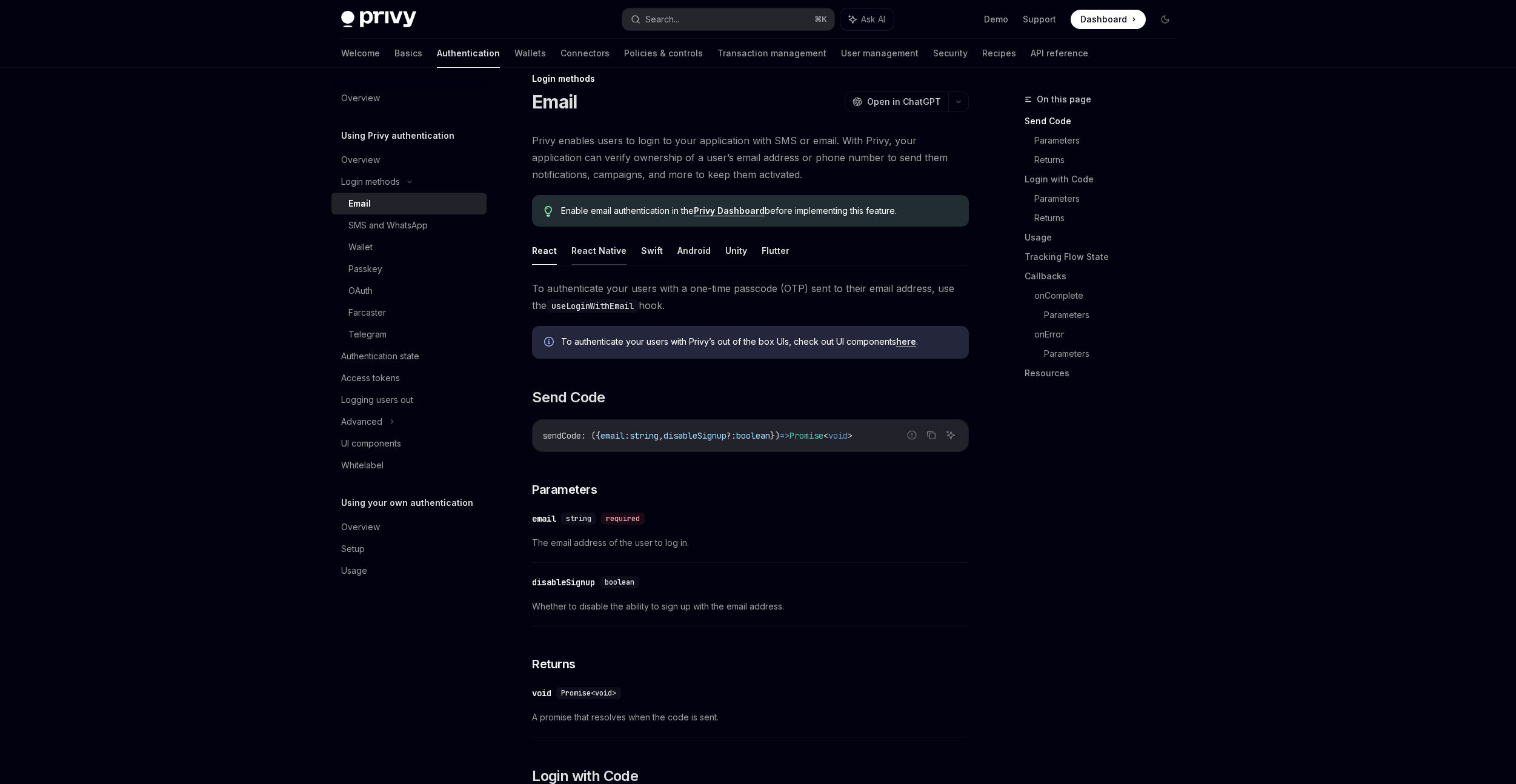
click at [591, 249] on button "React Native" at bounding box center [599, 250] width 55 height 28
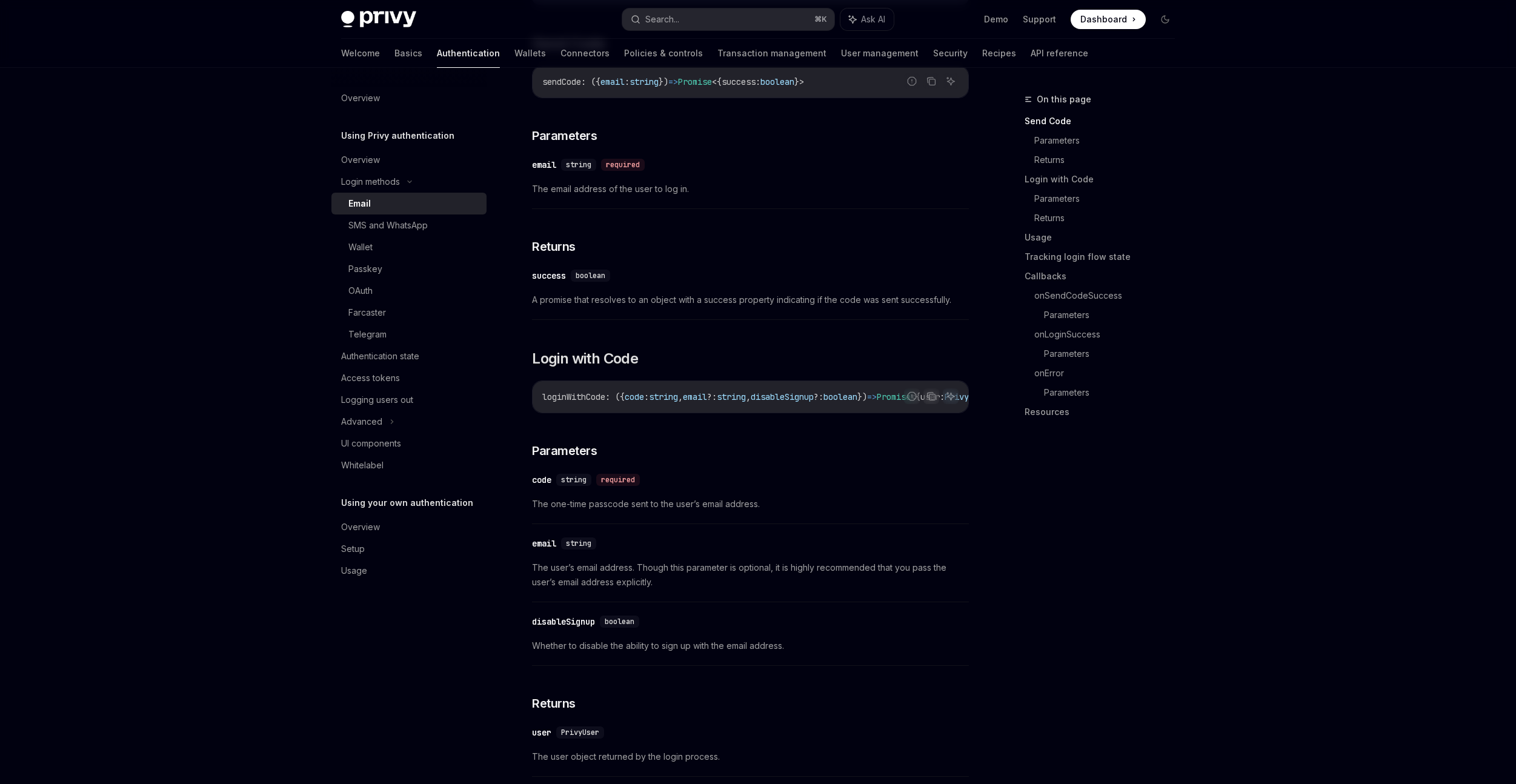
scroll to position [375, 0]
click at [404, 317] on div "Farcaster" at bounding box center [414, 312] width 131 height 14
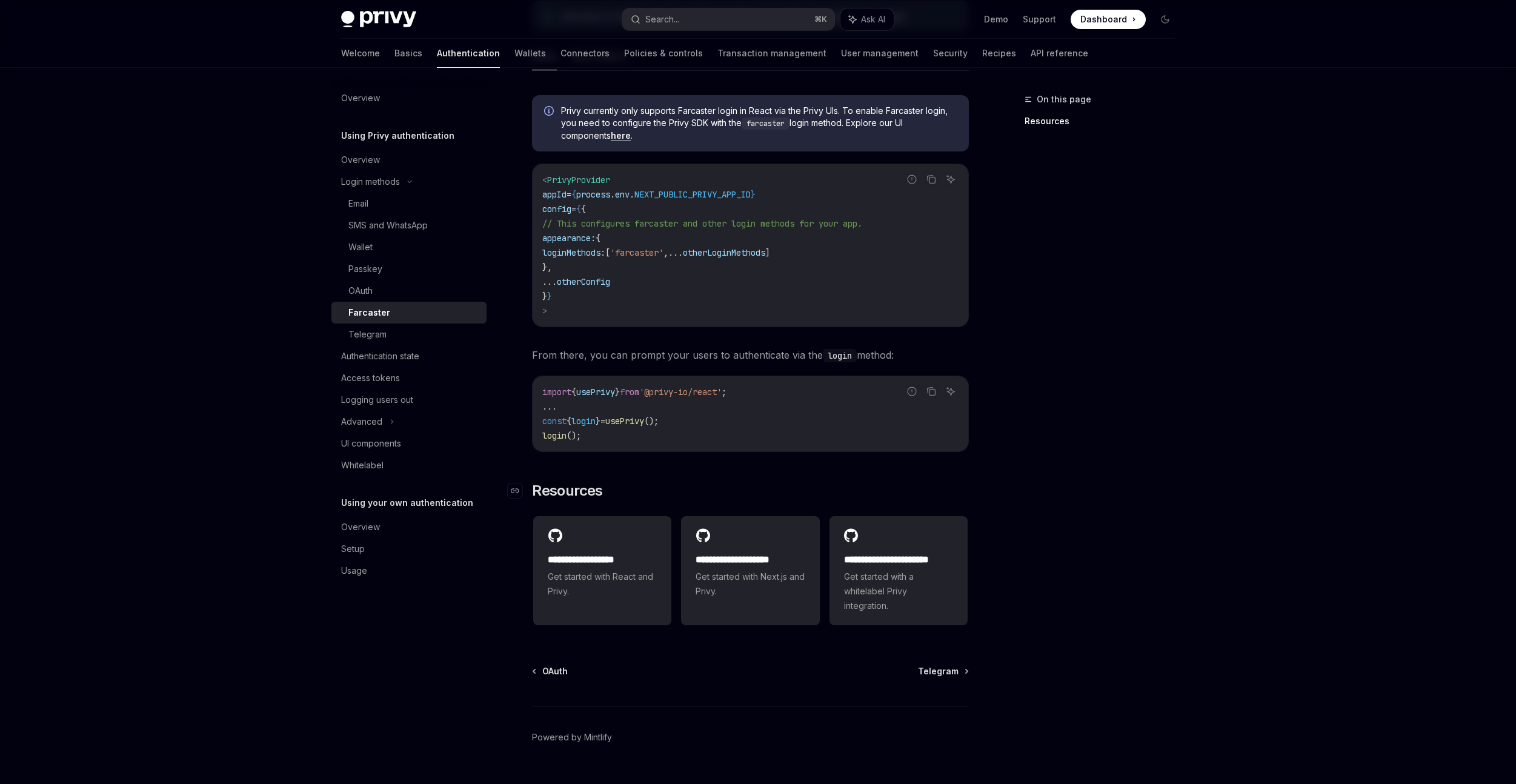
scroll to position [352, 0]
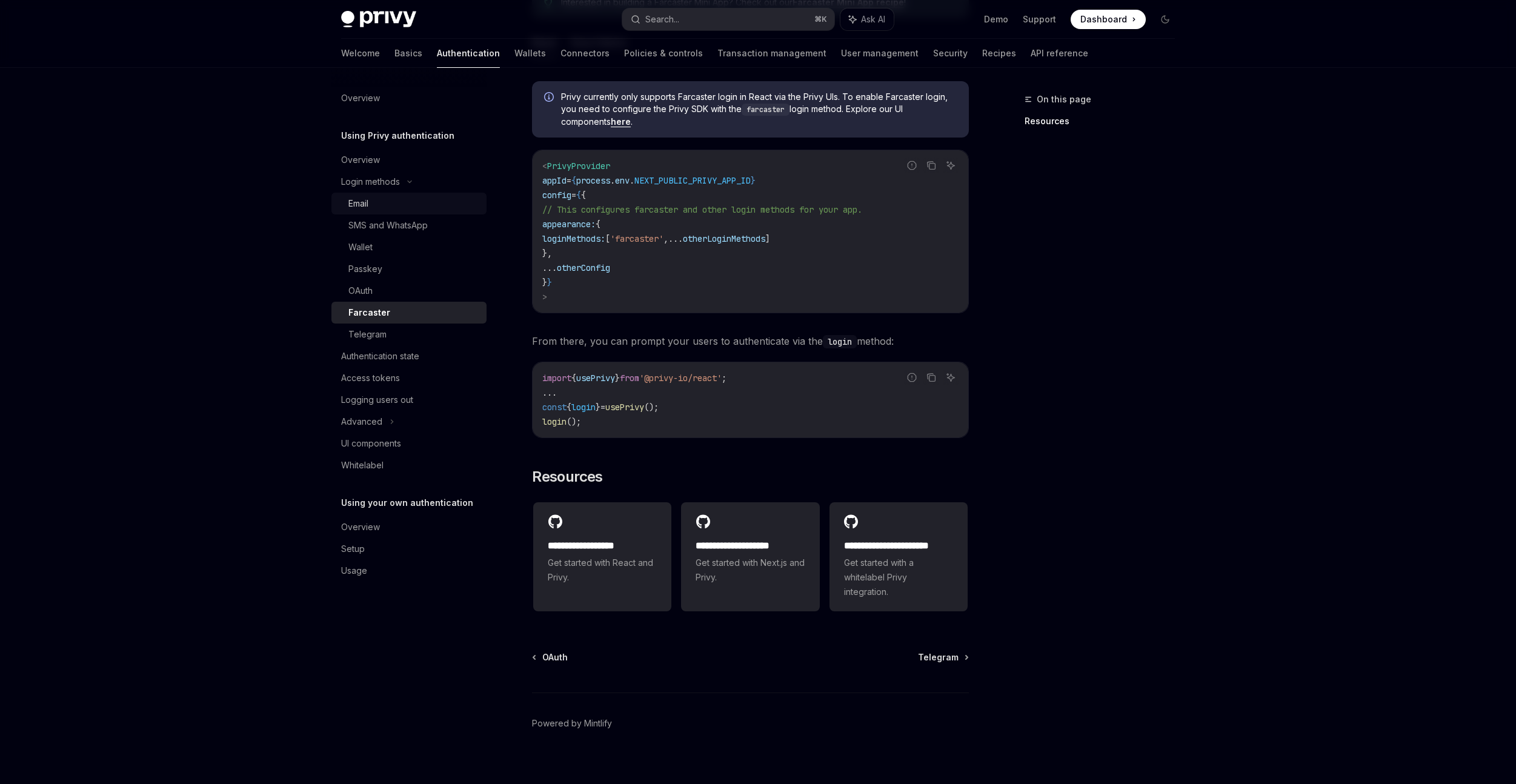
click at [395, 211] on div "Email" at bounding box center [414, 203] width 131 height 14
type textarea "*"
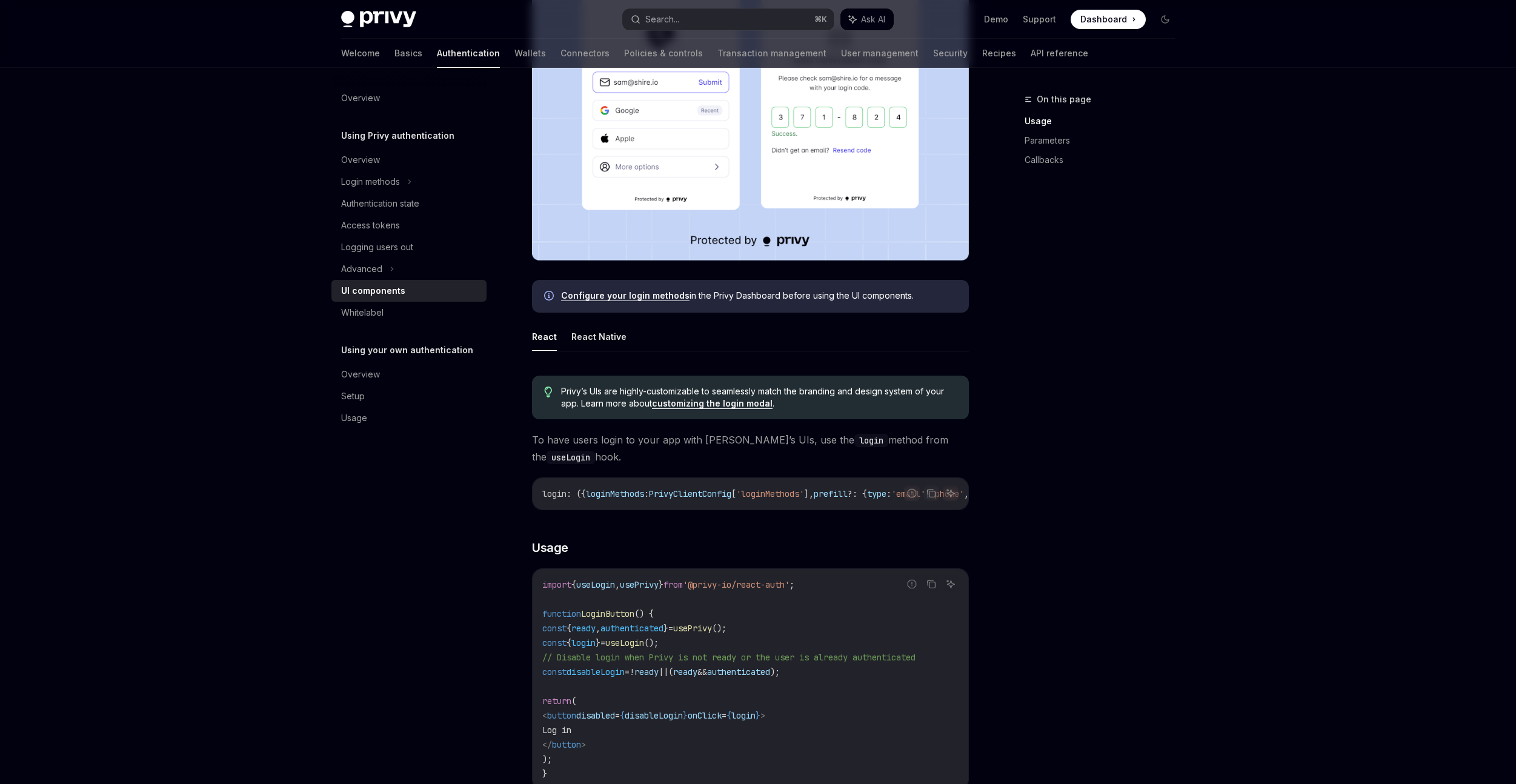
scroll to position [393, 0]
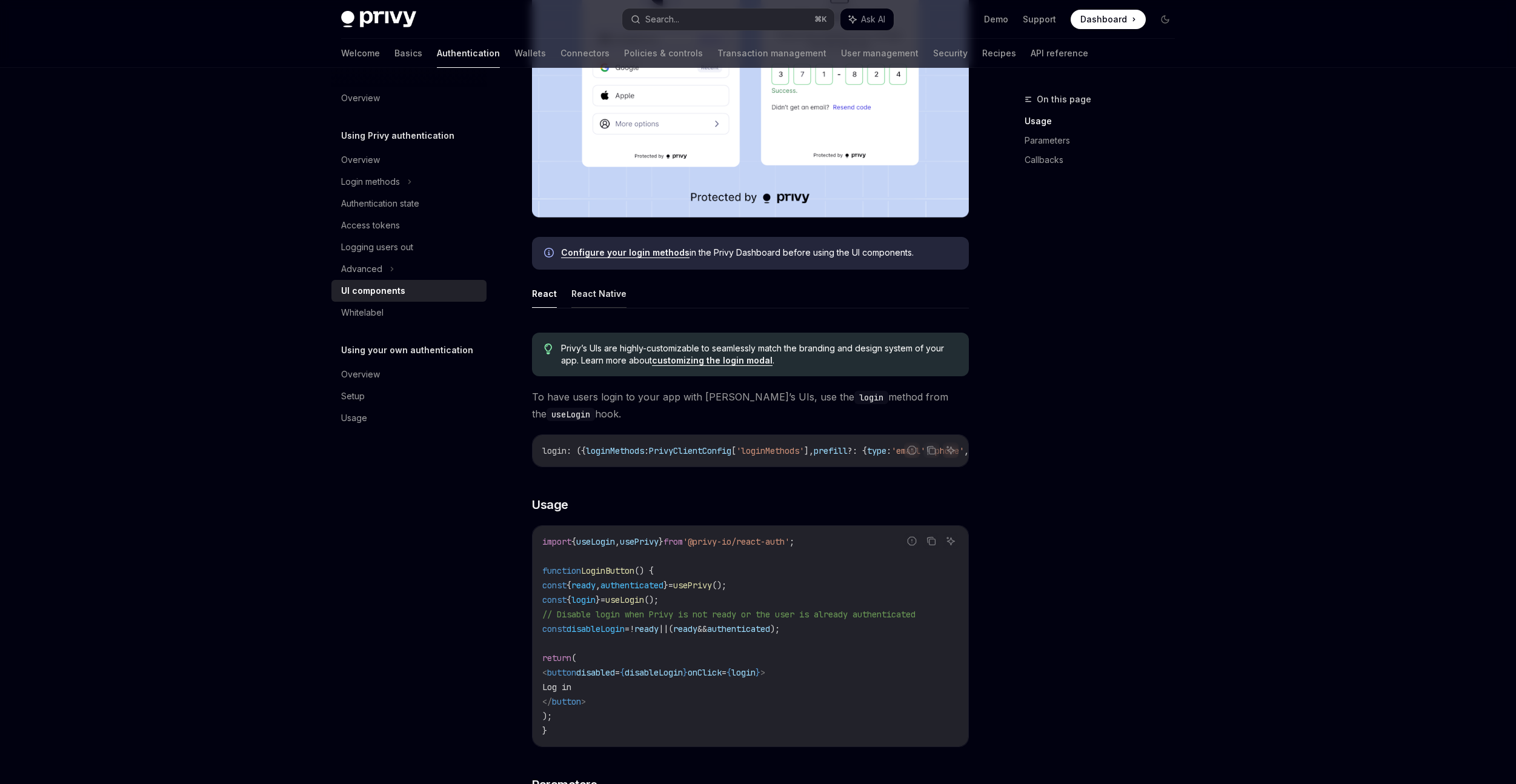
click at [594, 294] on button "React Native" at bounding box center [599, 293] width 55 height 28
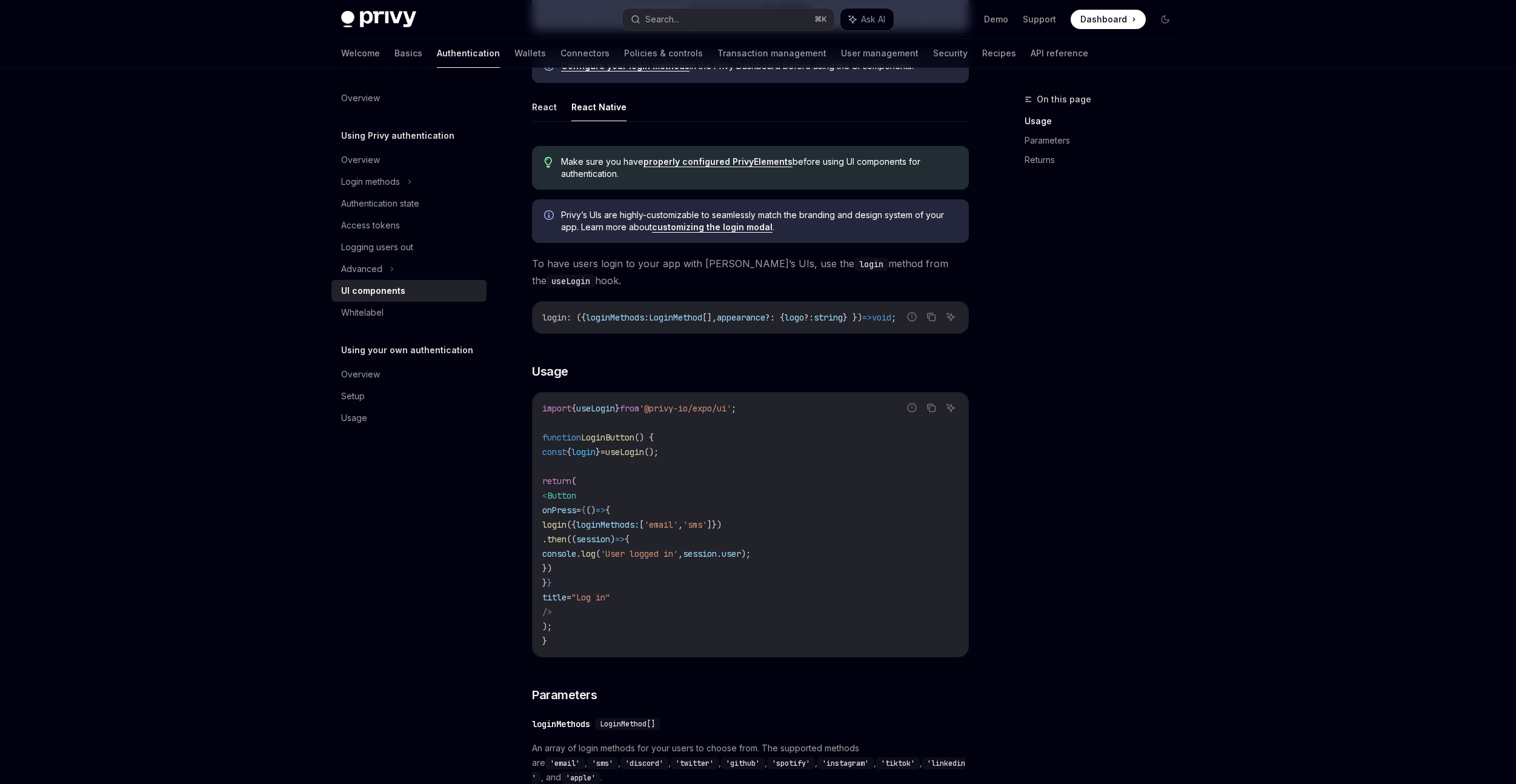
scroll to position [612, 0]
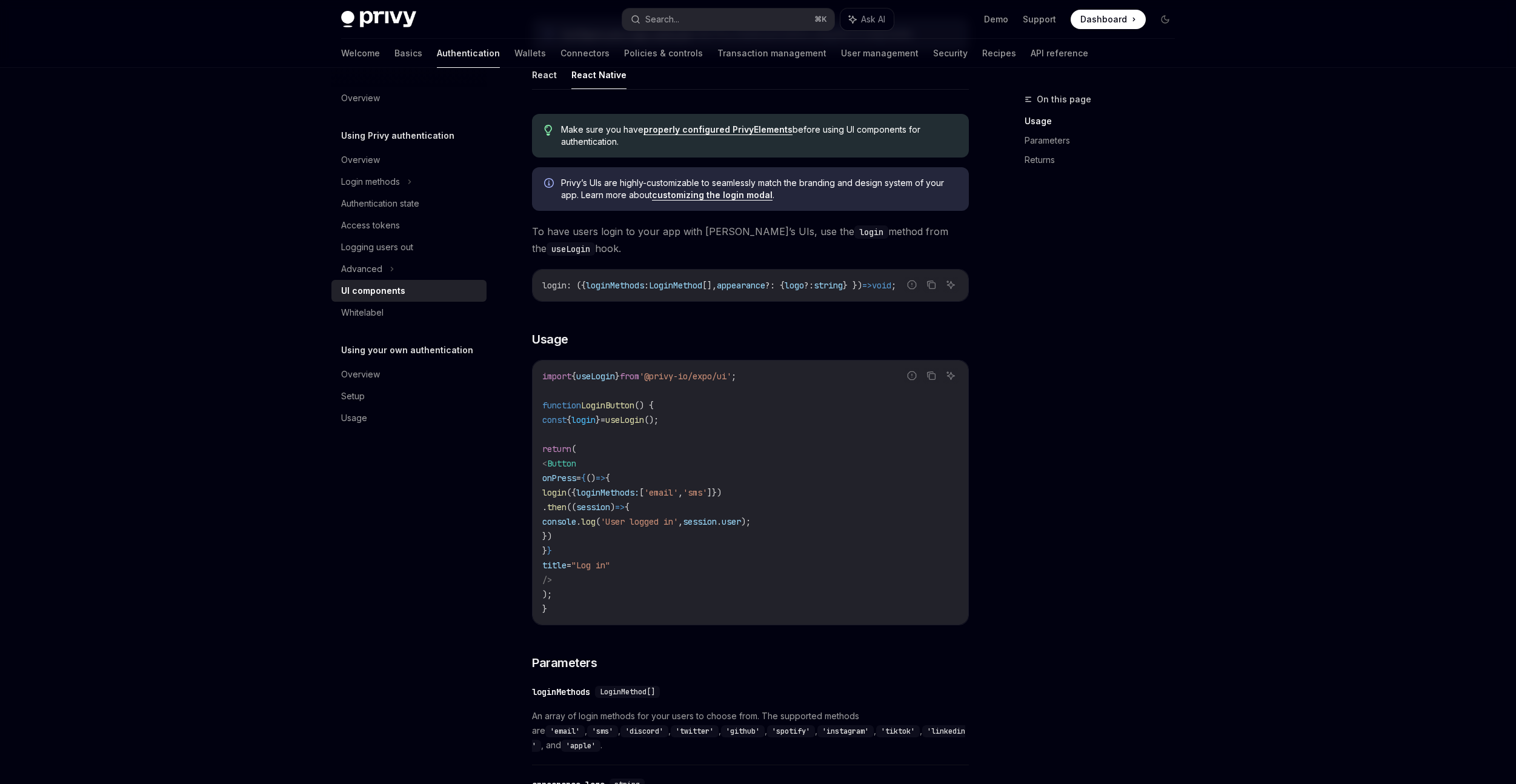
click at [721, 382] on span "'@privy-io/expo/ui'" at bounding box center [685, 376] width 92 height 11
copy code "import { useLogin } from '@privy-io/expo/ui' ;"
click at [671, 417] on code "import { useLogin } from '@privy-io/expo/ui' ; function LoginButton () { const …" at bounding box center [750, 492] width 416 height 247
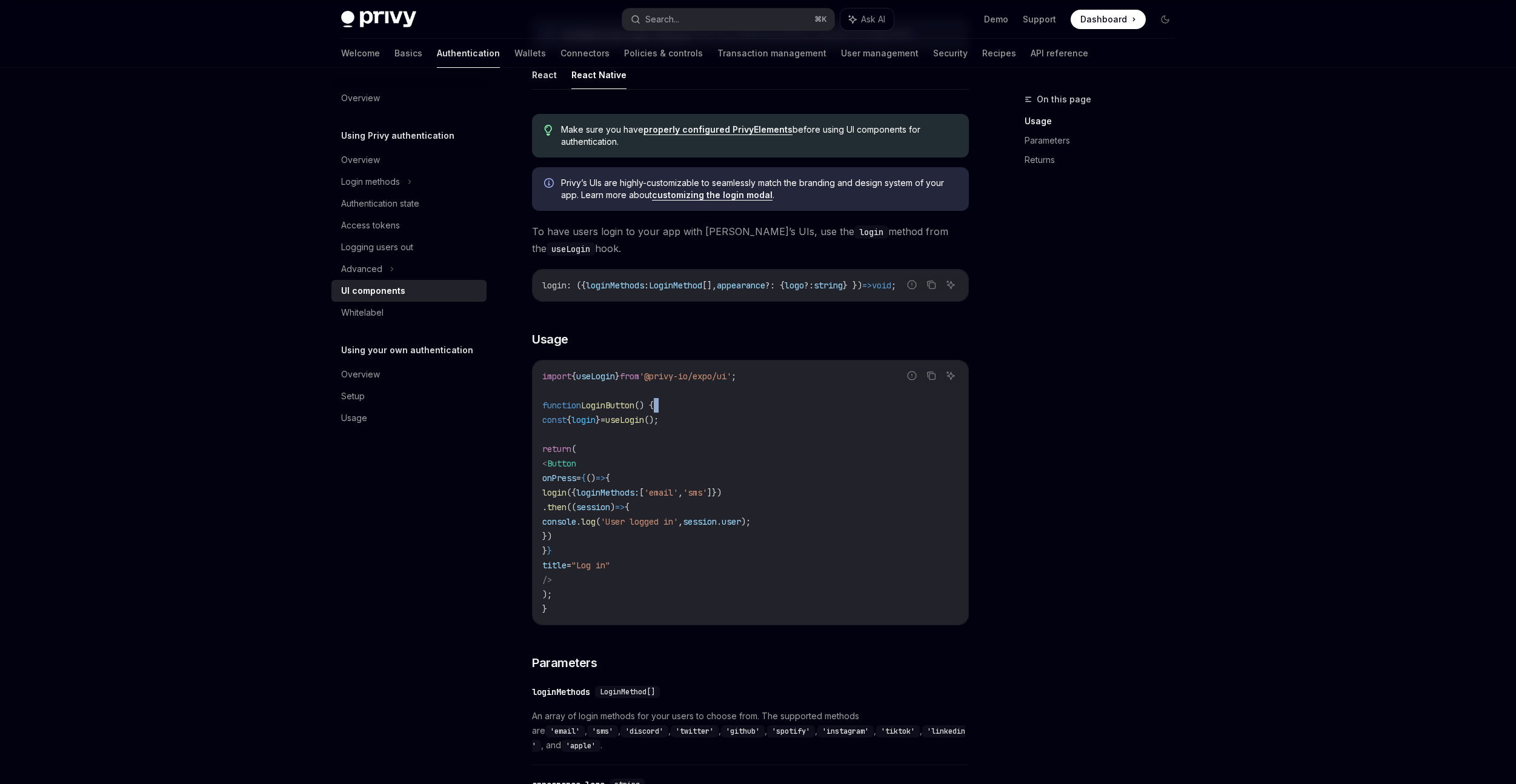
click at [671, 417] on code "import { useLogin } from '@privy-io/expo/ui' ; function LoginButton () { const …" at bounding box center [750, 492] width 416 height 247
click at [644, 424] on span "useLogin" at bounding box center [625, 420] width 39 height 11
copy code "const { login } = useLogin ();"
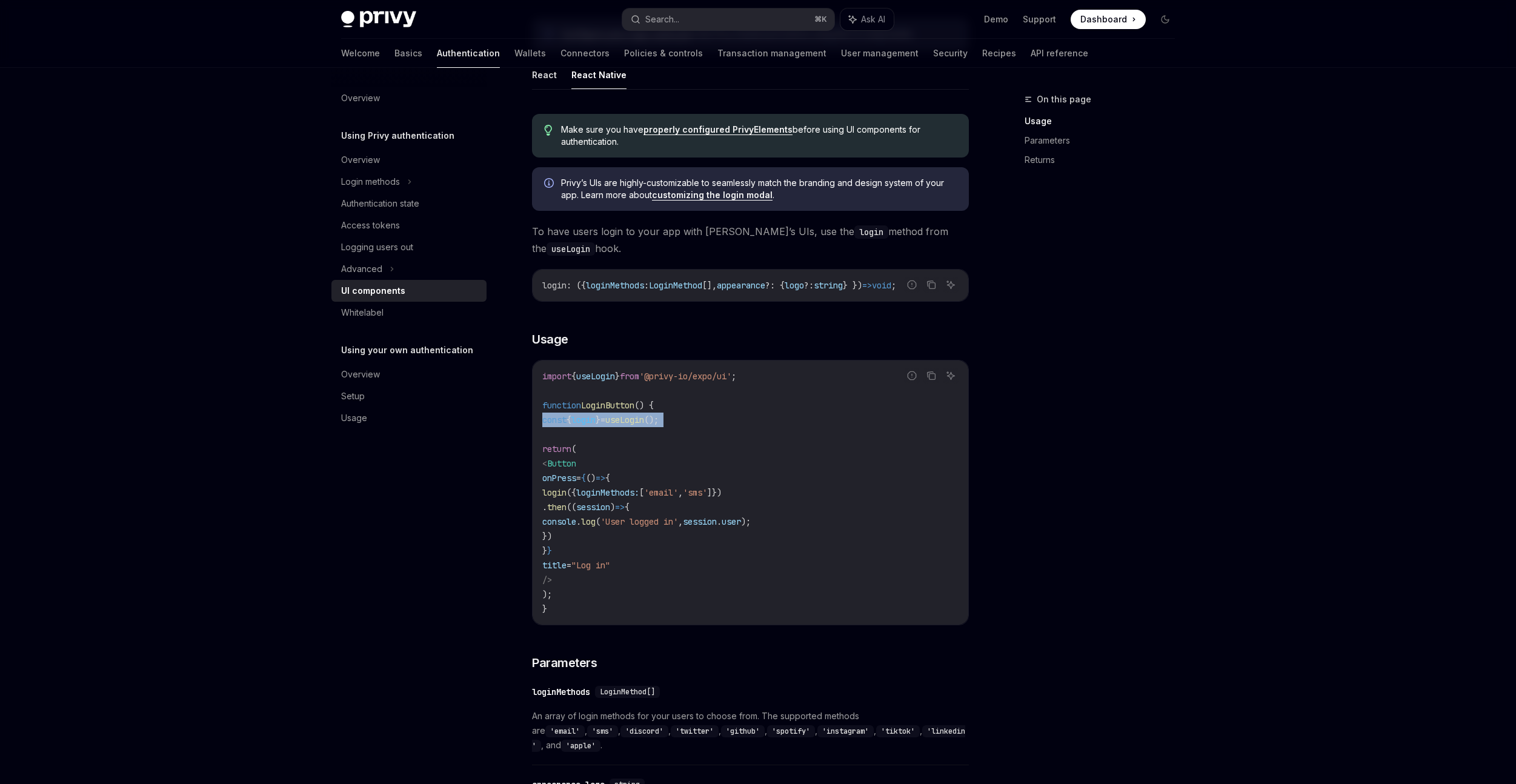
drag, startPoint x: 604, startPoint y: 482, endPoint x: 625, endPoint y: 551, distance: 72.1
click at [625, 551] on code "import { useLogin } from '@privy-io/expo/ui' ; function LoginButton () { const …" at bounding box center [750, 492] width 416 height 247
copy code "onPress = { () => { login ({ loginMethods: [ 'email' , 'sms' ]}) . then (( sess…"
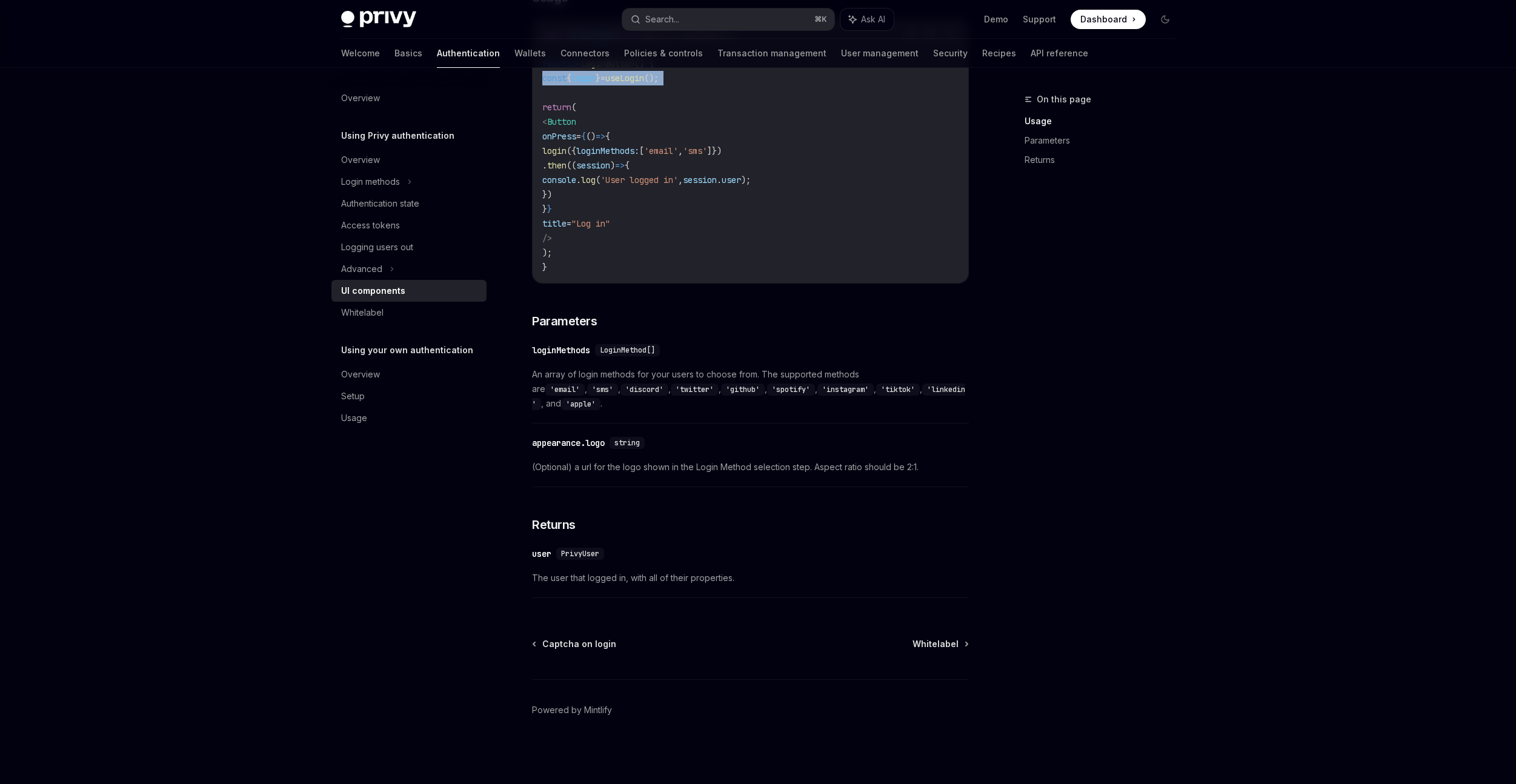
scroll to position [958, 0]
click at [408, 193] on link "Authentication state" at bounding box center [409, 203] width 155 height 22
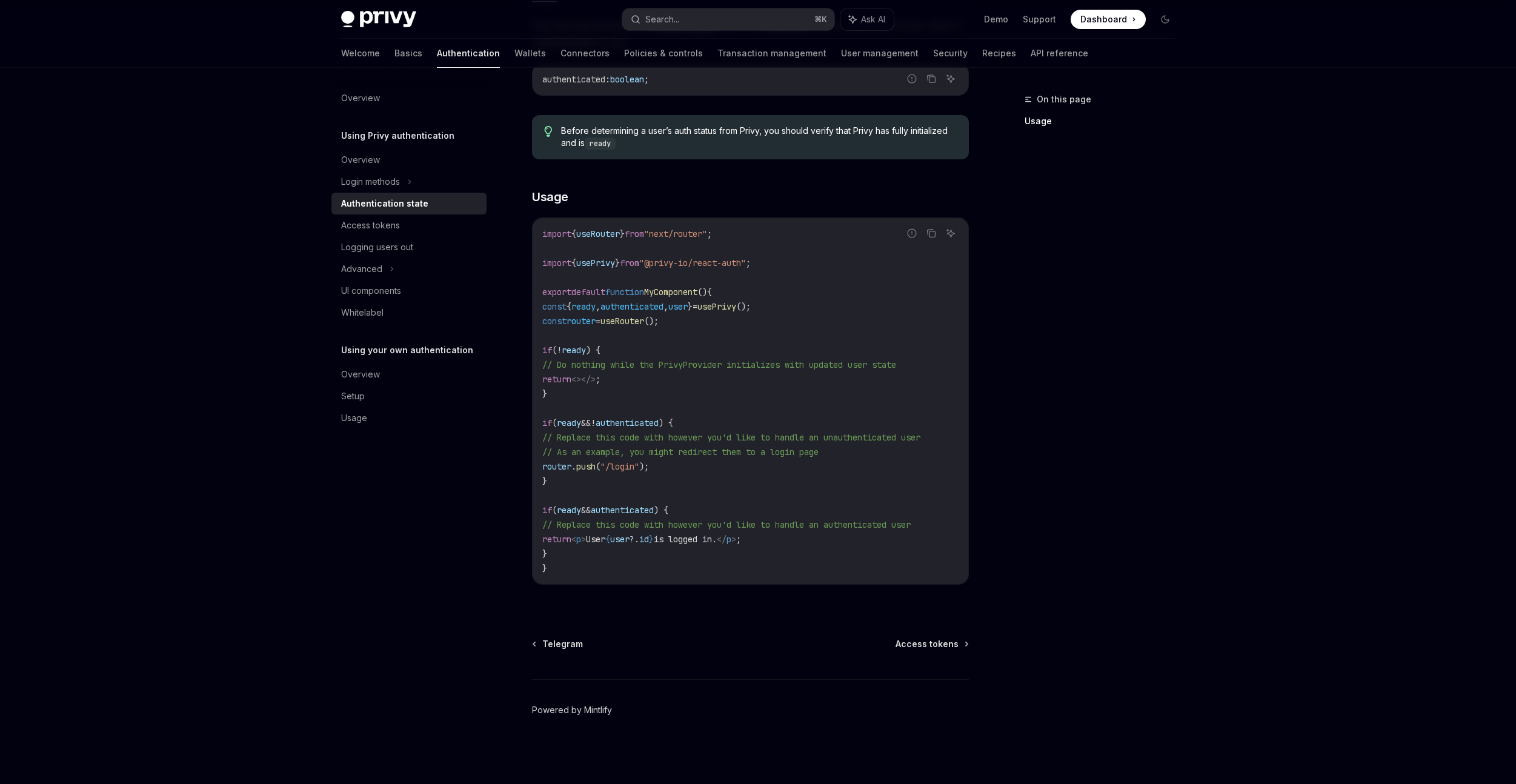
scroll to position [247, 0]
click at [592, 580] on div "Using Privy authentication Authentication state OpenAI Open in ChatGPT OpenAI O…" at bounding box center [637, 317] width 669 height 934
click at [595, 709] on link "Powered by Mintlify" at bounding box center [571, 710] width 80 height 12
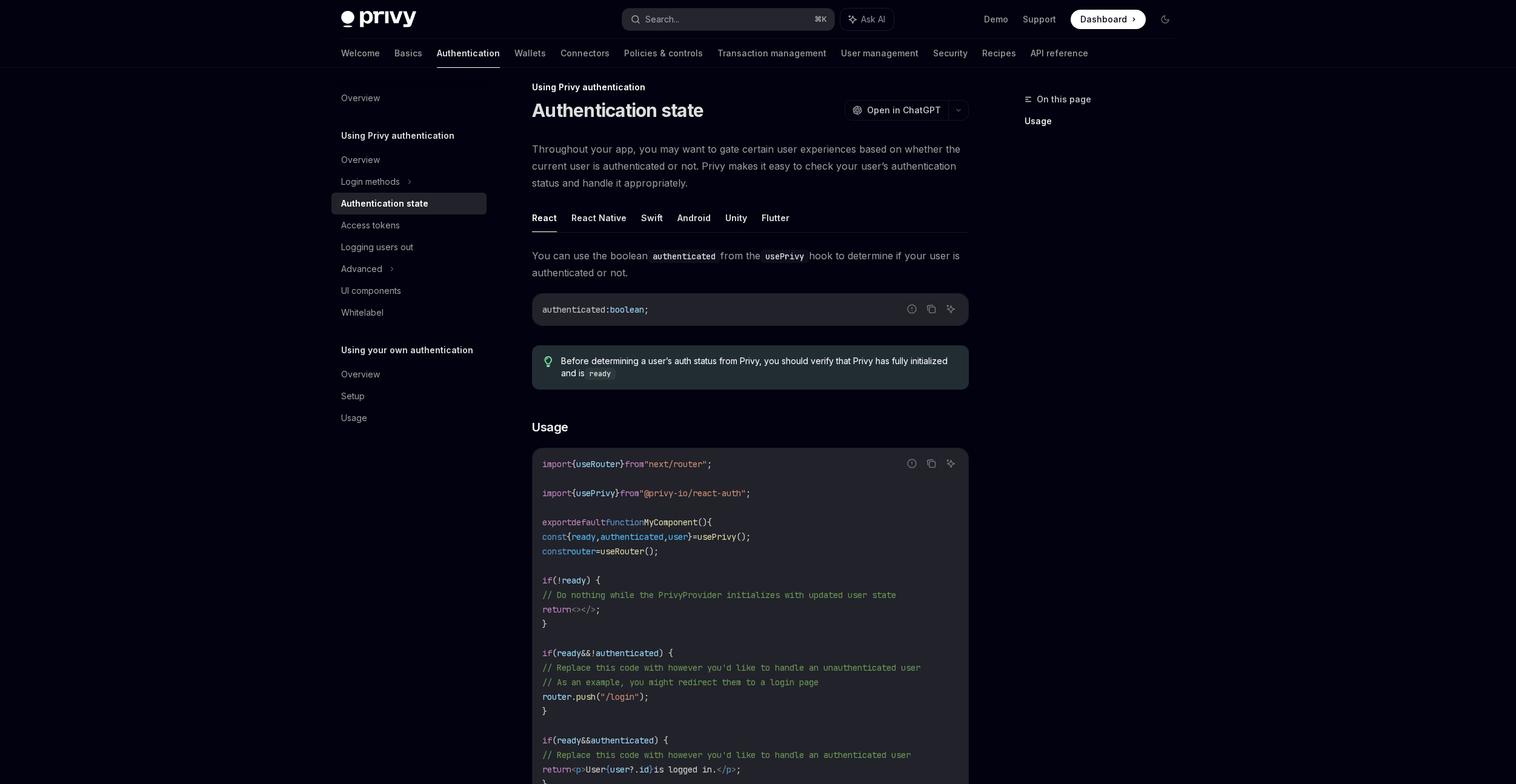
scroll to position [0, 0]
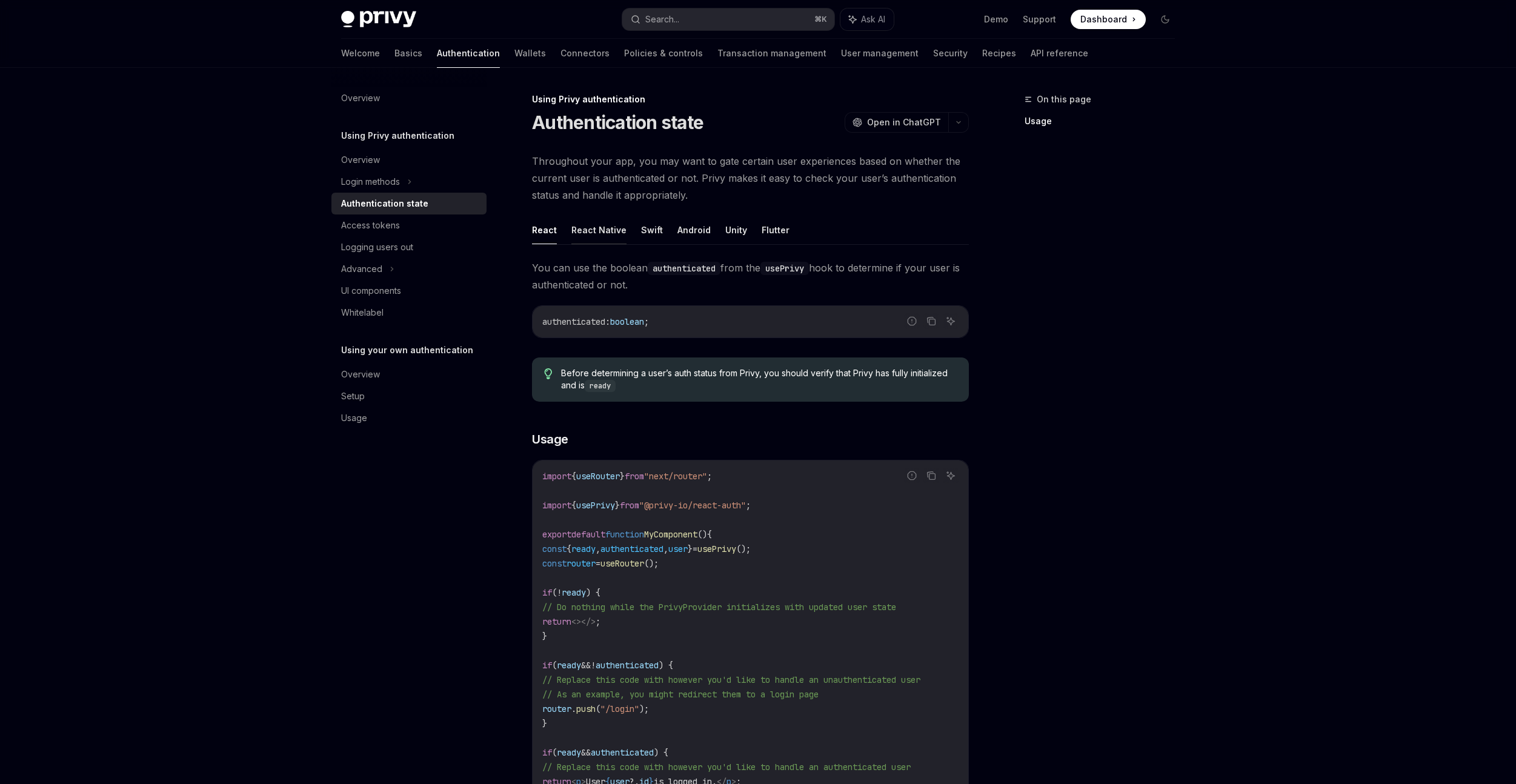
click at [610, 243] on button "React Native" at bounding box center [599, 230] width 55 height 28
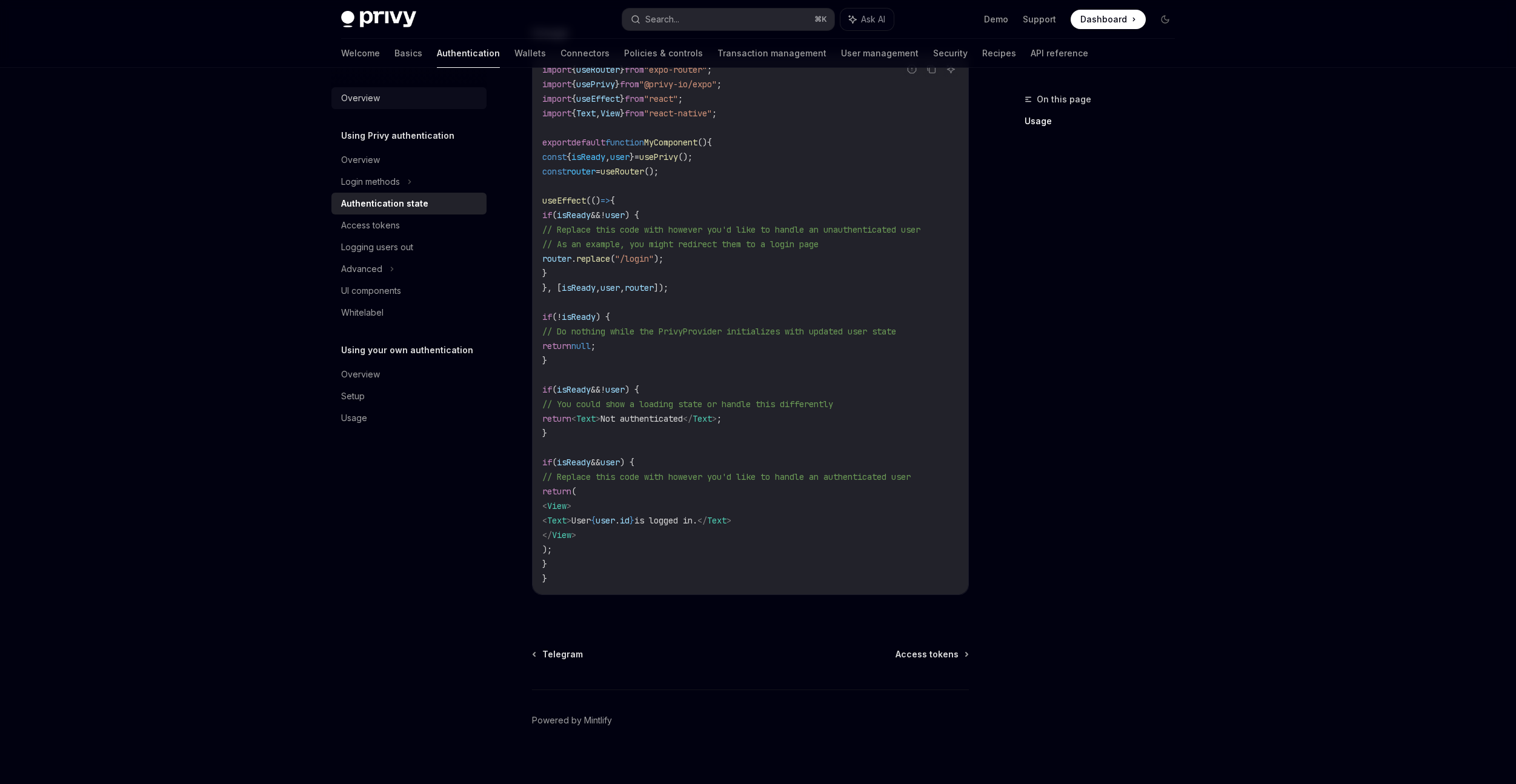
scroll to position [358, 0]
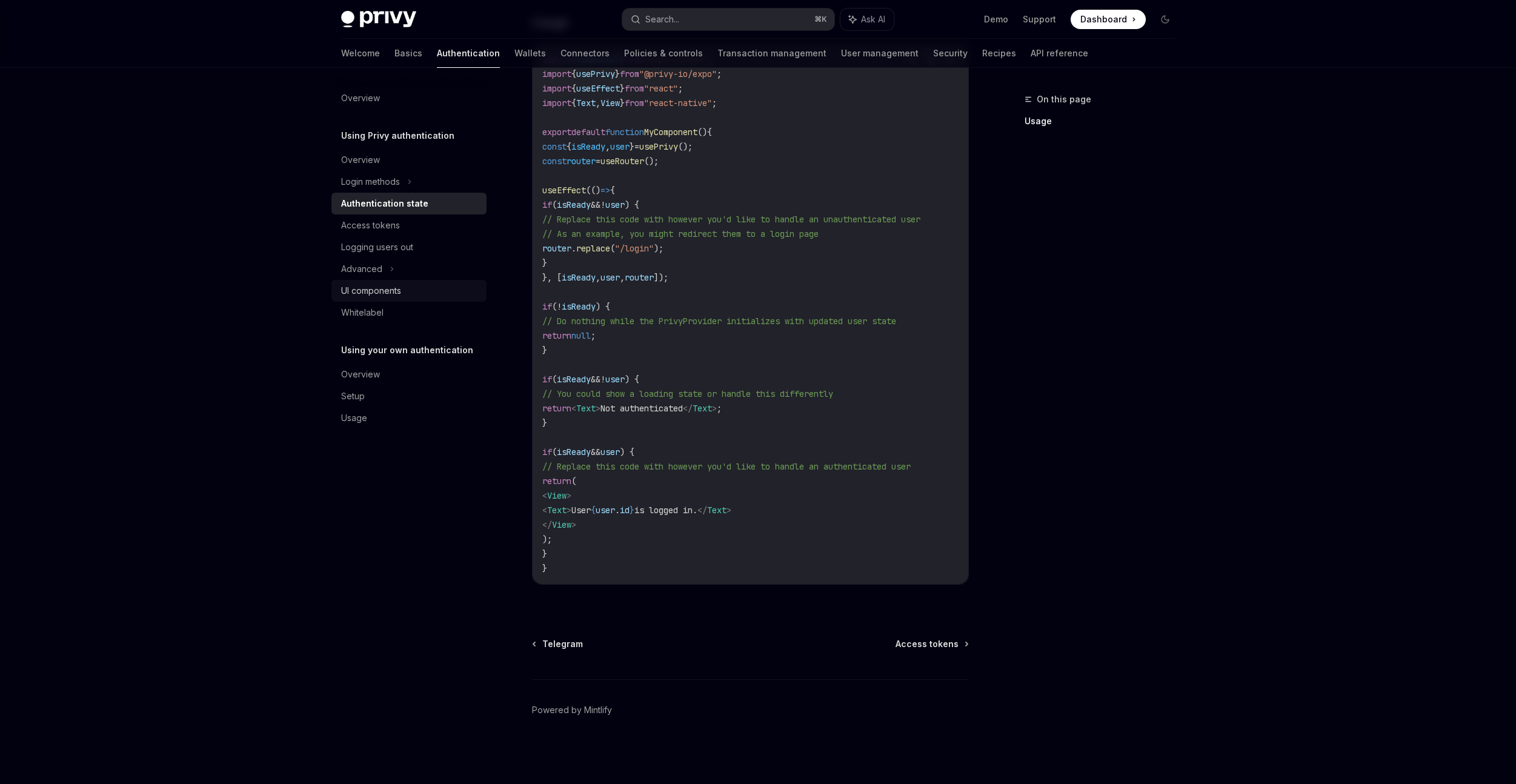
click at [415, 287] on div "UI components" at bounding box center [410, 290] width 138 height 14
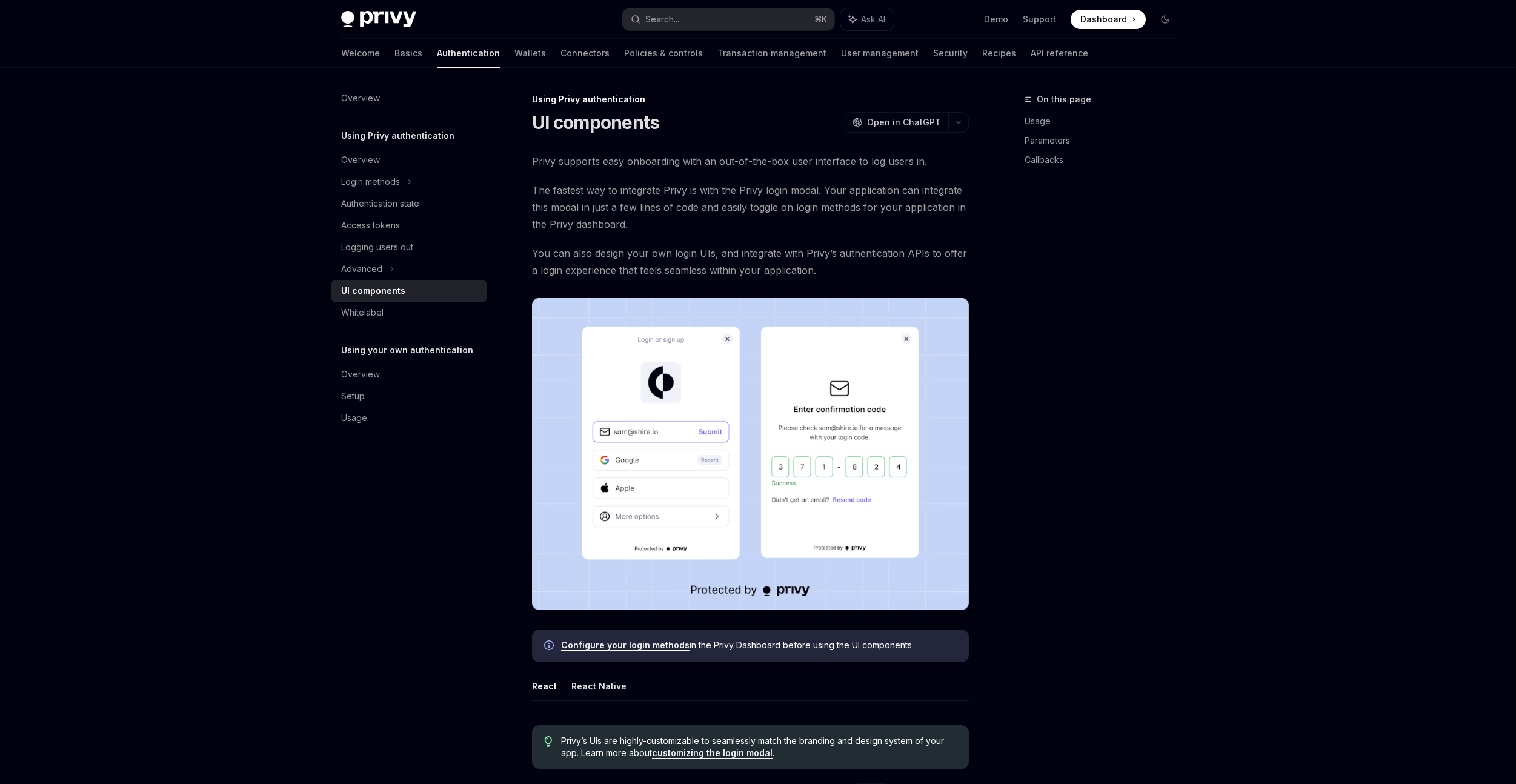
type textarea "*"
